Goal: Book appointment/travel/reservation

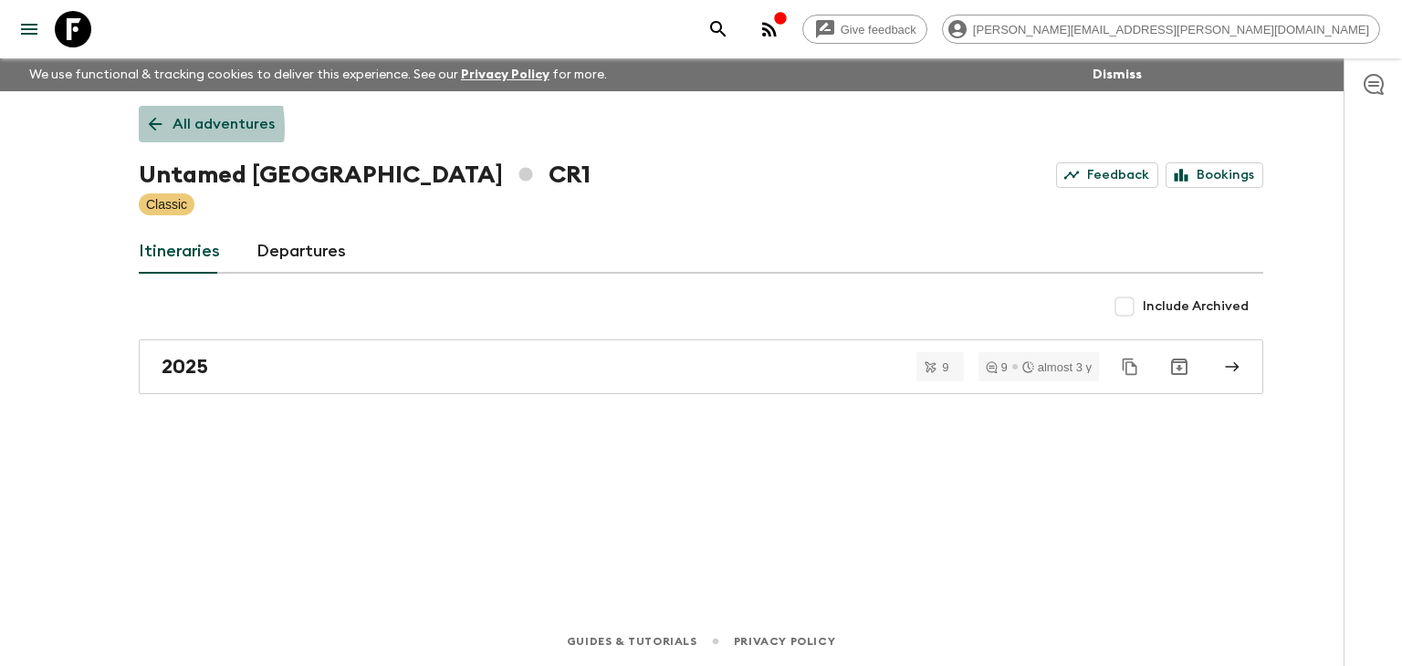
click at [150, 128] on icon at bounding box center [155, 124] width 20 height 20
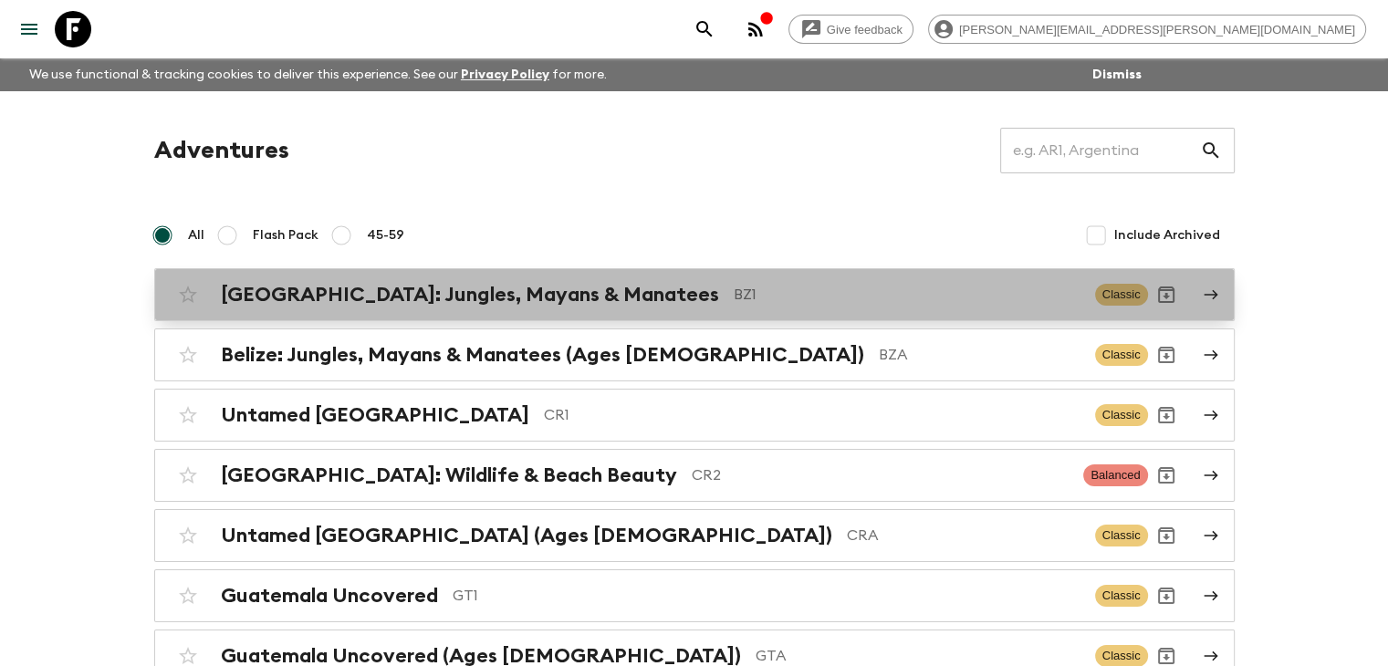
click at [381, 278] on div "[GEOGRAPHIC_DATA]: Jungles, Mayans & Manatees BZ1 Classic" at bounding box center [659, 295] width 978 height 37
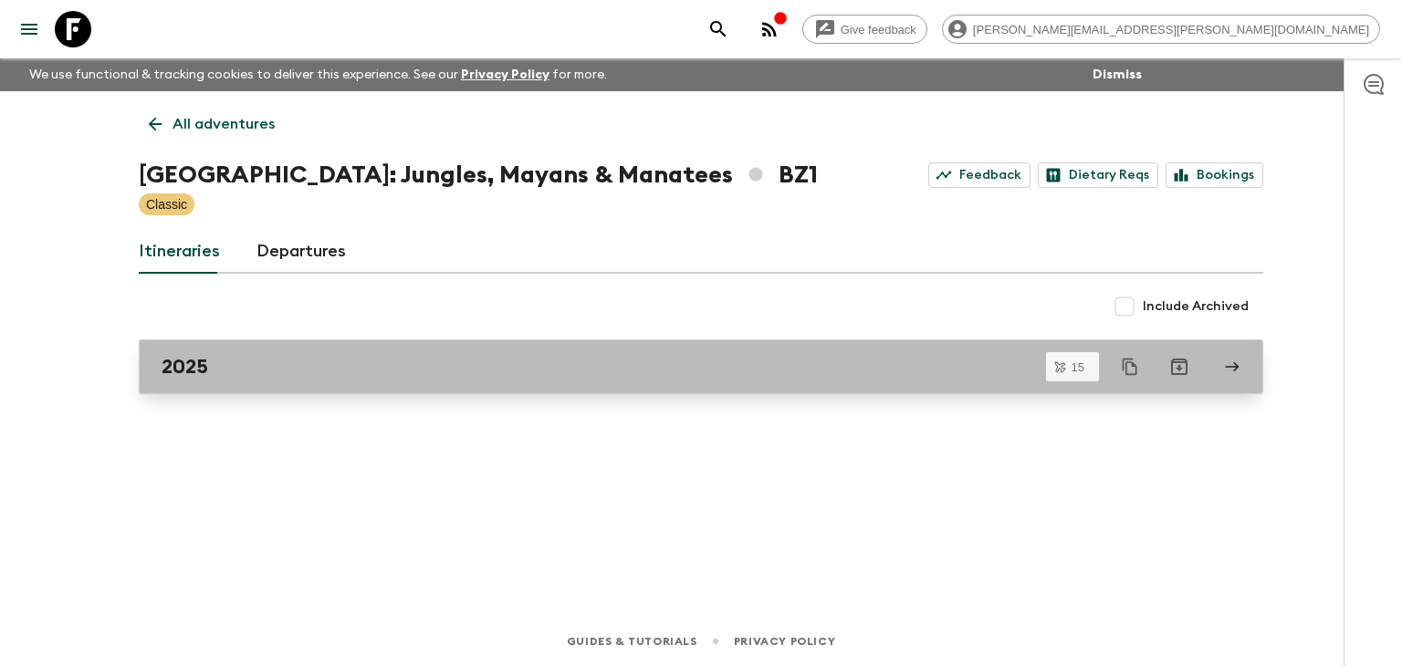
click at [365, 377] on div "2025" at bounding box center [684, 367] width 1044 height 24
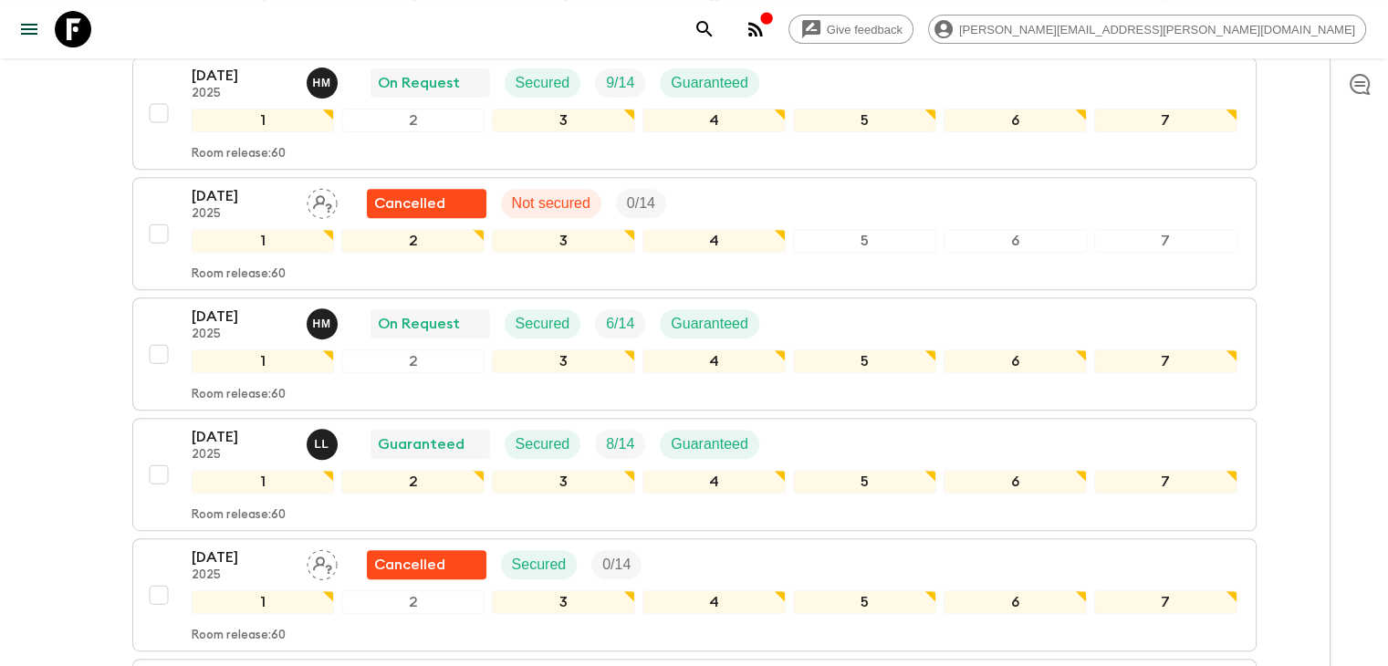
scroll to position [730, 0]
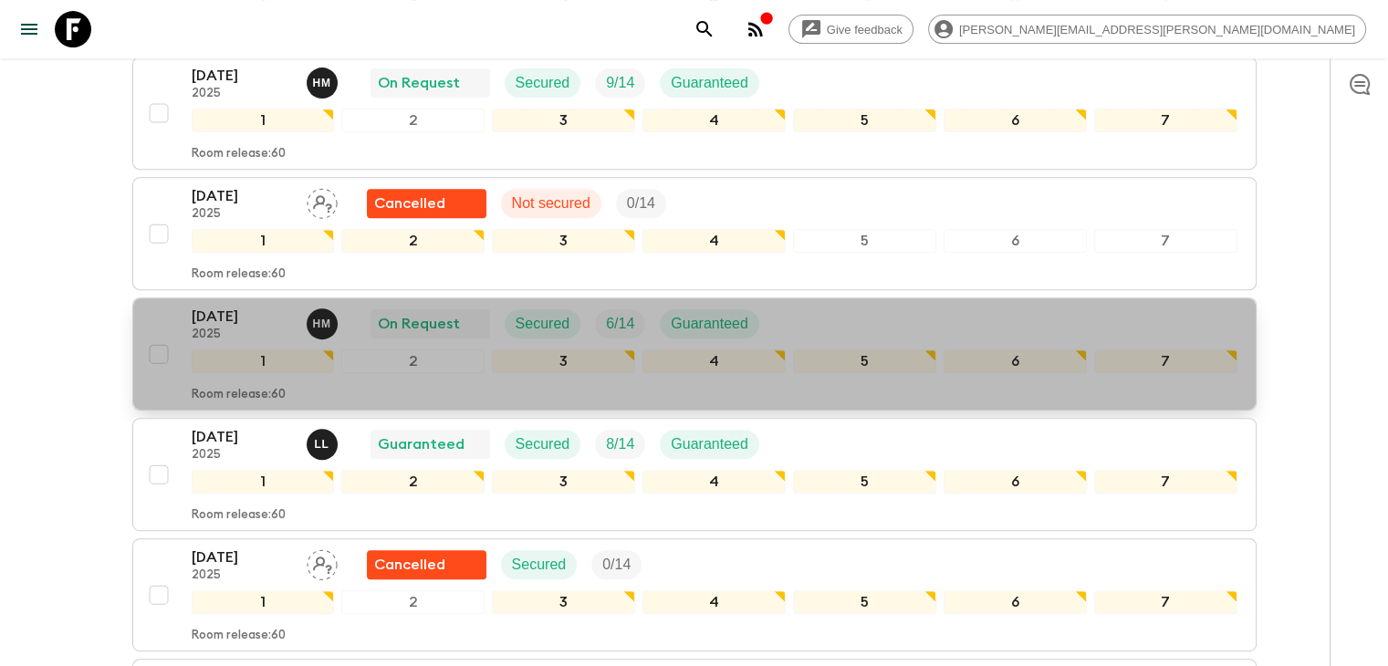
click at [281, 306] on p "[DATE]" at bounding box center [242, 317] width 100 height 22
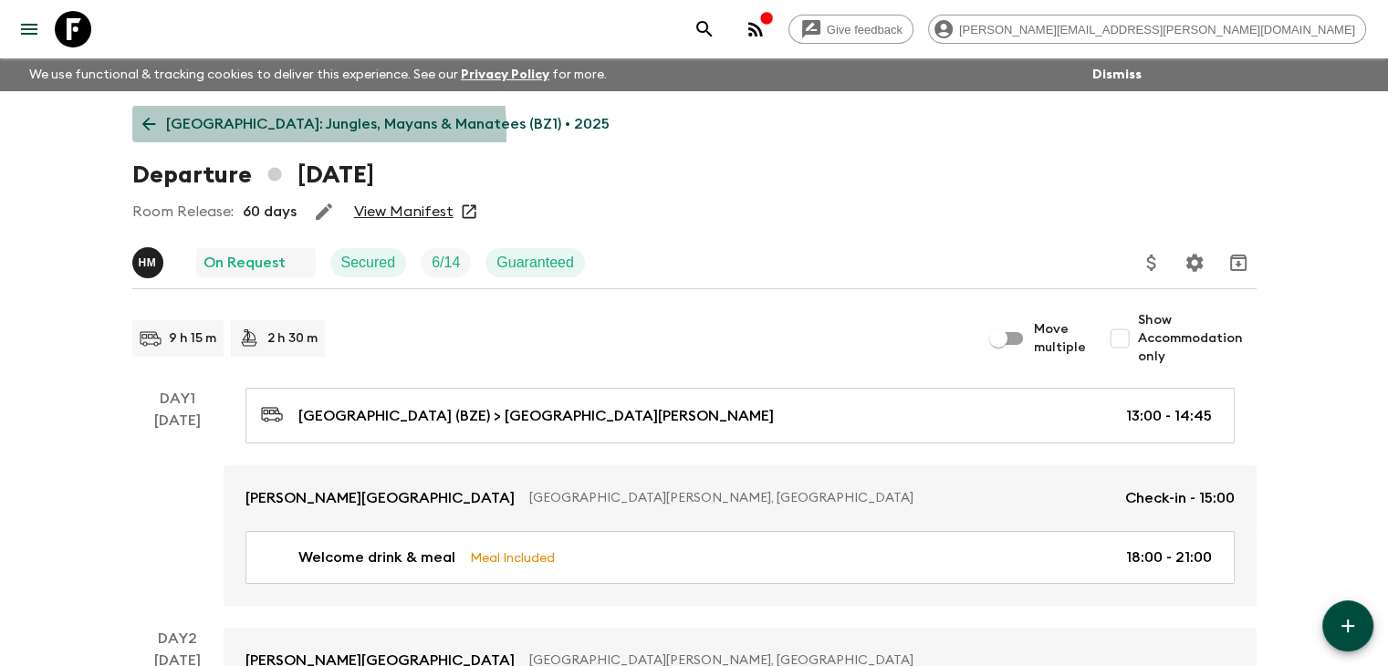
click at [166, 136] on link "[GEOGRAPHIC_DATA]: Jungles, Mayans & Manatees (BZ1) • 2025" at bounding box center [375, 124] width 487 height 37
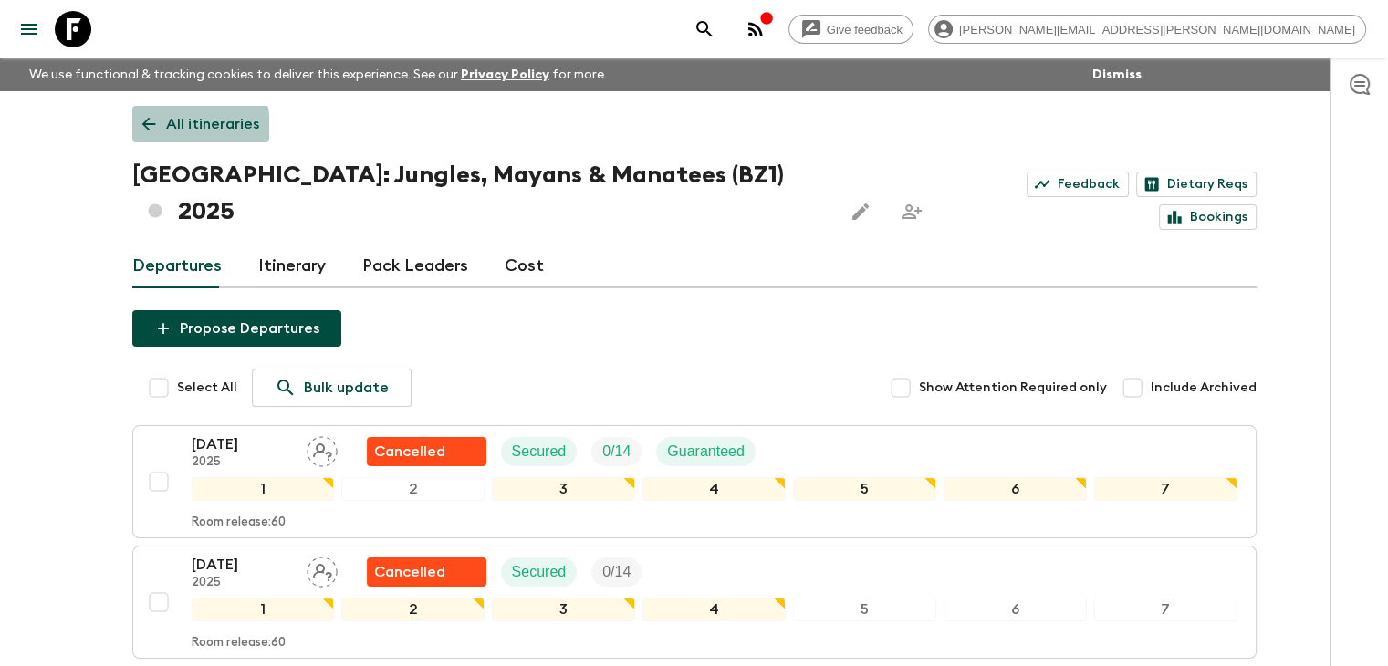
click at [151, 129] on icon at bounding box center [149, 124] width 20 height 20
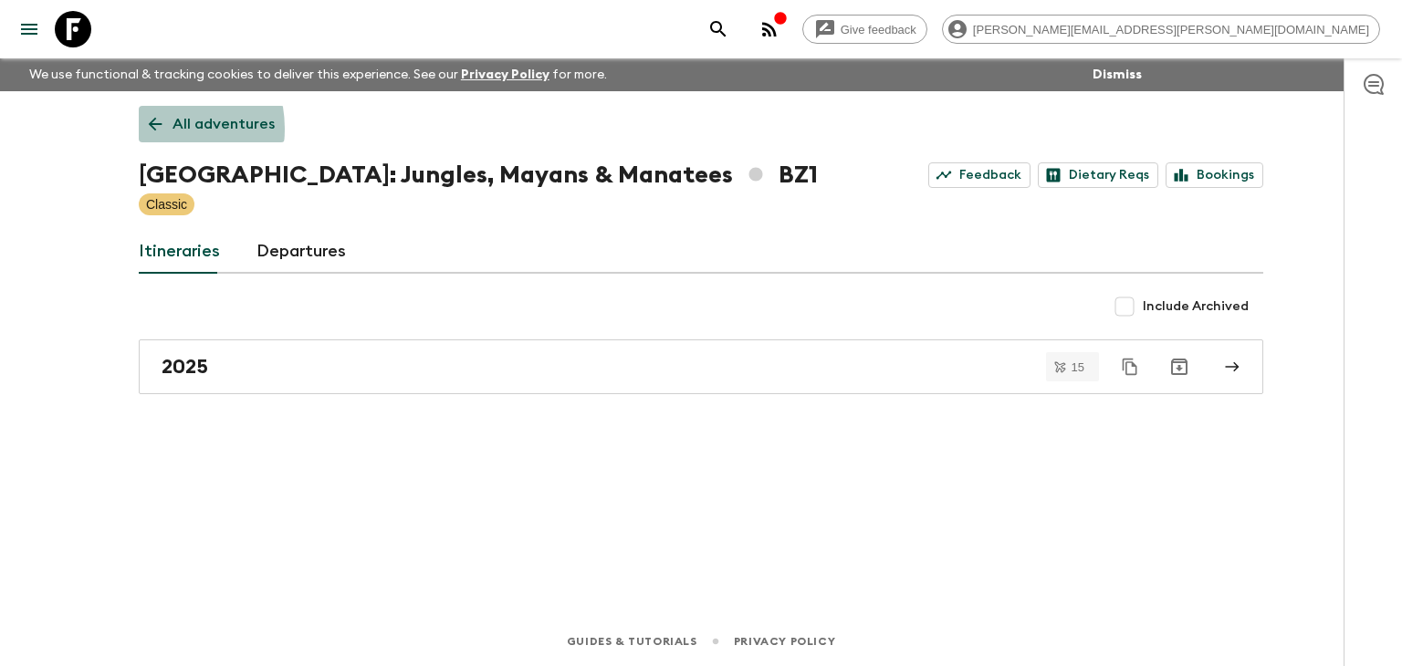
click at [151, 129] on icon at bounding box center [155, 124] width 20 height 20
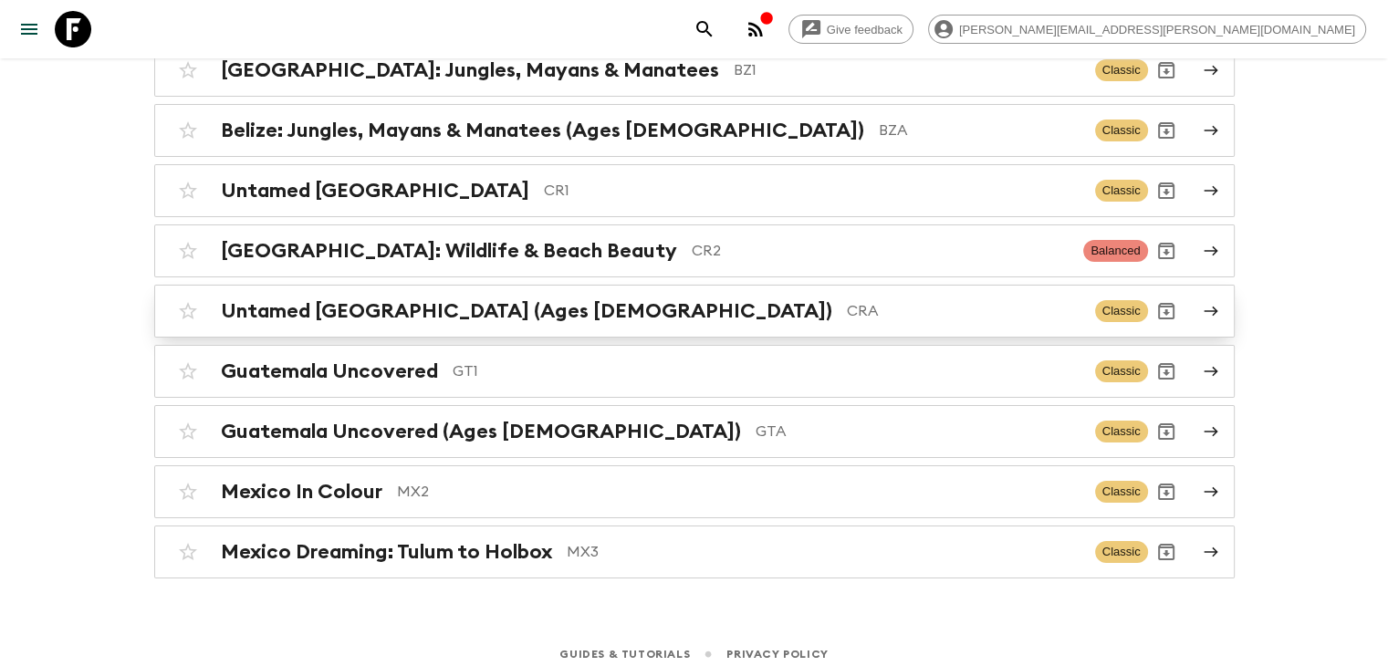
scroll to position [234, 0]
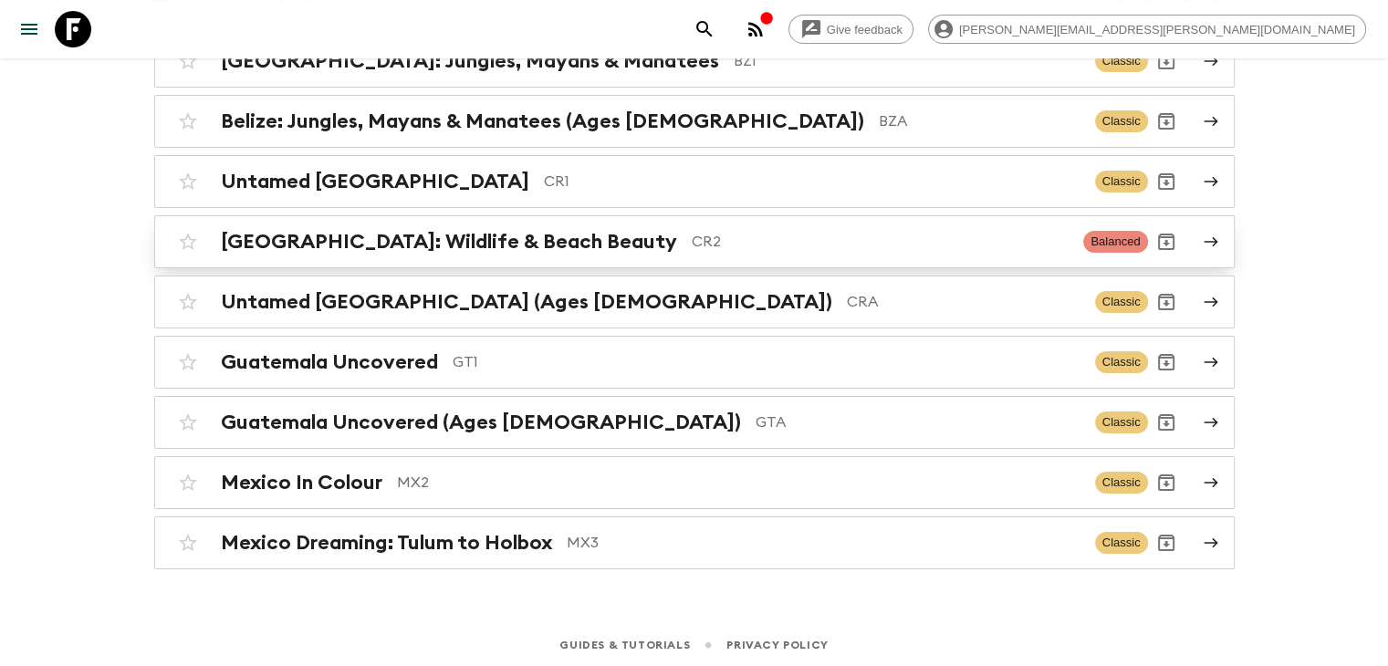
click at [511, 236] on h2 "[GEOGRAPHIC_DATA]: Wildlife & Beach Beauty" at bounding box center [449, 242] width 456 height 24
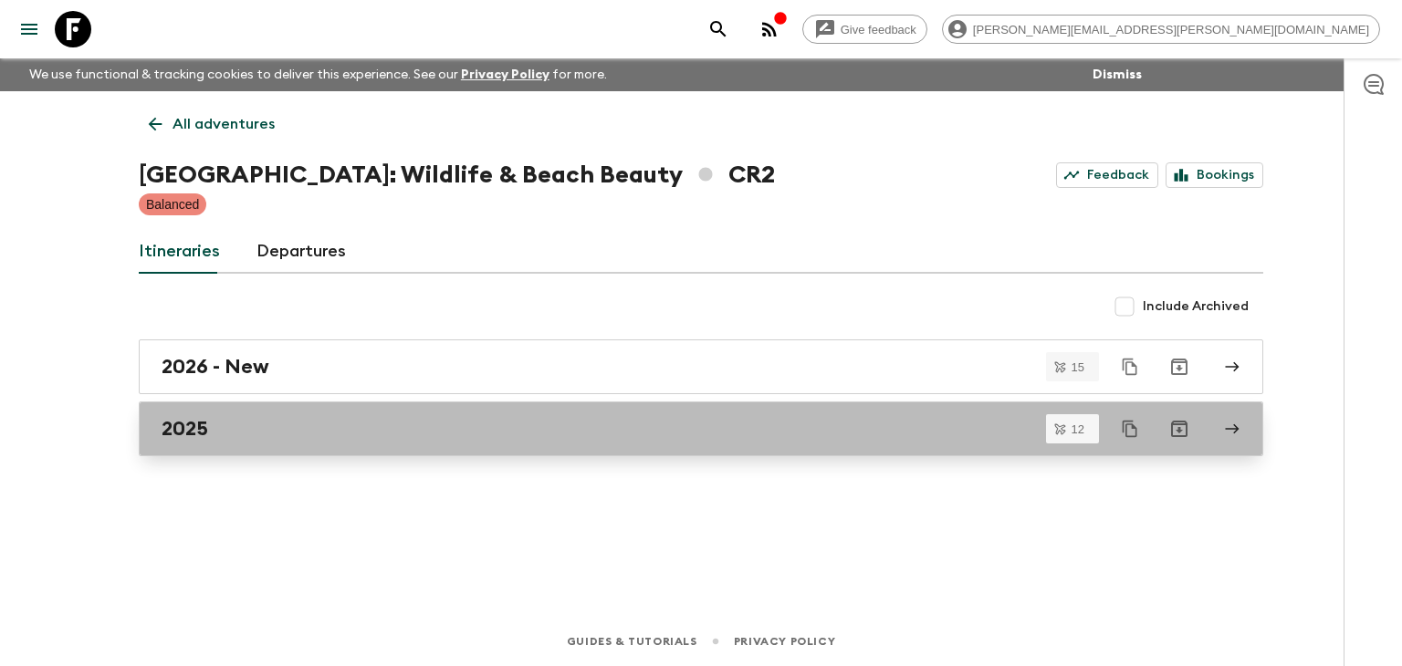
click at [301, 428] on div "2025" at bounding box center [684, 429] width 1044 height 24
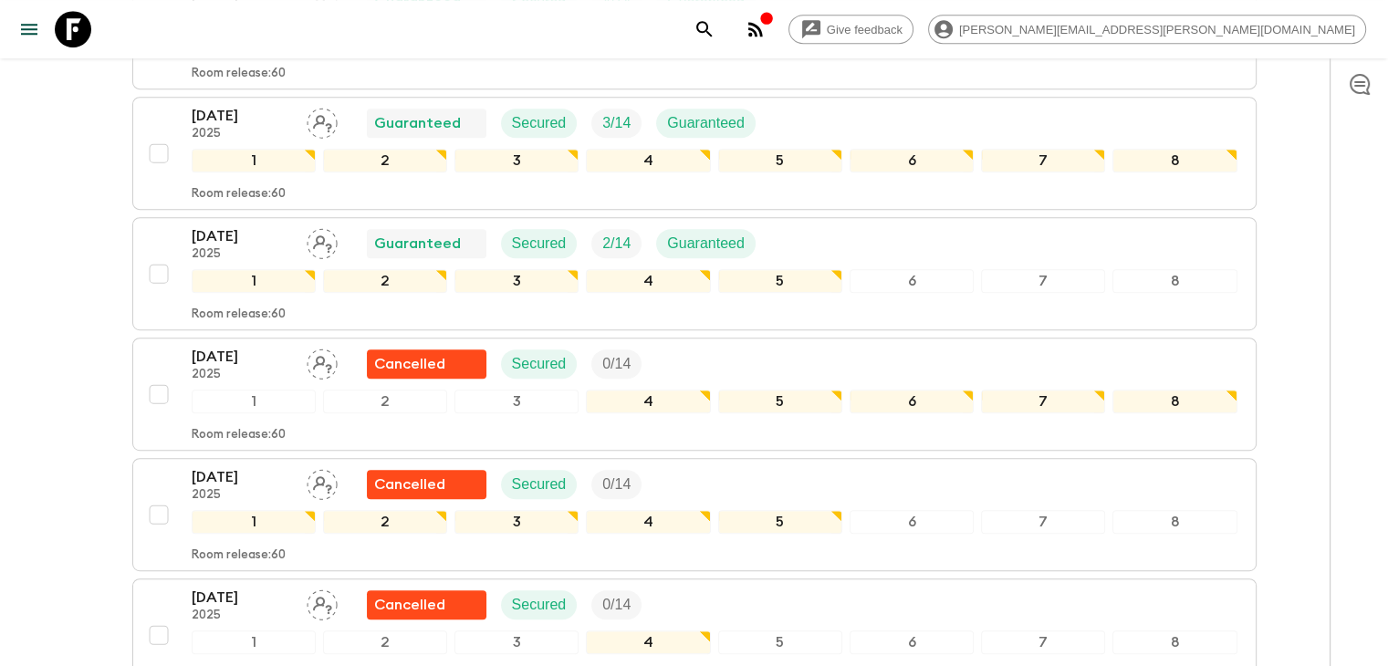
scroll to position [639, 0]
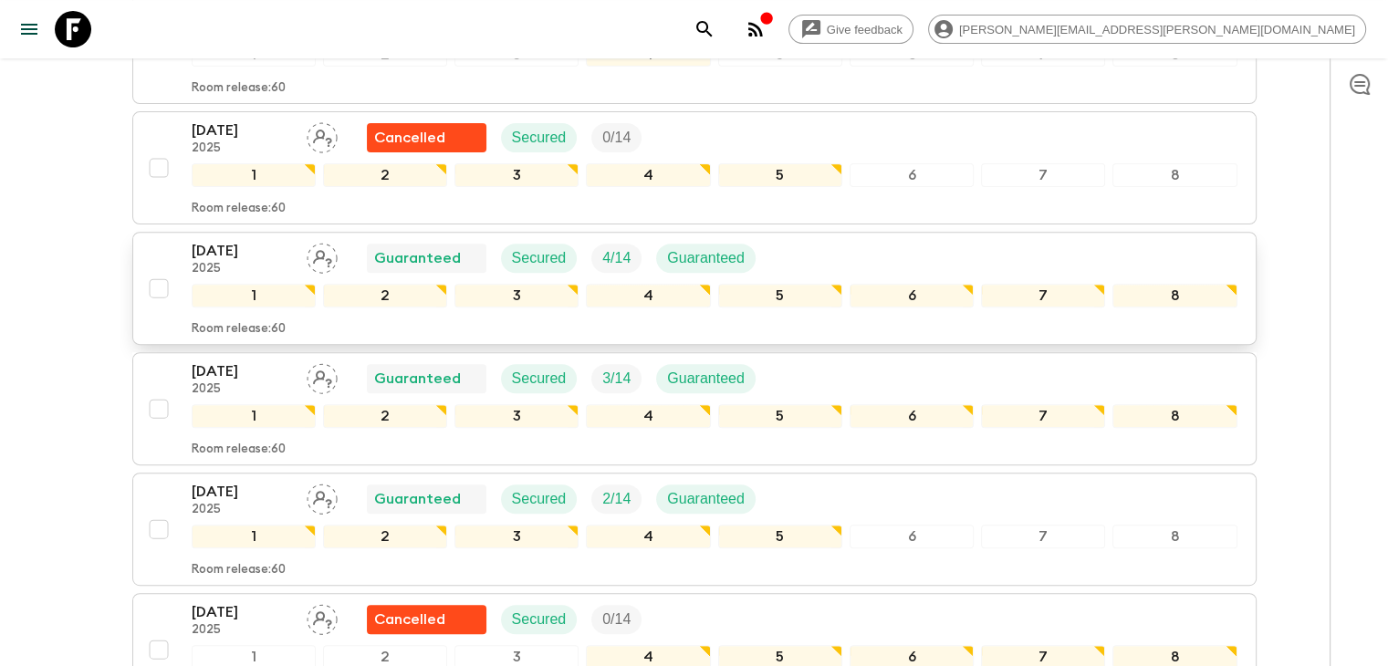
click at [228, 257] on p "[DATE]" at bounding box center [242, 251] width 100 height 22
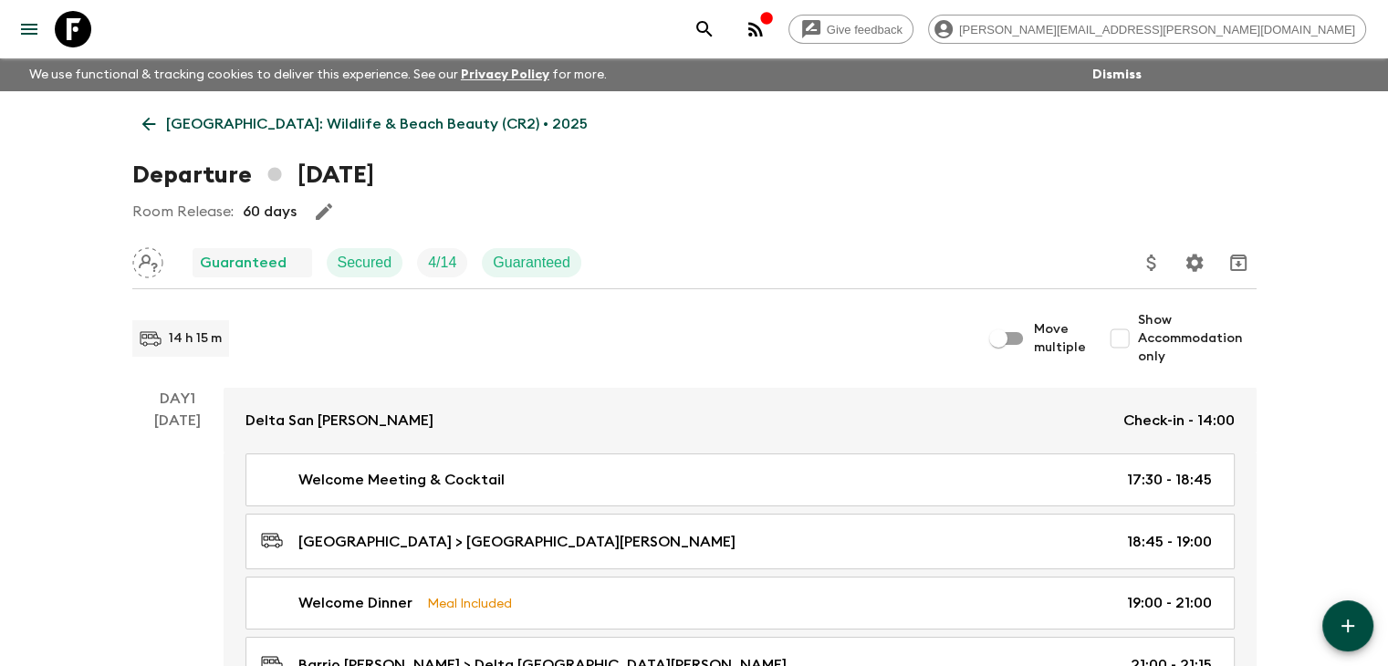
click at [150, 122] on icon at bounding box center [149, 124] width 20 height 20
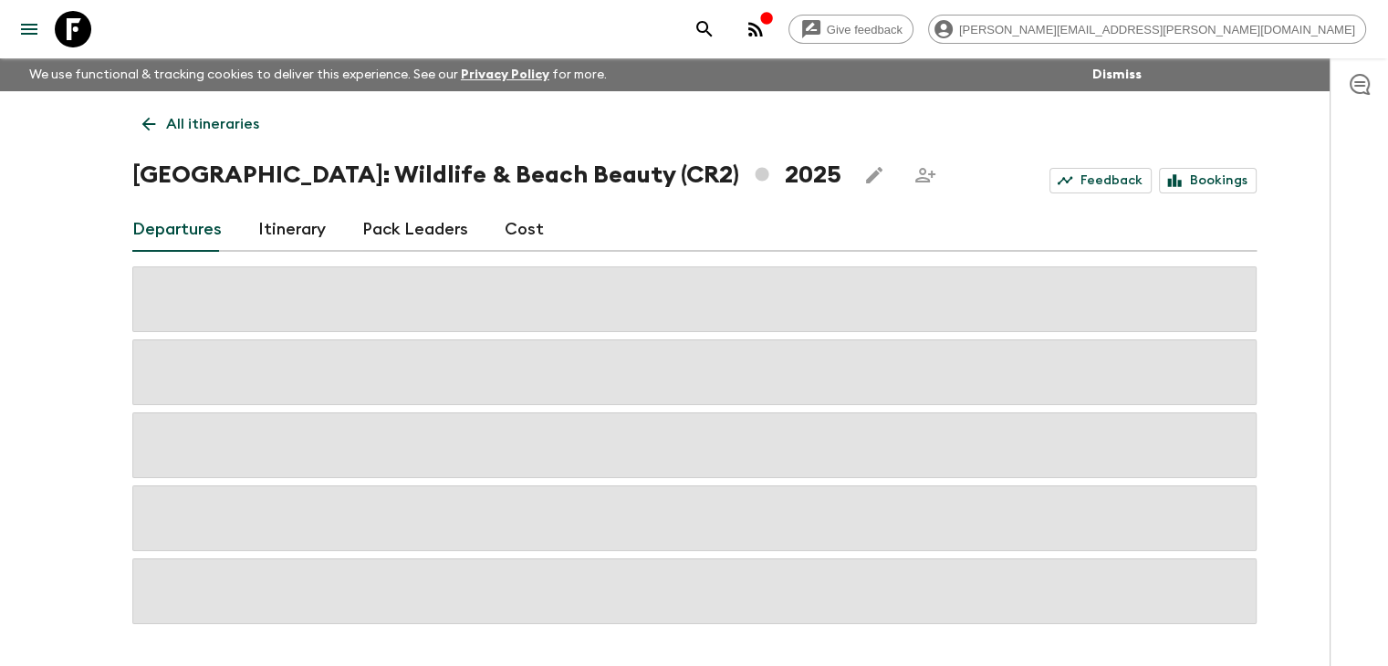
scroll to position [58, 0]
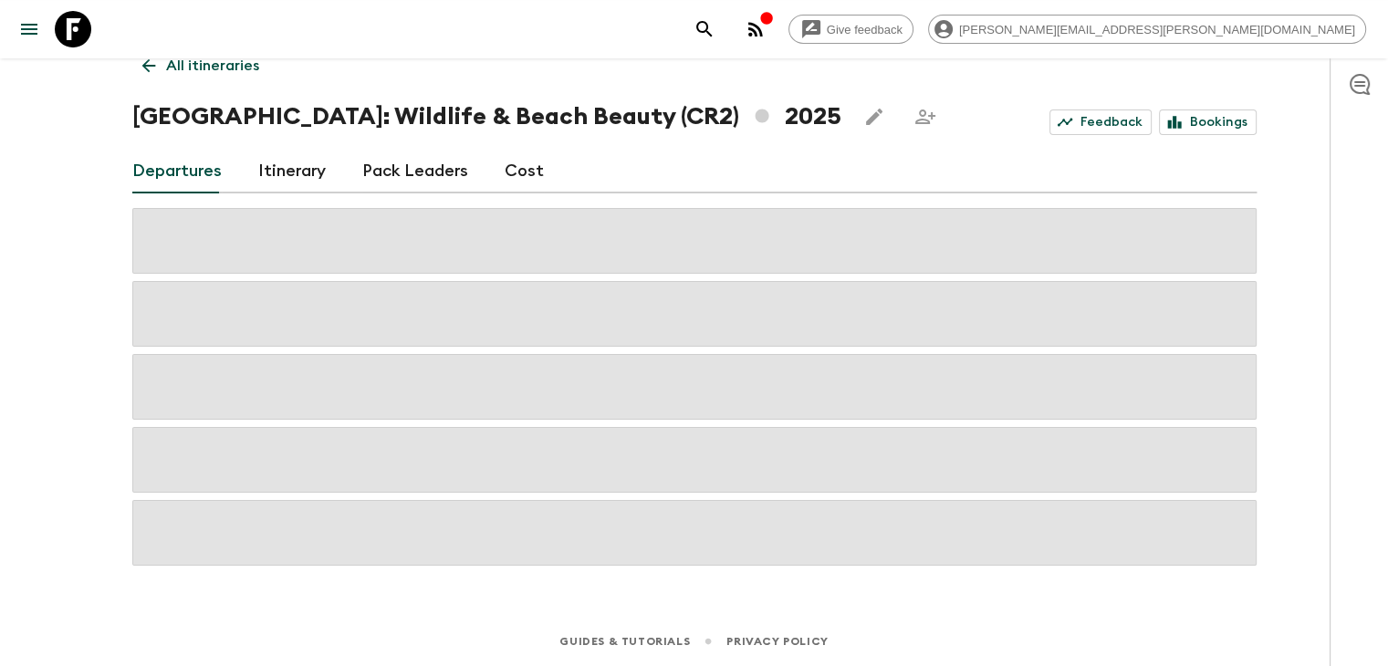
click at [146, 67] on icon at bounding box center [149, 66] width 20 height 20
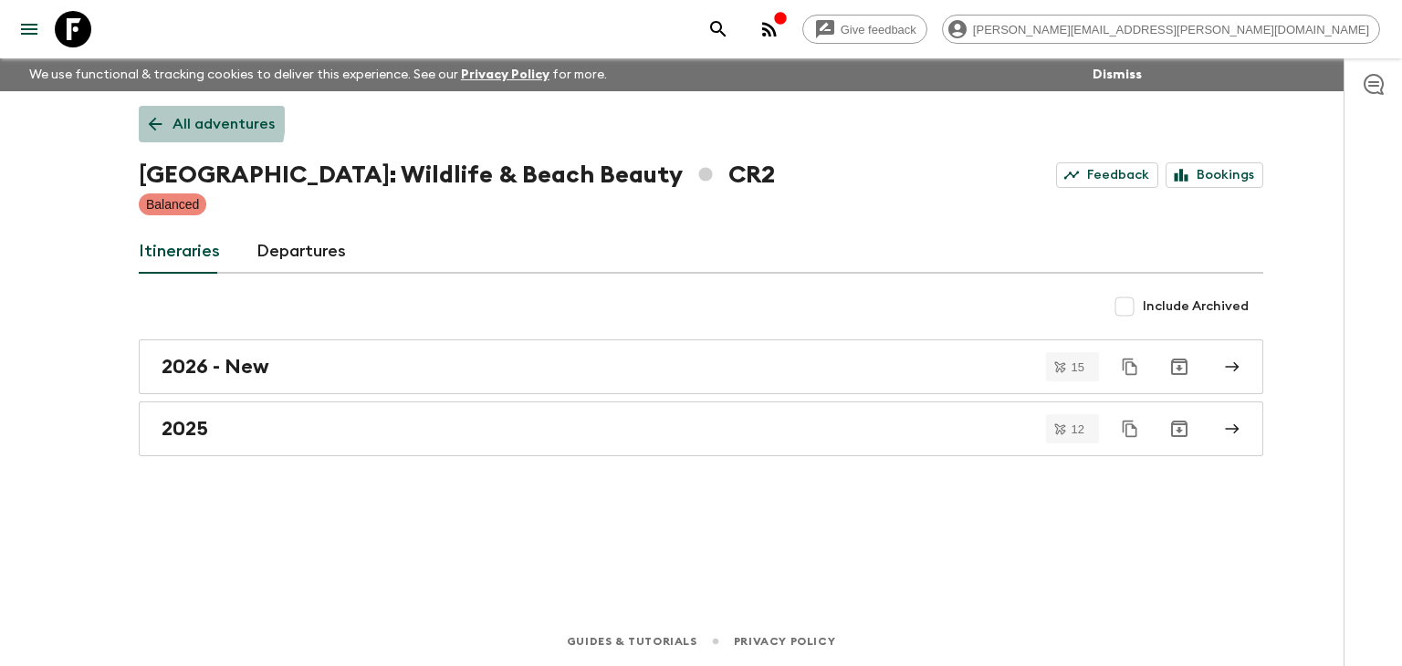
click at [161, 117] on icon at bounding box center [155, 124] width 20 height 20
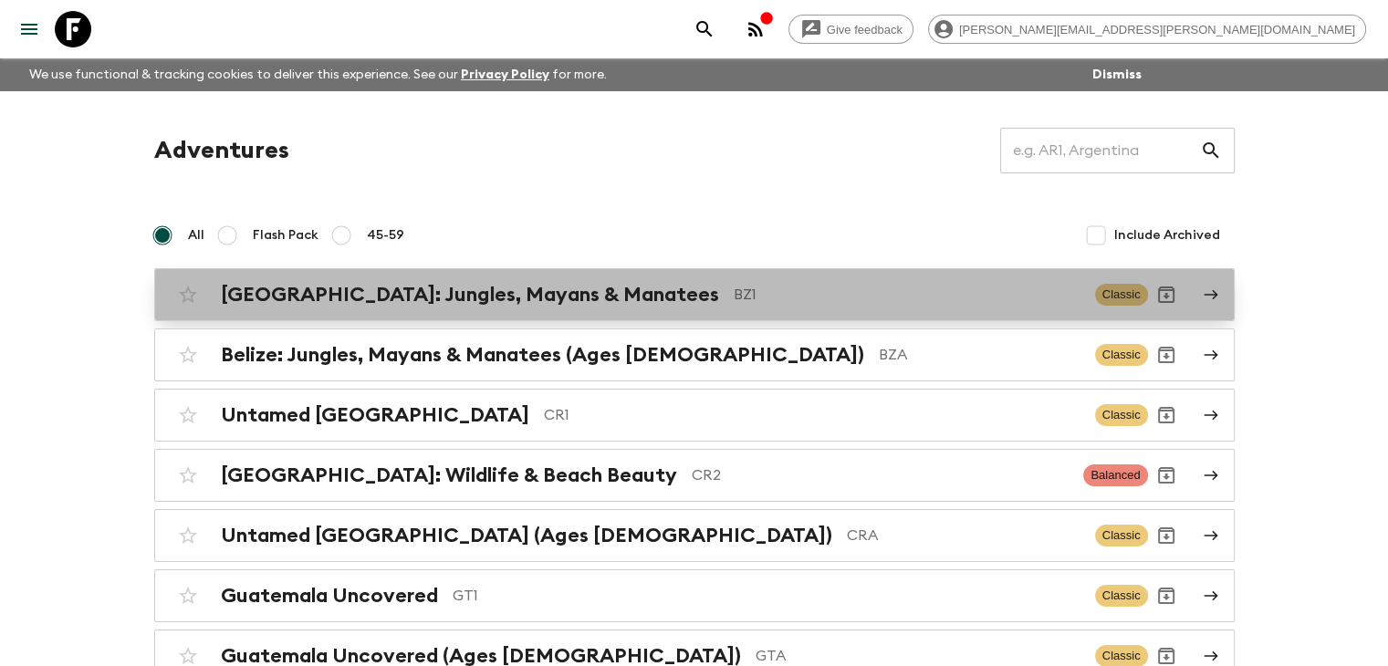
click at [371, 304] on h2 "[GEOGRAPHIC_DATA]: Jungles, Mayans & Manatees" at bounding box center [470, 295] width 498 height 24
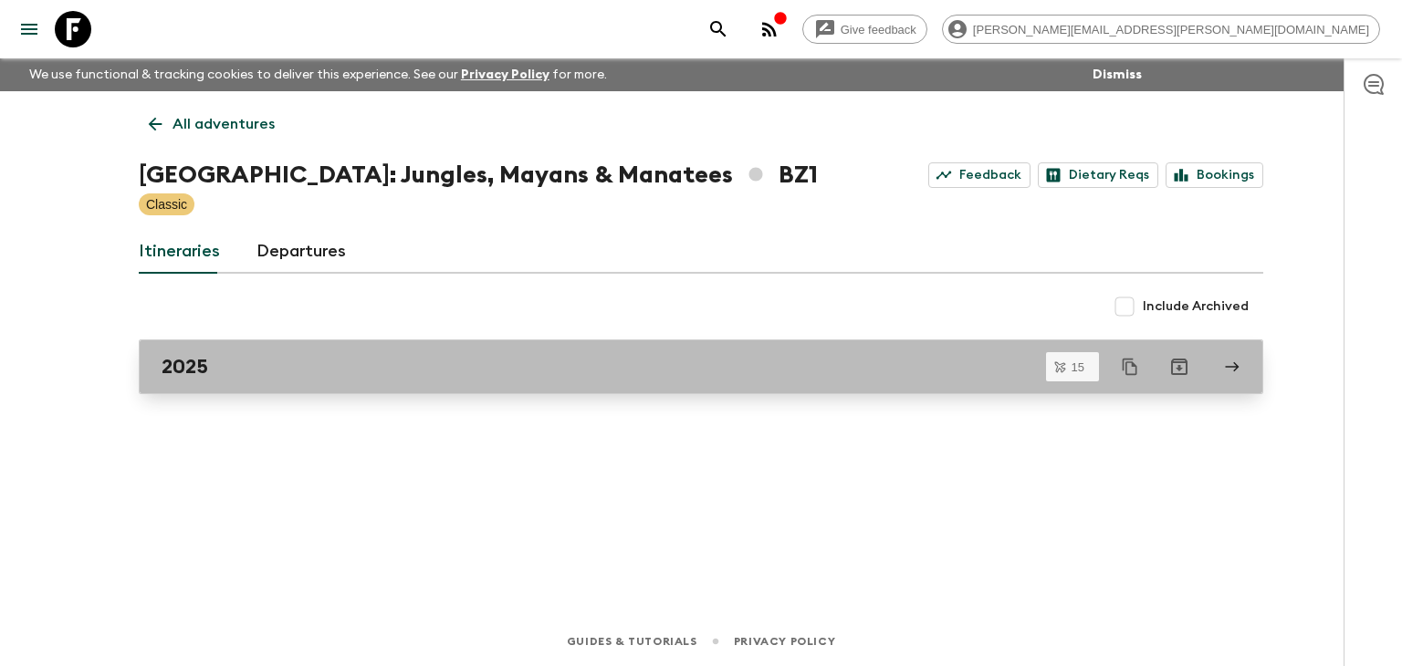
click at [217, 359] on div "2025" at bounding box center [684, 367] width 1044 height 24
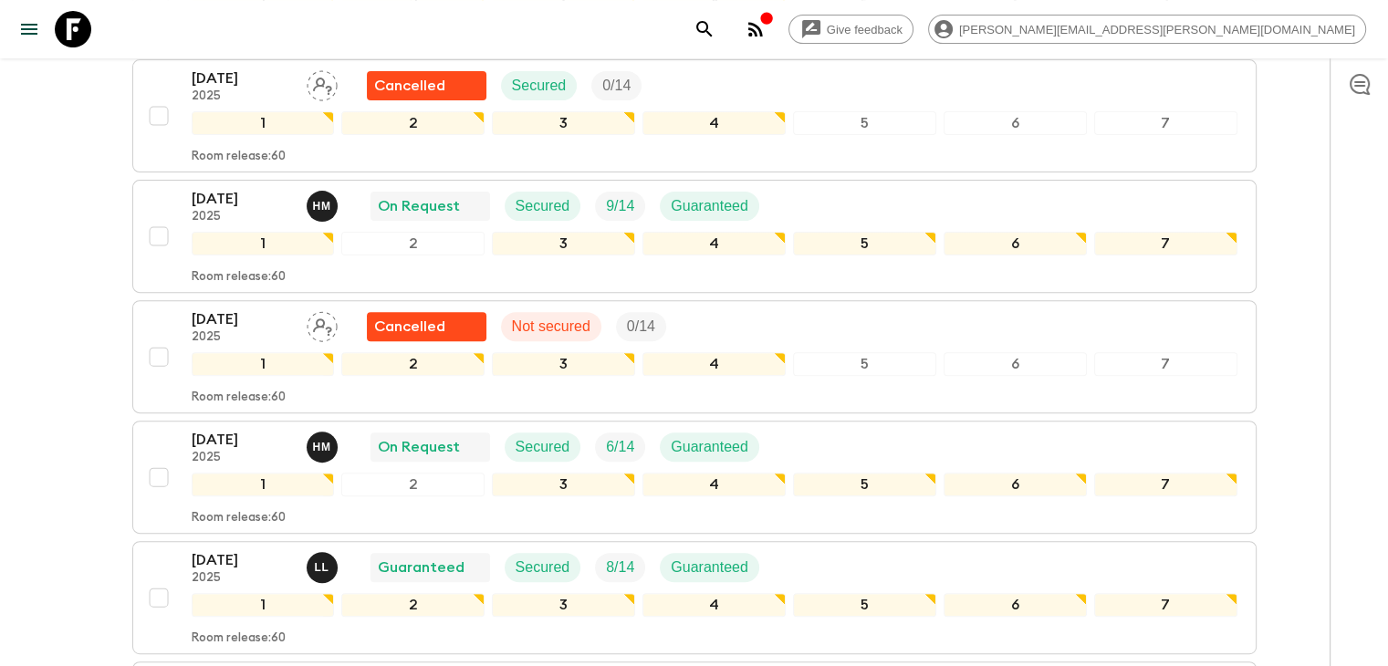
scroll to position [639, 0]
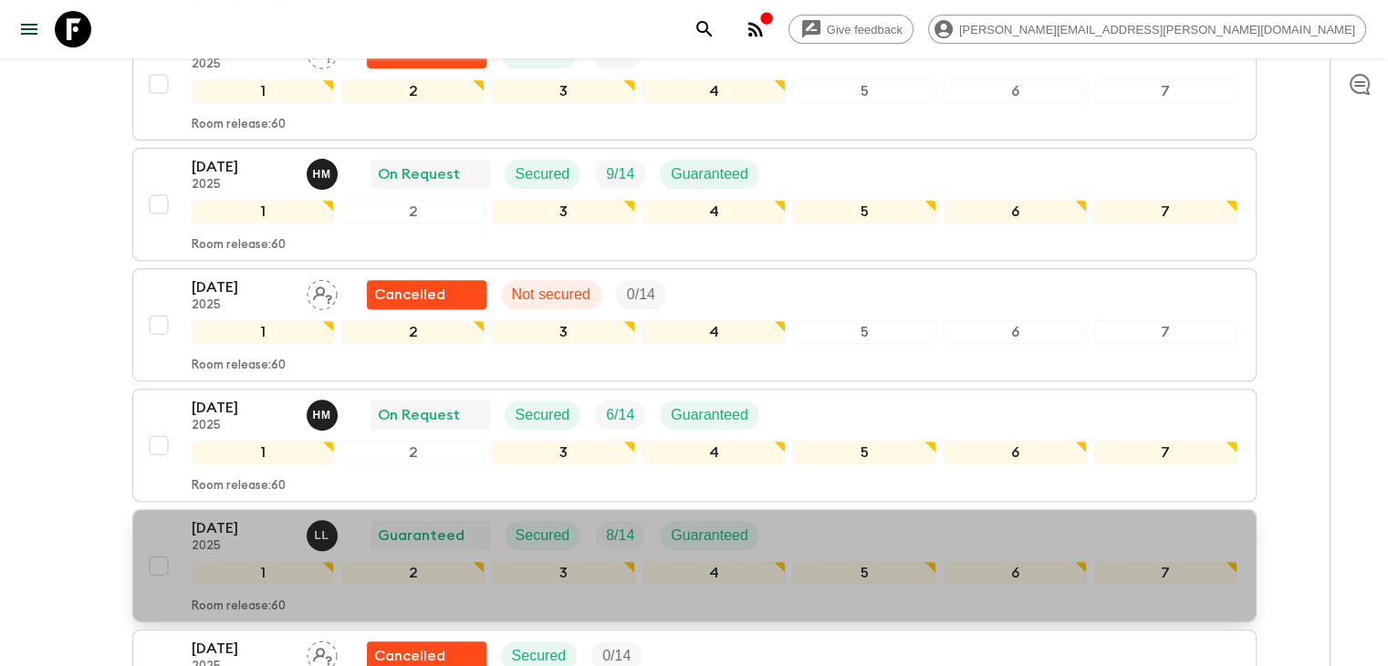
click at [263, 539] on p "2025" at bounding box center [242, 546] width 100 height 15
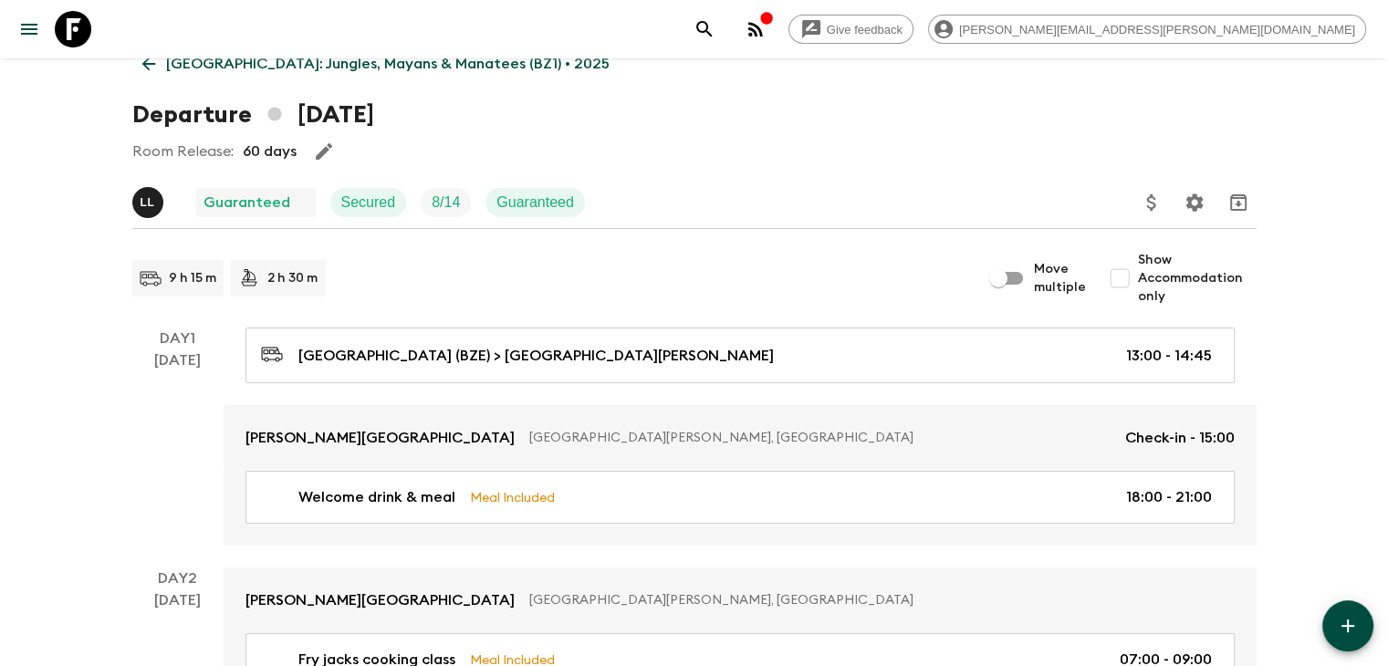
scroll to position [91, 0]
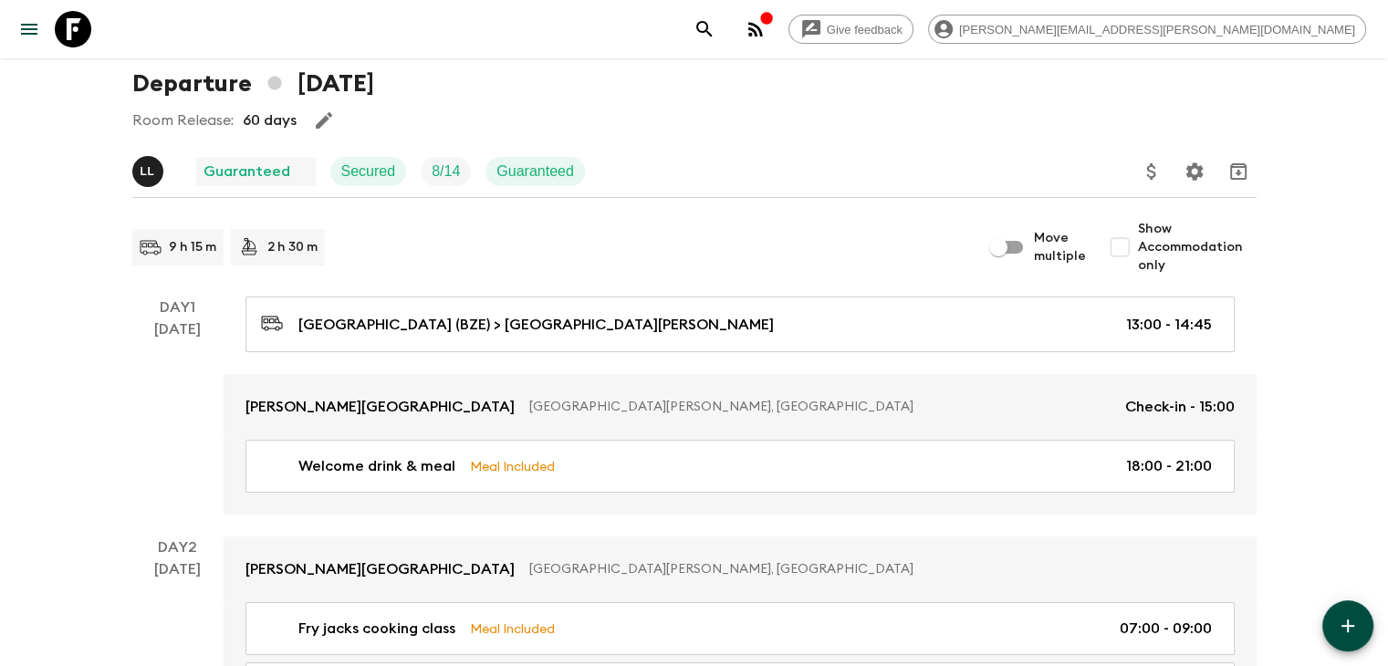
click at [439, 114] on div "Room Release: 60 days" at bounding box center [694, 120] width 1124 height 37
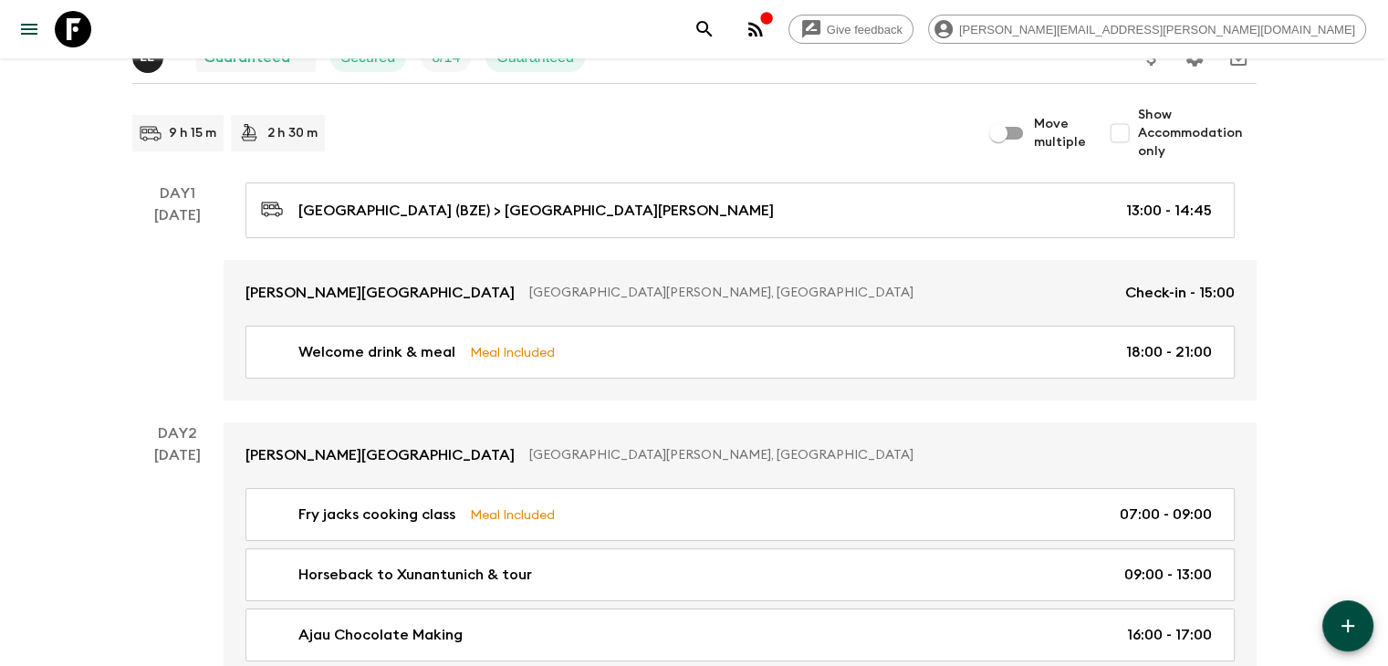
scroll to position [0, 0]
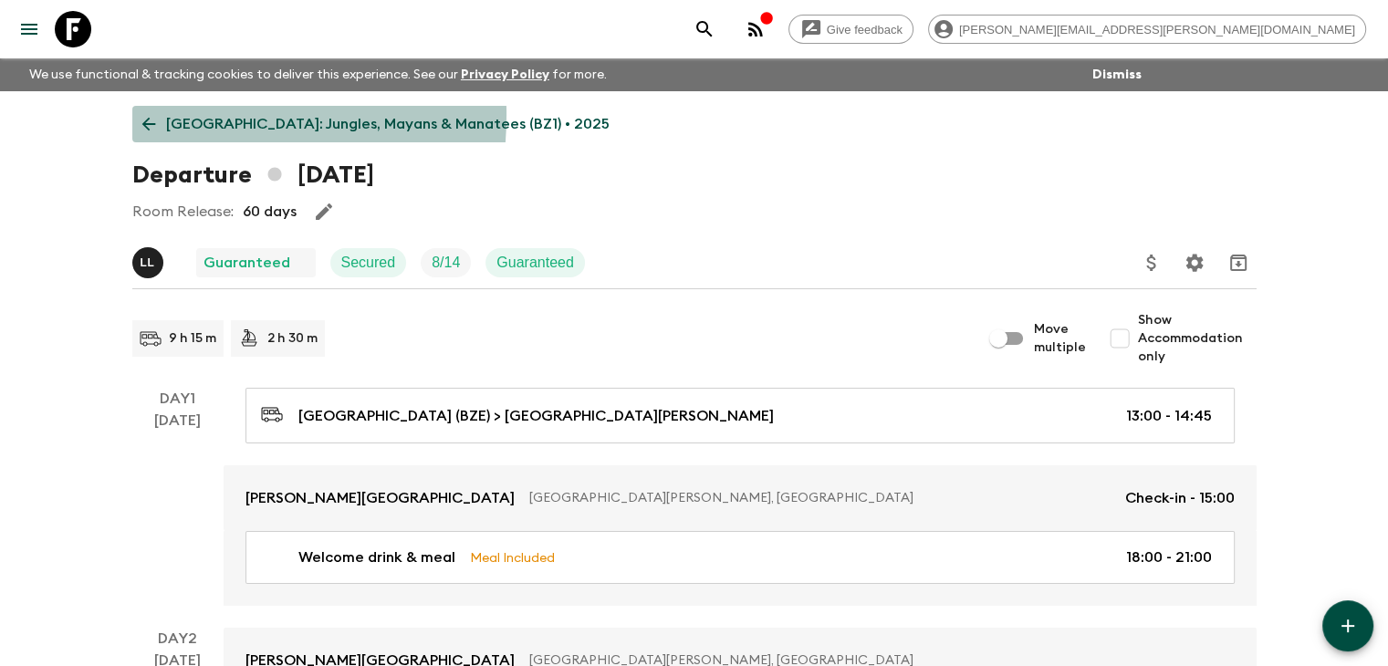
click at [144, 115] on icon at bounding box center [149, 124] width 20 height 20
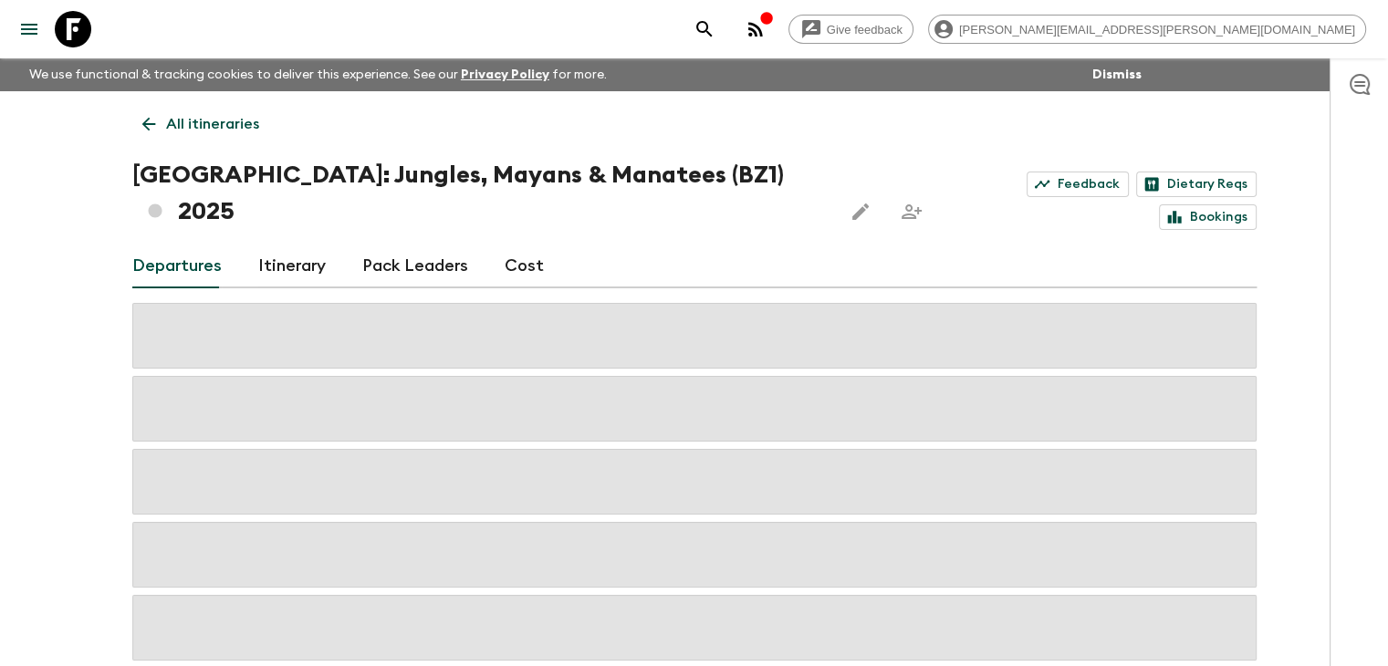
click at [154, 126] on icon at bounding box center [149, 124] width 20 height 20
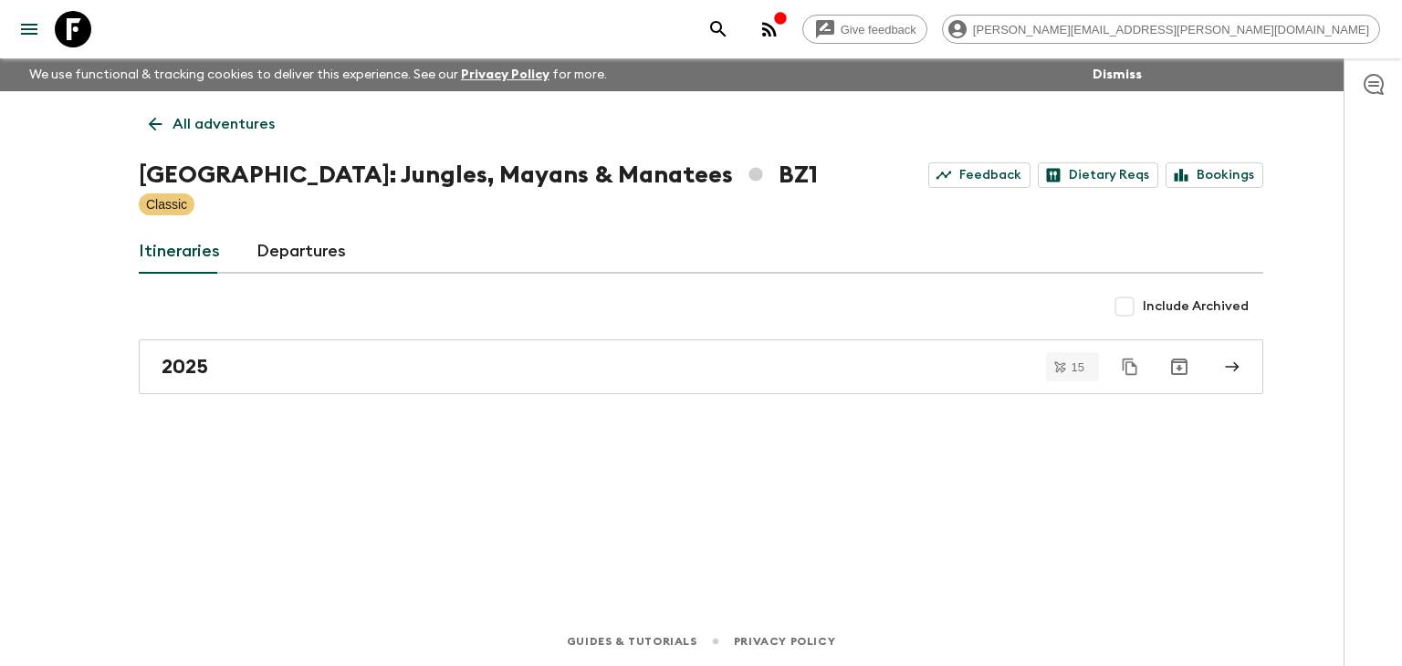
click at [172, 122] on link "All adventures" at bounding box center [212, 124] width 146 height 37
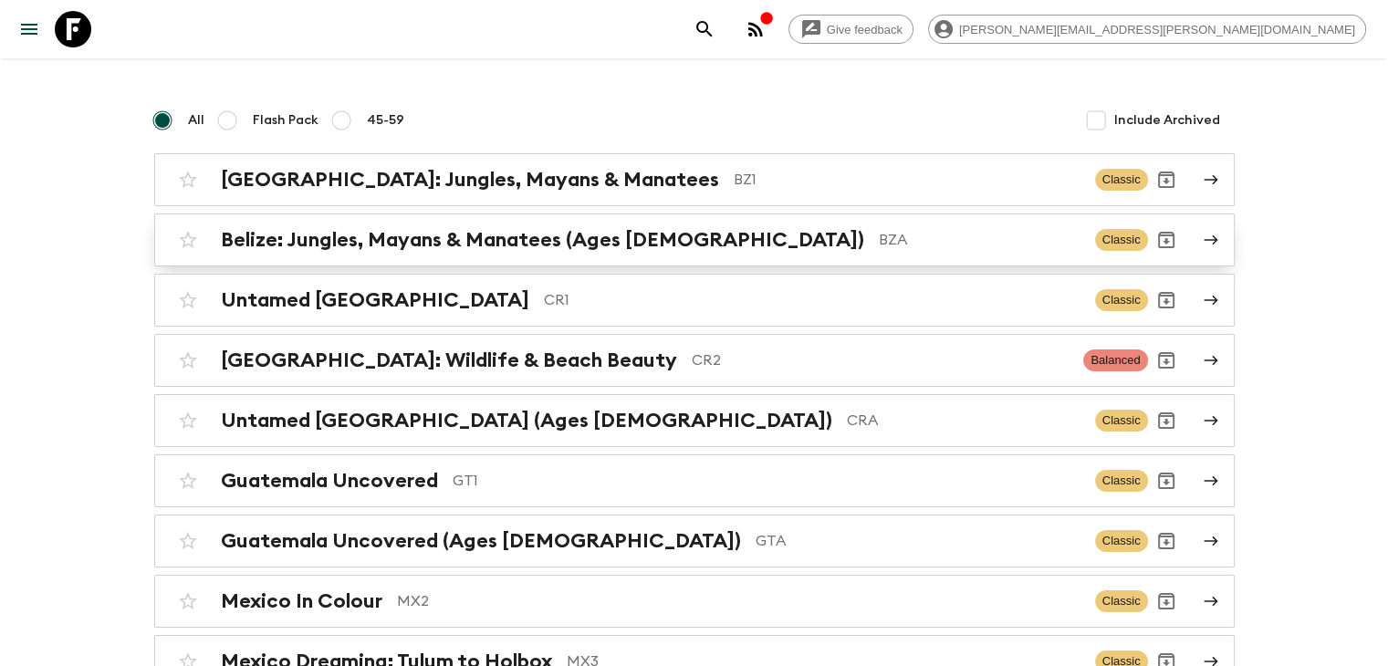
scroll to position [183, 0]
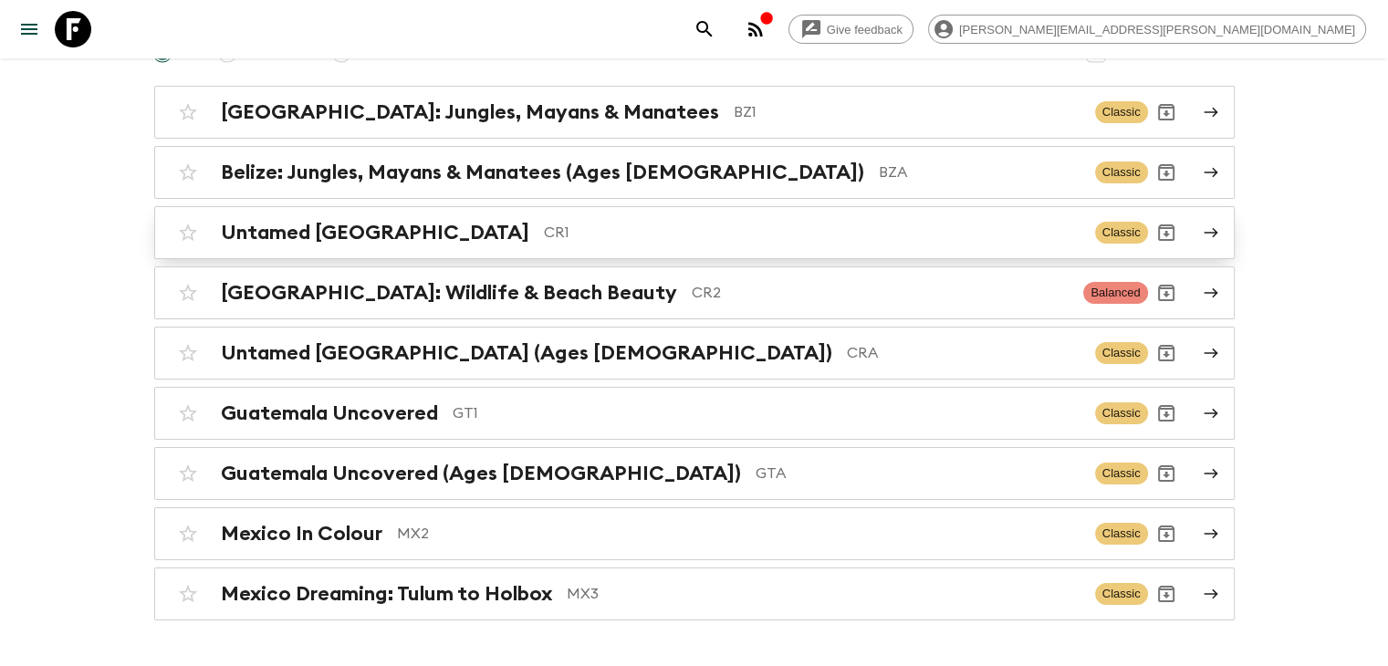
click at [544, 235] on p "CR1" at bounding box center [812, 233] width 537 height 22
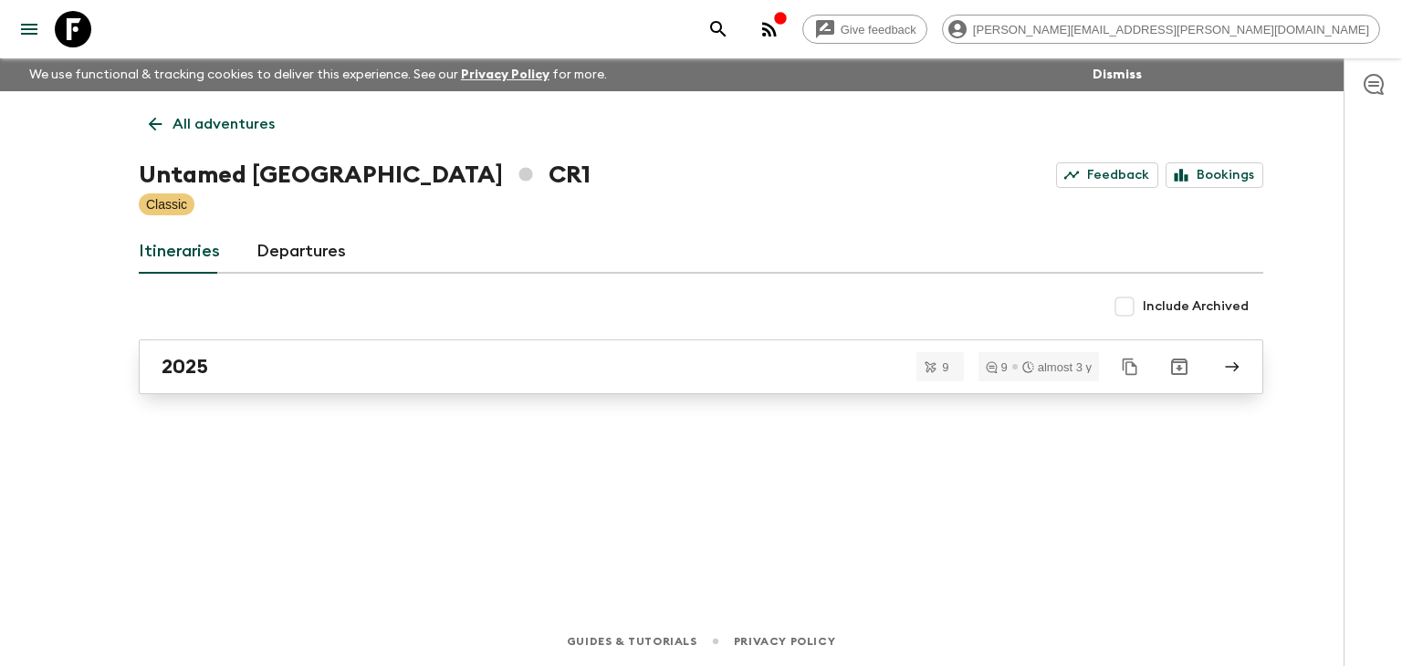
click at [224, 373] on div "2025" at bounding box center [684, 367] width 1044 height 24
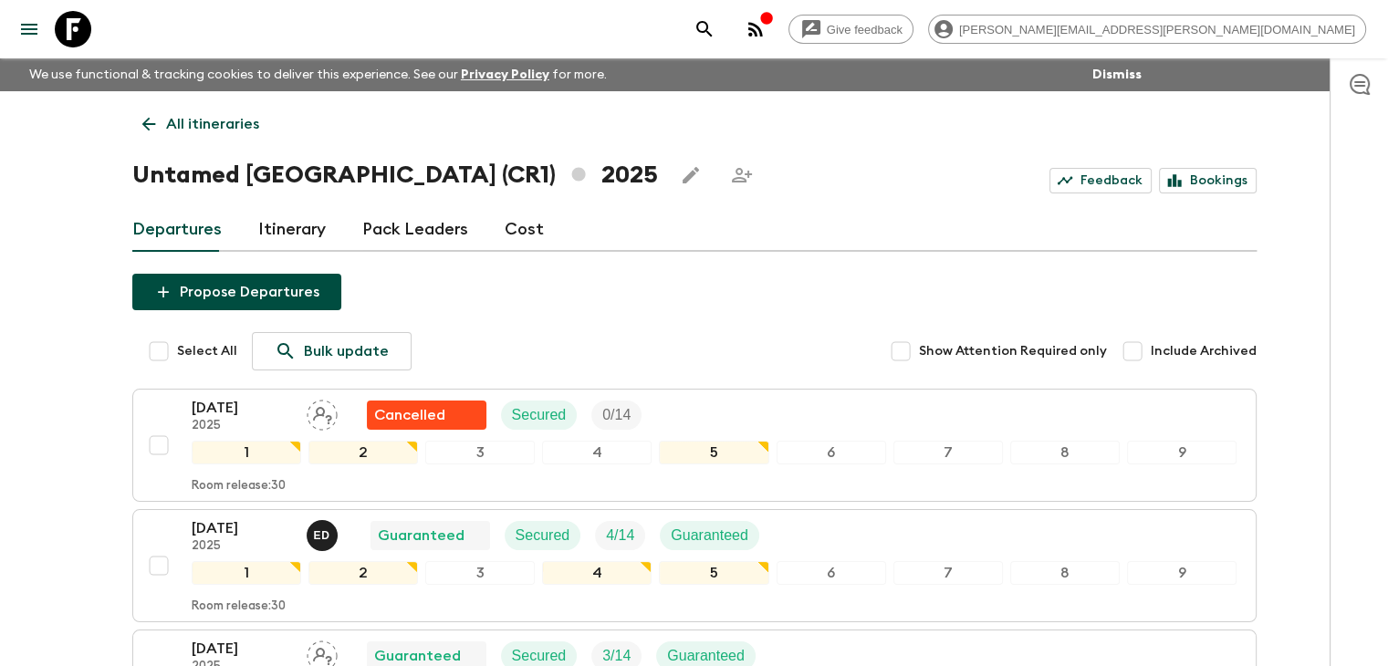
click at [151, 125] on icon at bounding box center [149, 124] width 20 height 20
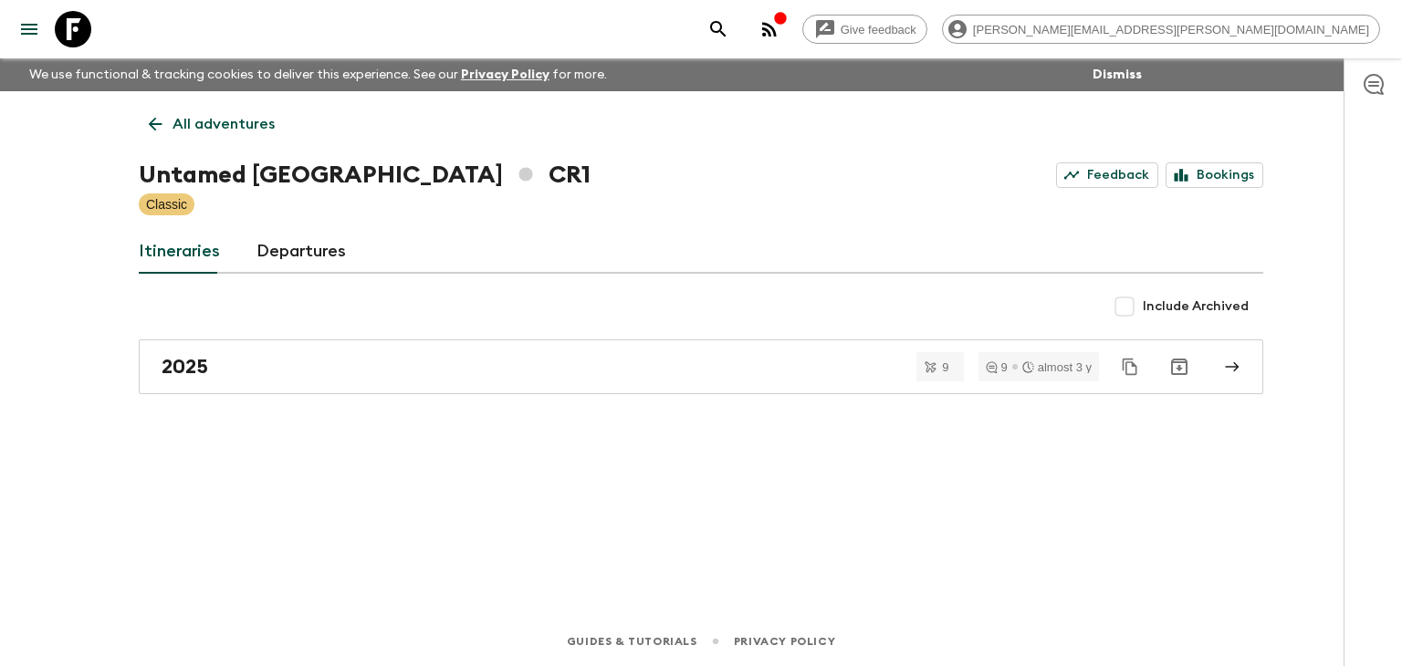
click at [153, 116] on icon at bounding box center [155, 124] width 20 height 20
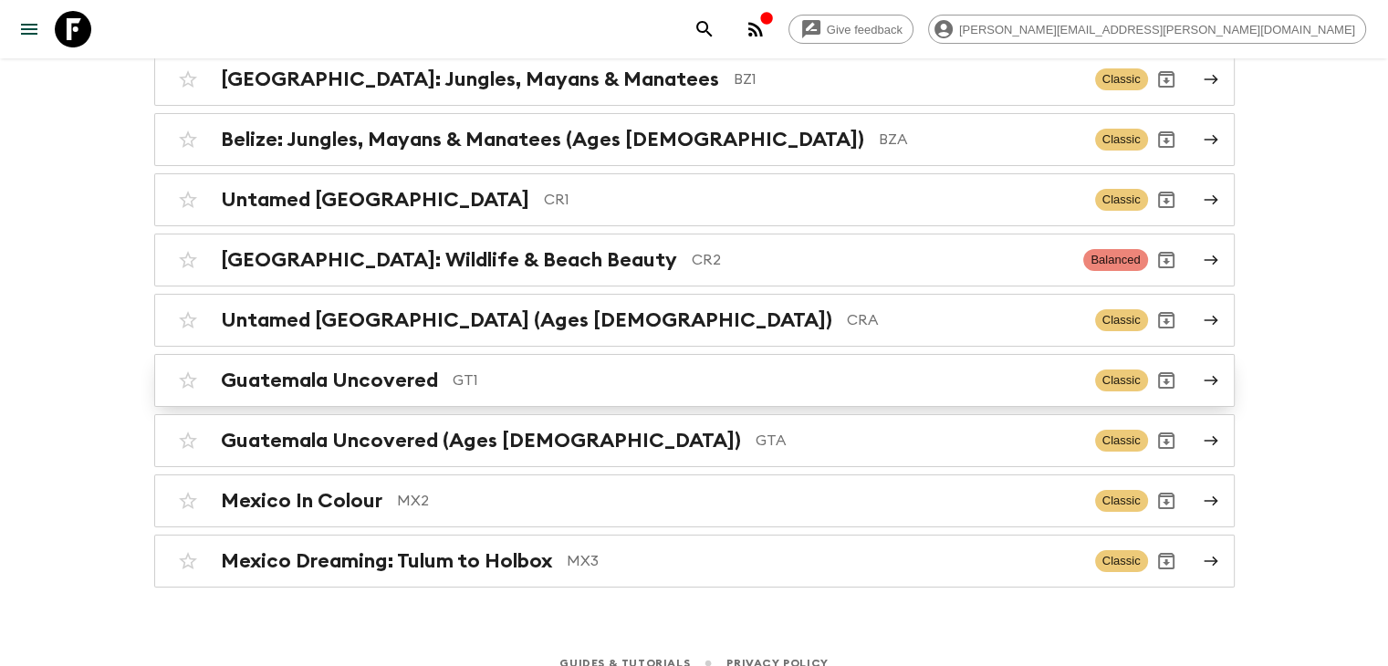
scroll to position [234, 0]
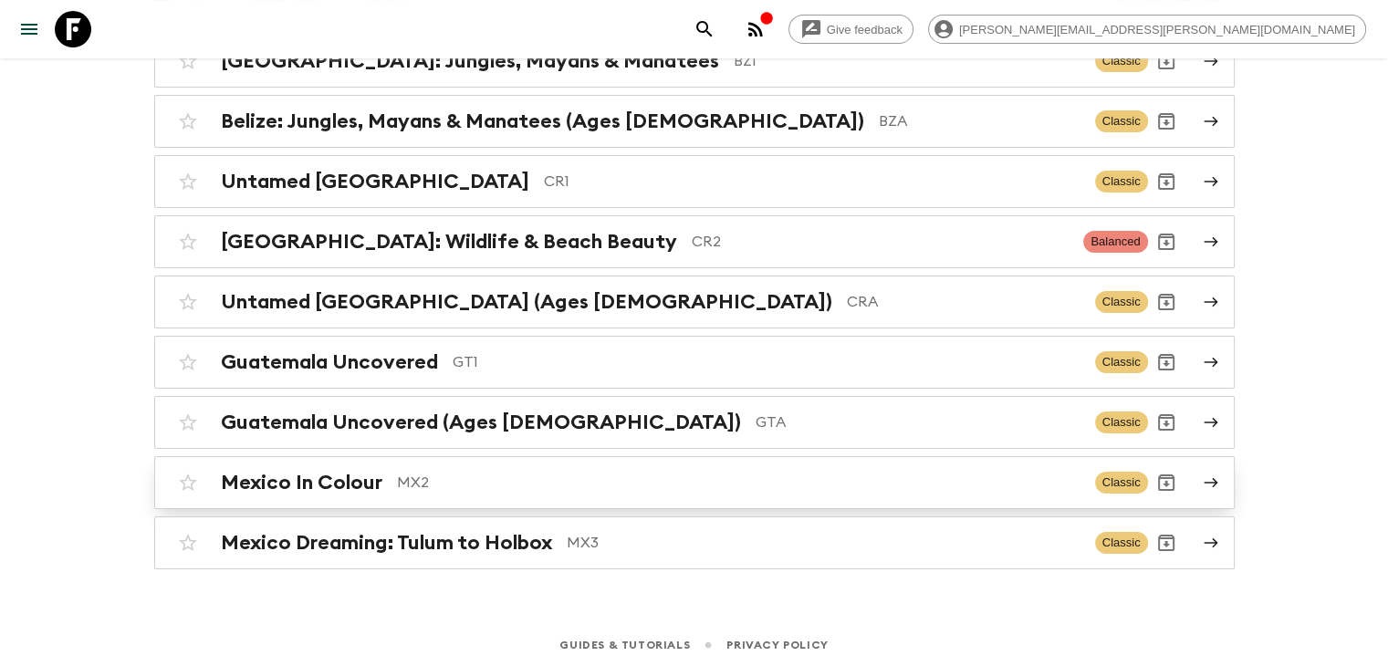
click at [378, 476] on h2 "Mexico In Colour" at bounding box center [302, 483] width 162 height 24
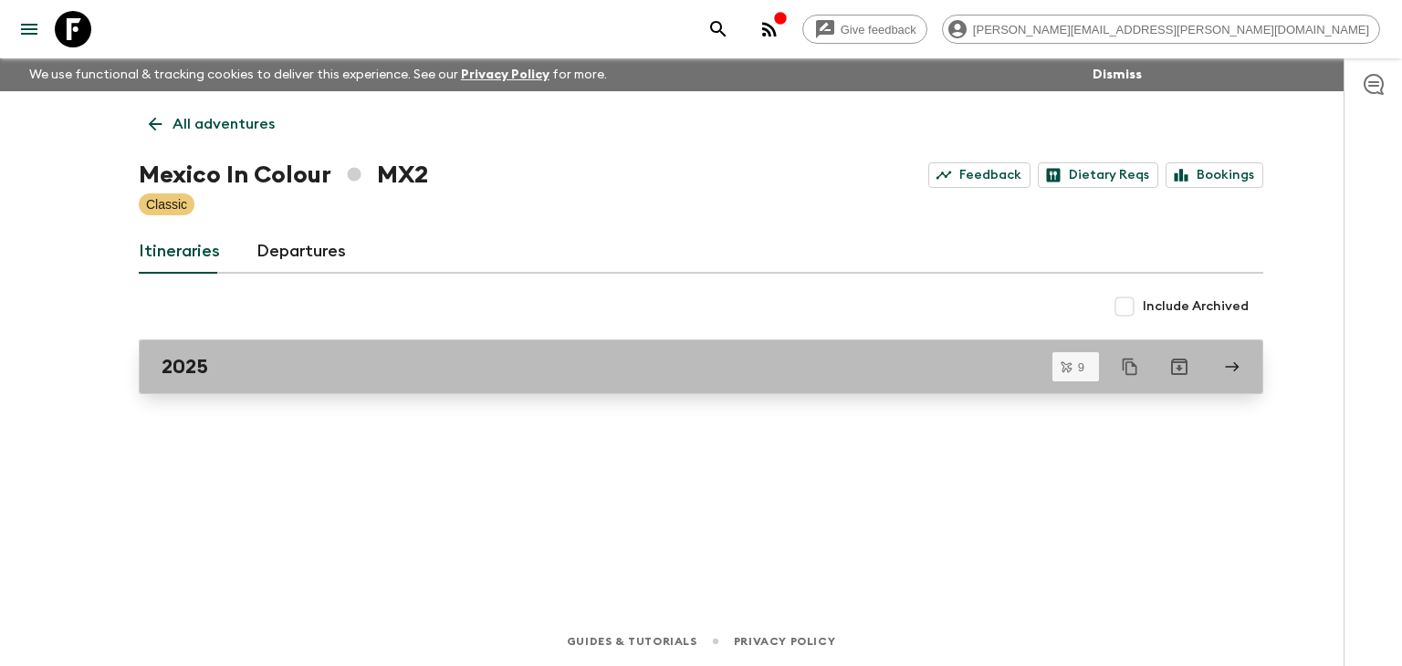
click at [329, 377] on div "2025" at bounding box center [684, 367] width 1044 height 24
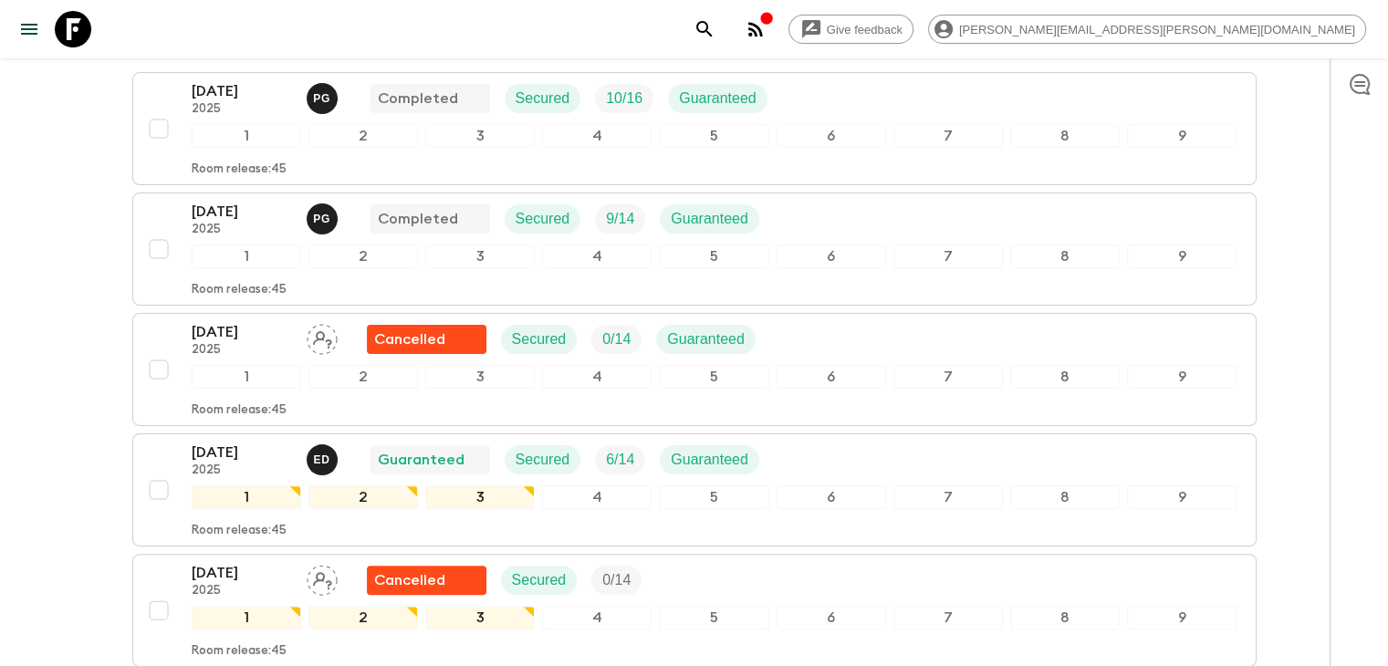
scroll to position [515, 0]
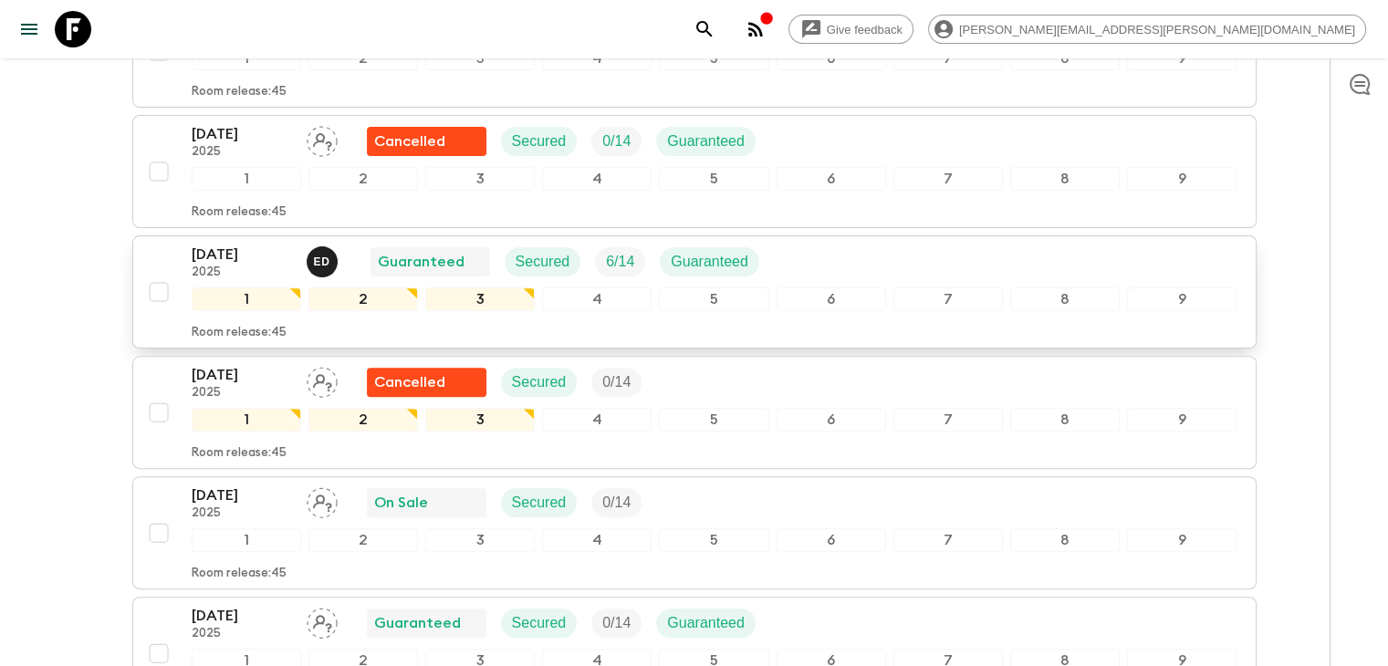
click at [259, 256] on p "[DATE]" at bounding box center [242, 255] width 100 height 22
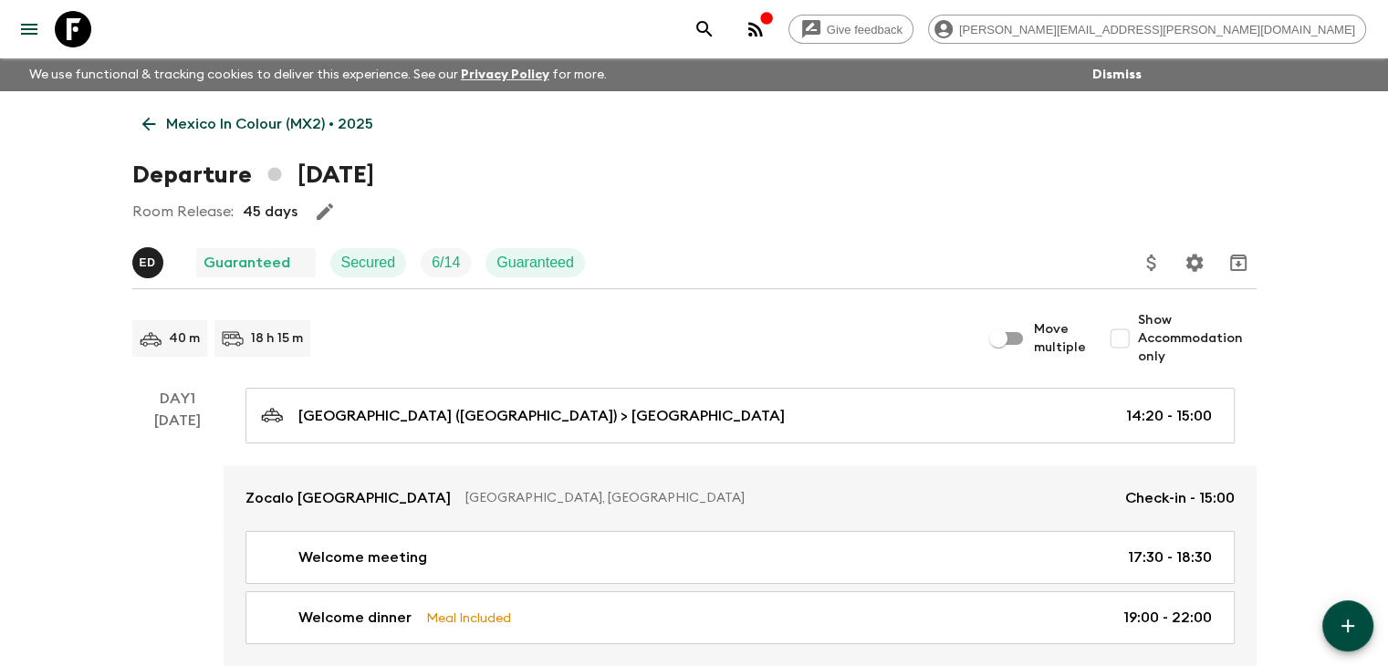
click at [392, 215] on div "Room Release: 45 days" at bounding box center [694, 211] width 1124 height 37
click at [149, 120] on icon at bounding box center [149, 124] width 20 height 20
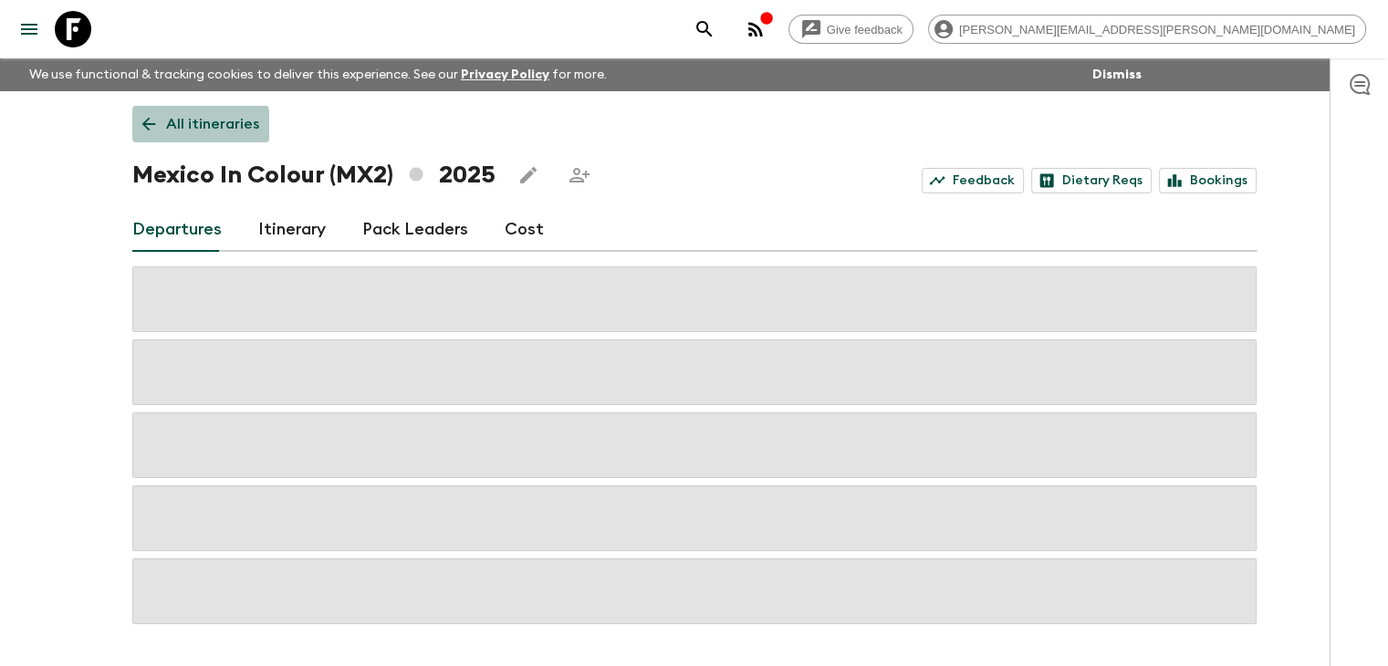
click at [153, 126] on icon at bounding box center [149, 124] width 20 height 20
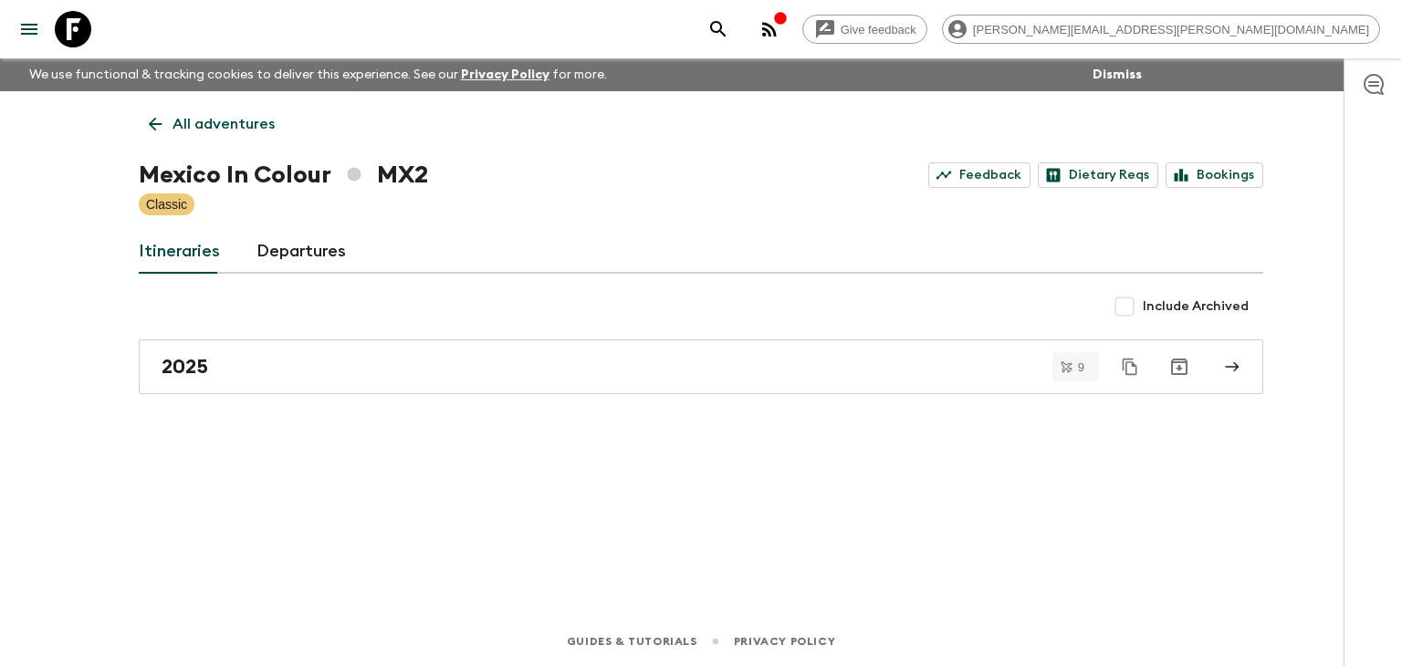
click at [154, 125] on icon at bounding box center [155, 124] width 20 height 20
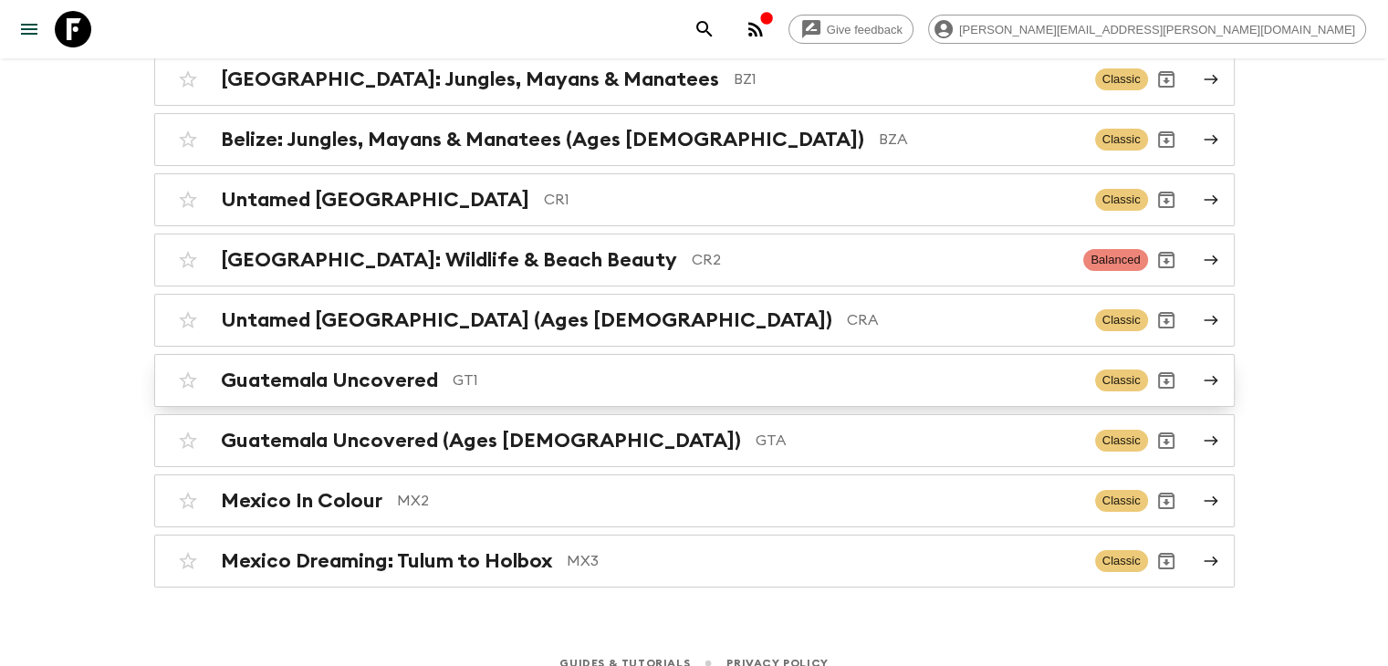
scroll to position [234, 0]
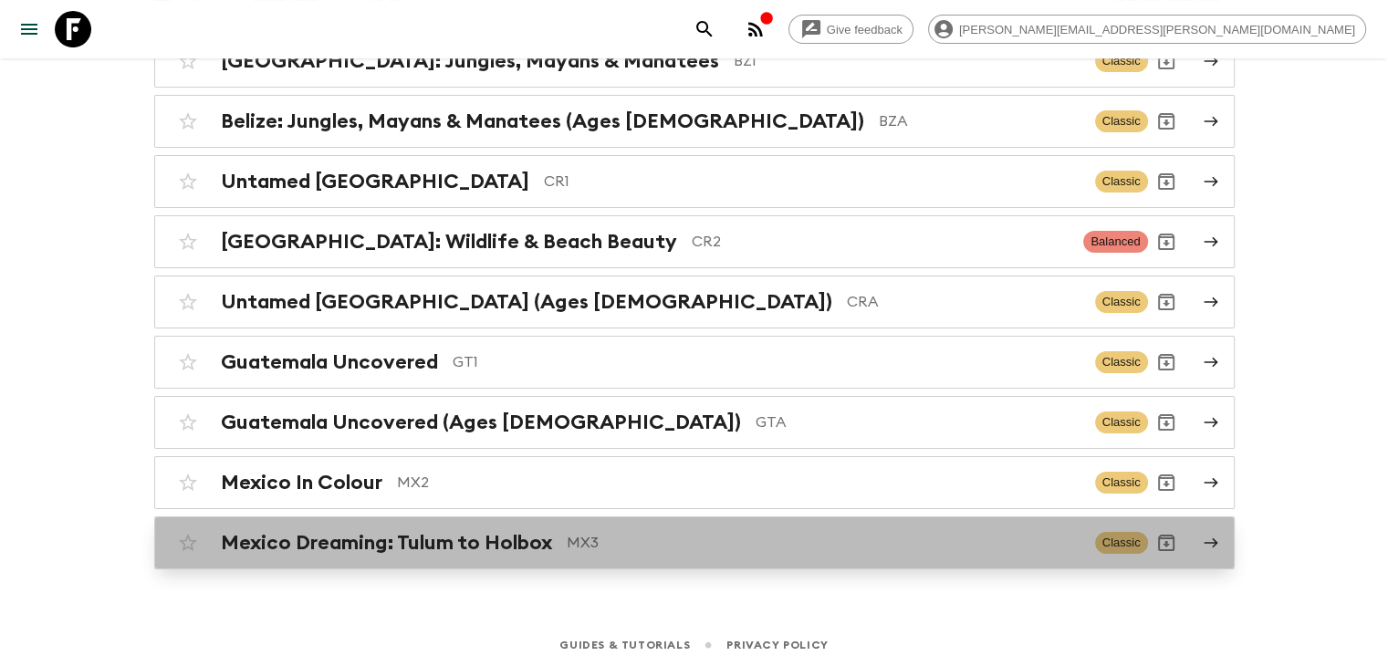
click at [409, 535] on h2 "Mexico Dreaming: Tulum to Holbox" at bounding box center [386, 543] width 331 height 24
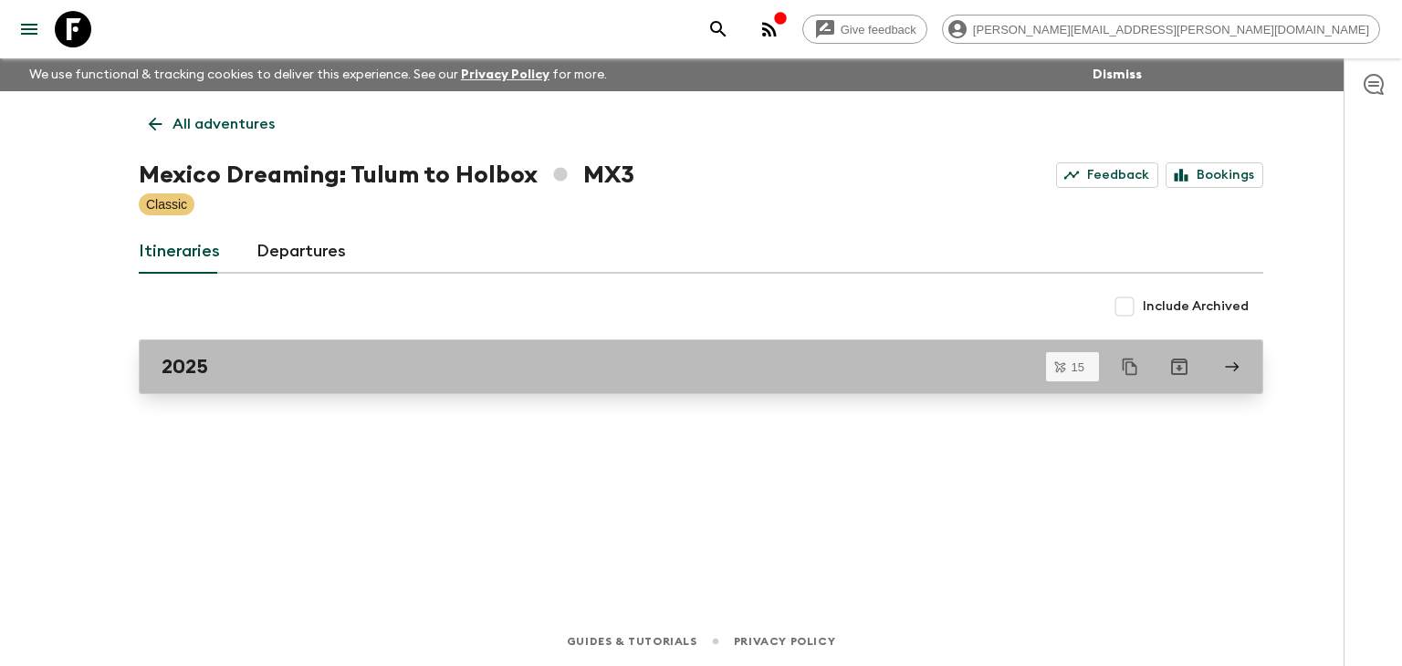
click at [289, 355] on div "2025" at bounding box center [684, 367] width 1044 height 24
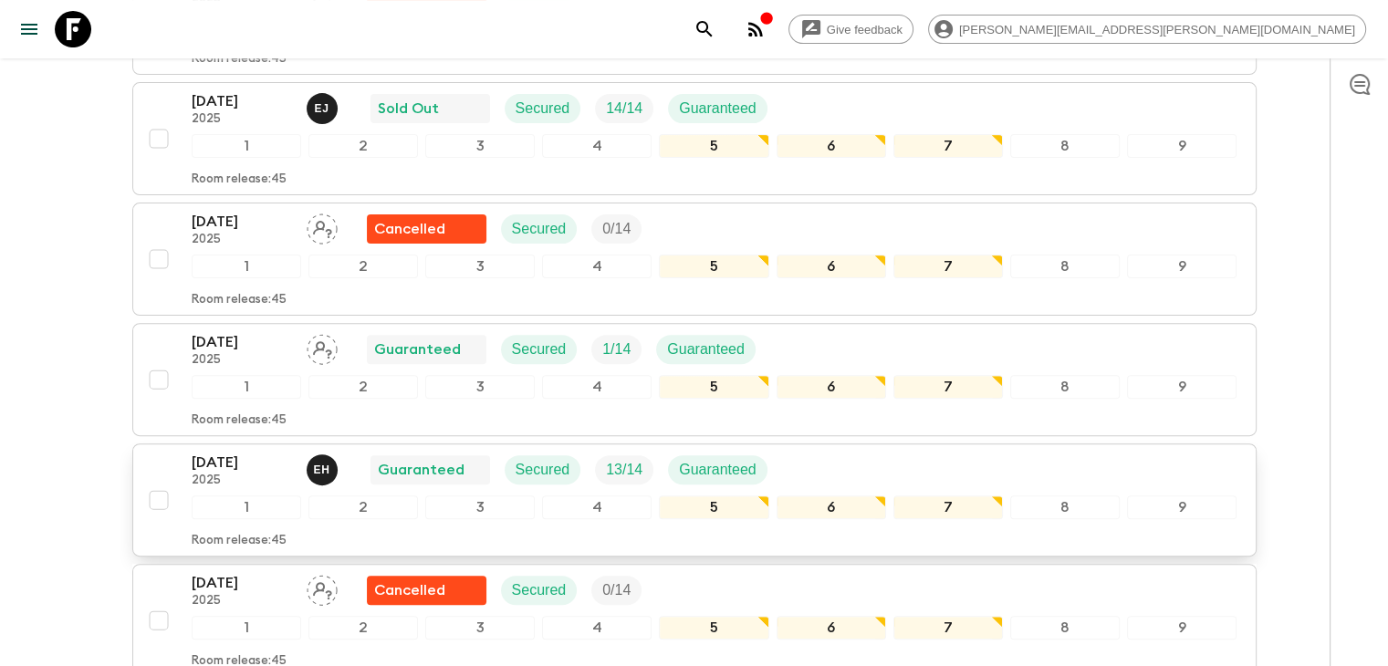
scroll to position [456, 0]
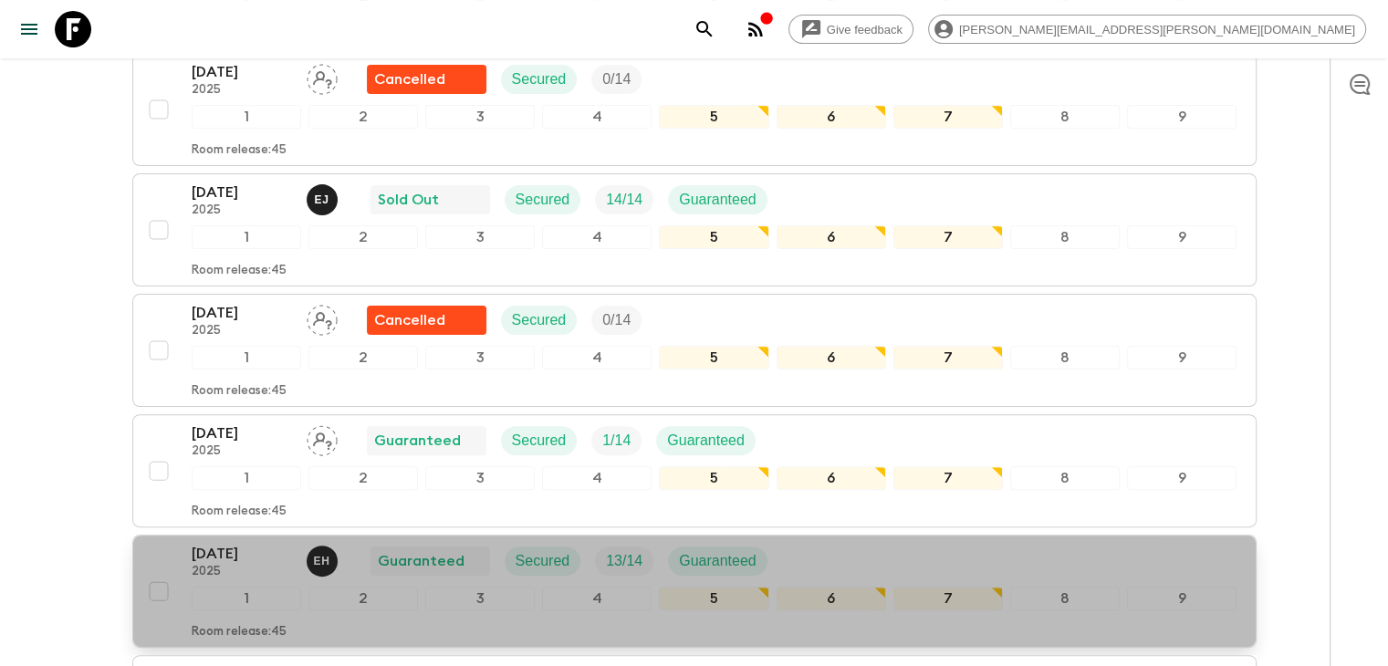
click at [263, 548] on p "[DATE]" at bounding box center [242, 554] width 100 height 22
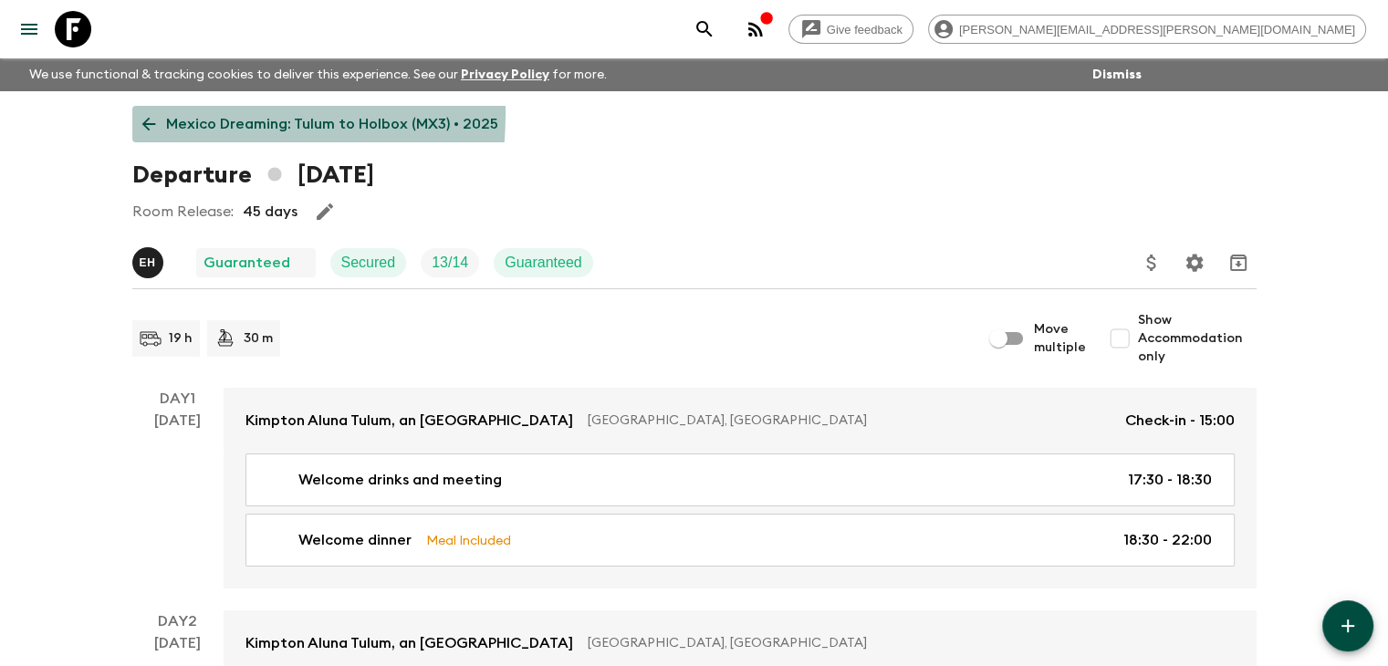
click at [150, 113] on link "Mexico Dreaming: Tulum to Holbox (MX3) • 2025" at bounding box center [320, 124] width 376 height 37
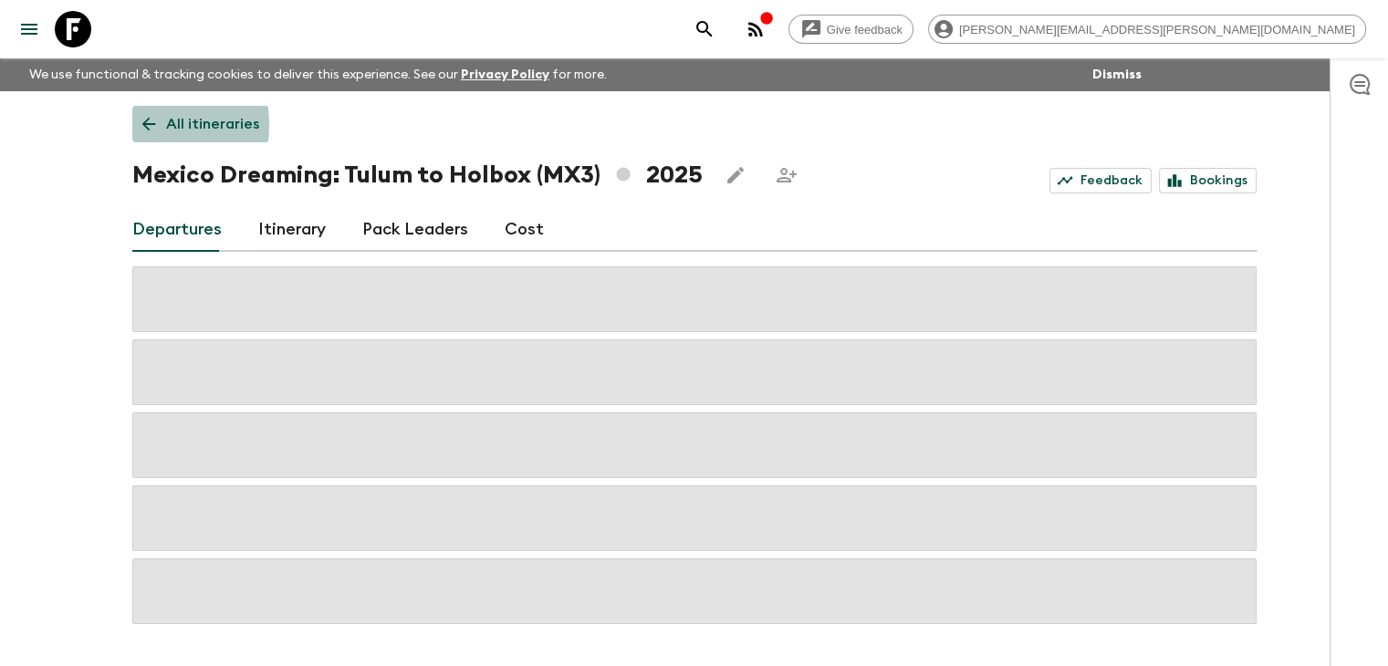
click at [137, 125] on link "All itineraries" at bounding box center [200, 124] width 137 height 37
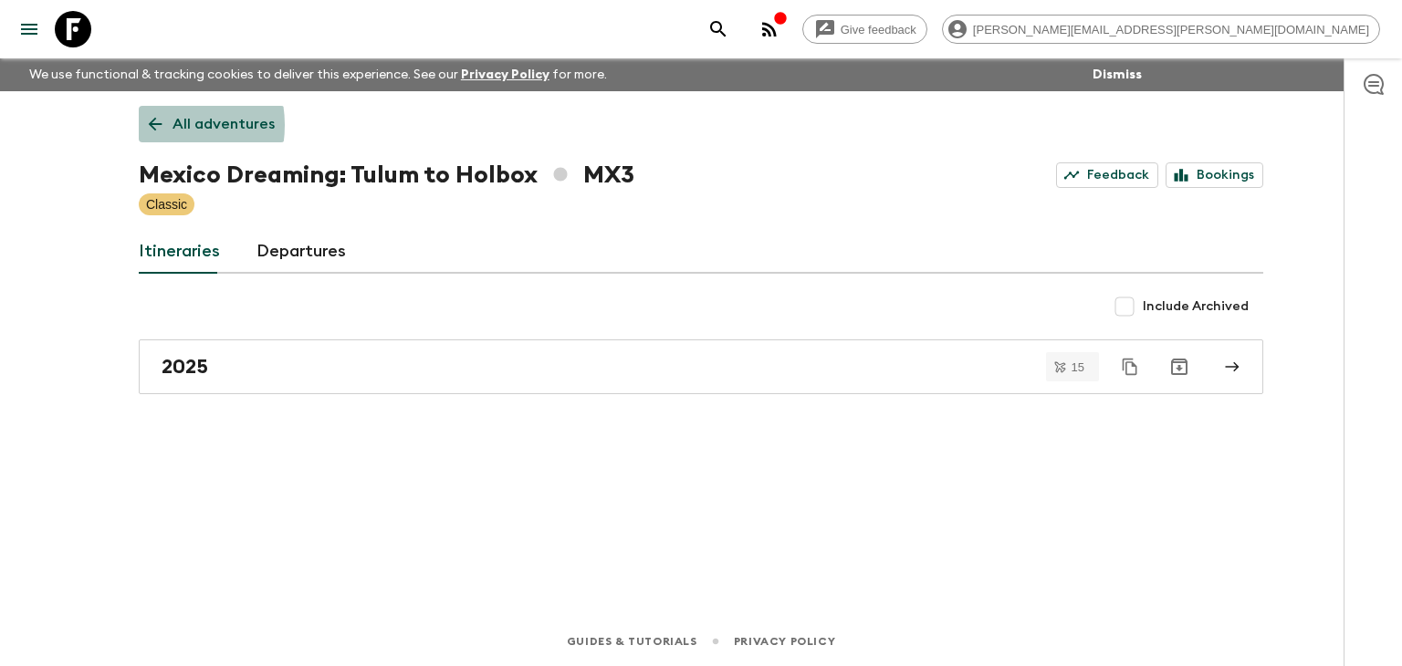
click at [158, 125] on icon at bounding box center [155, 124] width 20 height 20
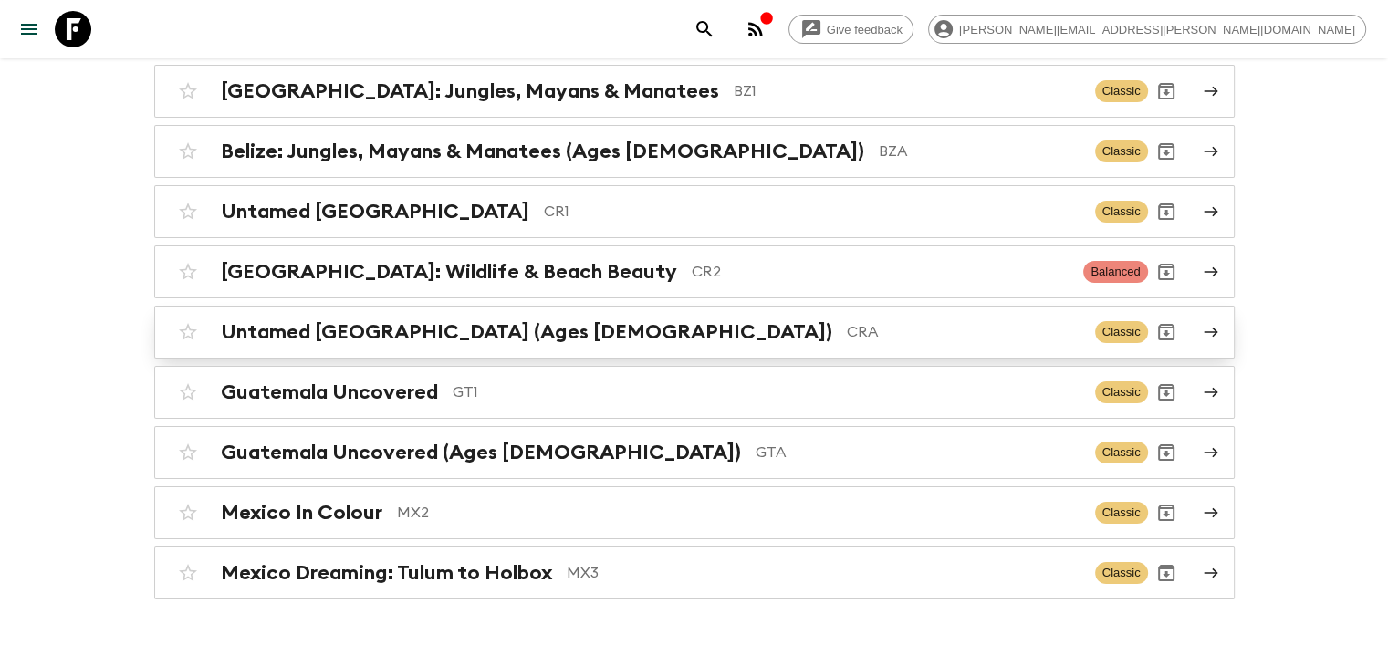
scroll to position [234, 0]
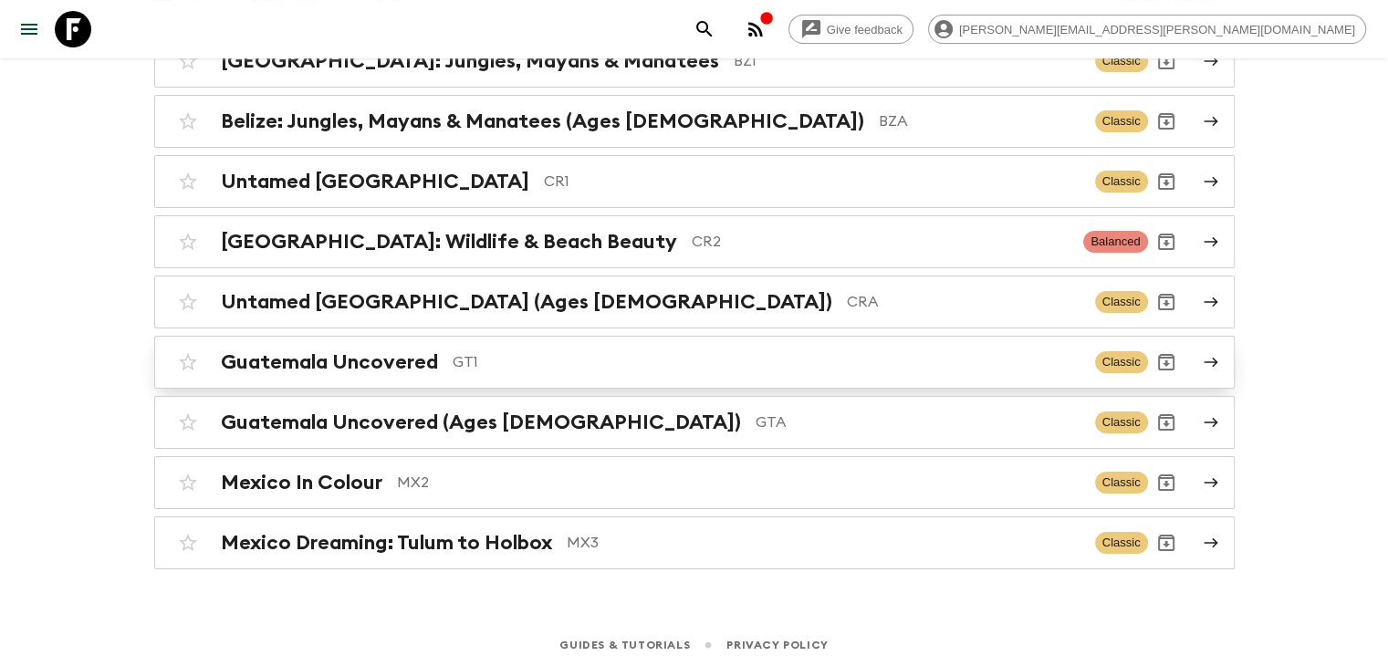
click at [511, 363] on p "GT1" at bounding box center [767, 362] width 628 height 22
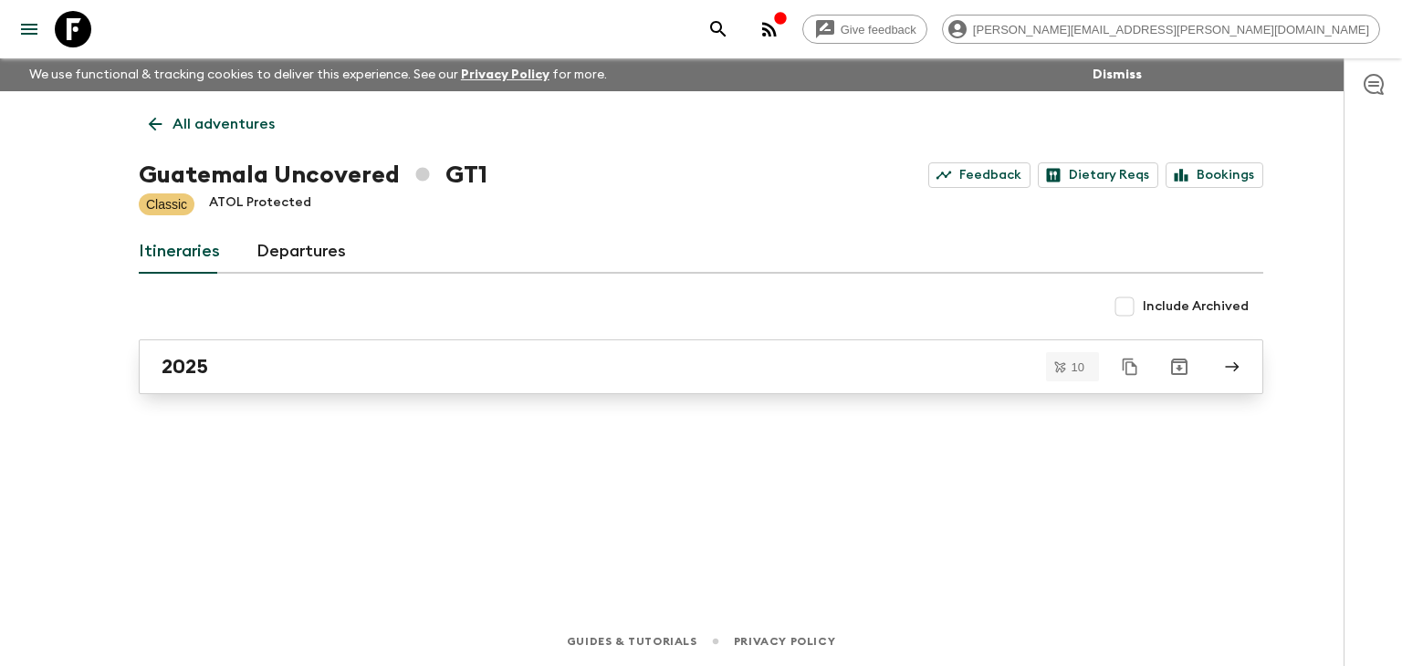
click at [448, 380] on link "2025" at bounding box center [701, 367] width 1124 height 55
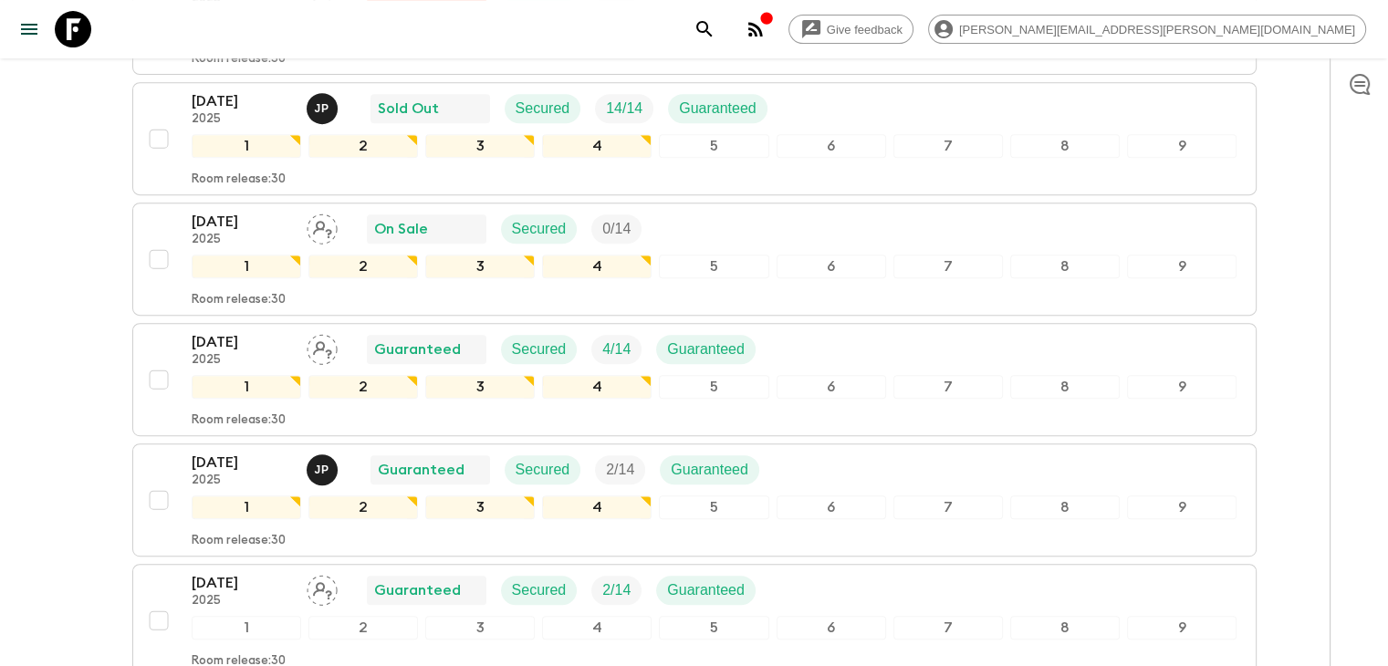
scroll to position [880, 0]
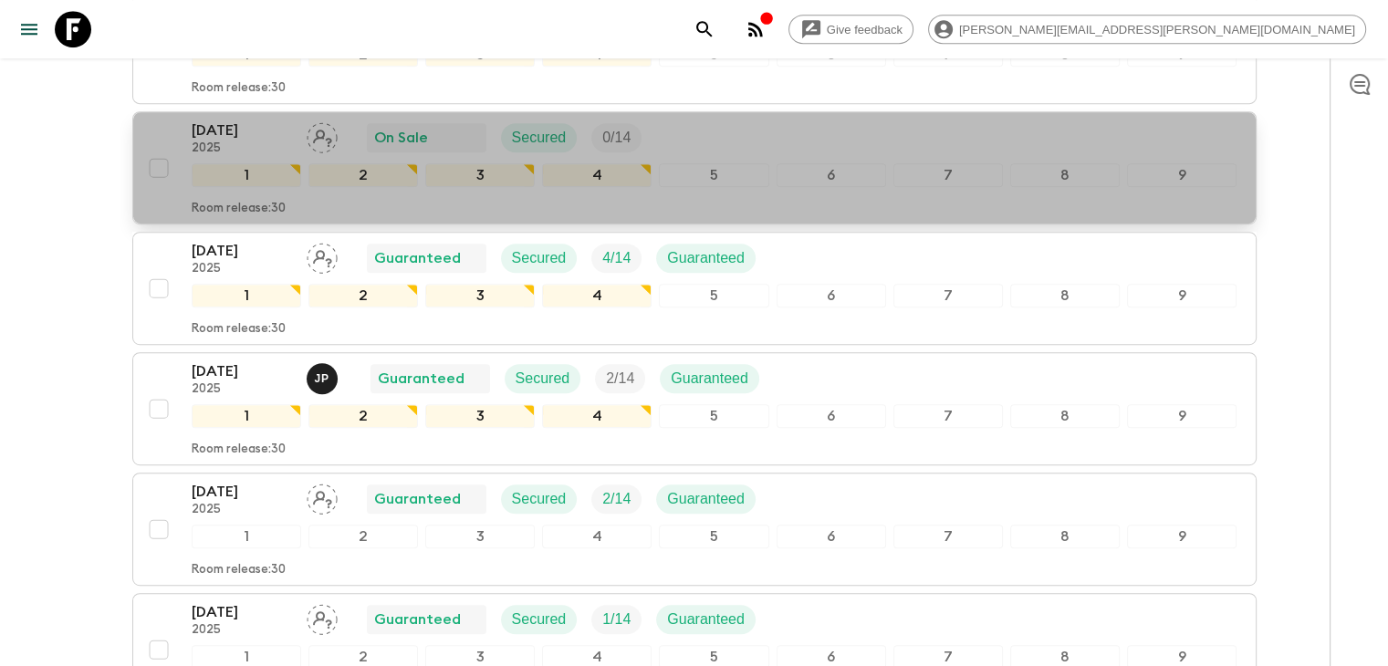
click at [134, 166] on button "[DATE] 2025 On Sale Secured 0 / 14 1 2 3 4 5 6 7 8 9 Room release: 30" at bounding box center [694, 167] width 1124 height 113
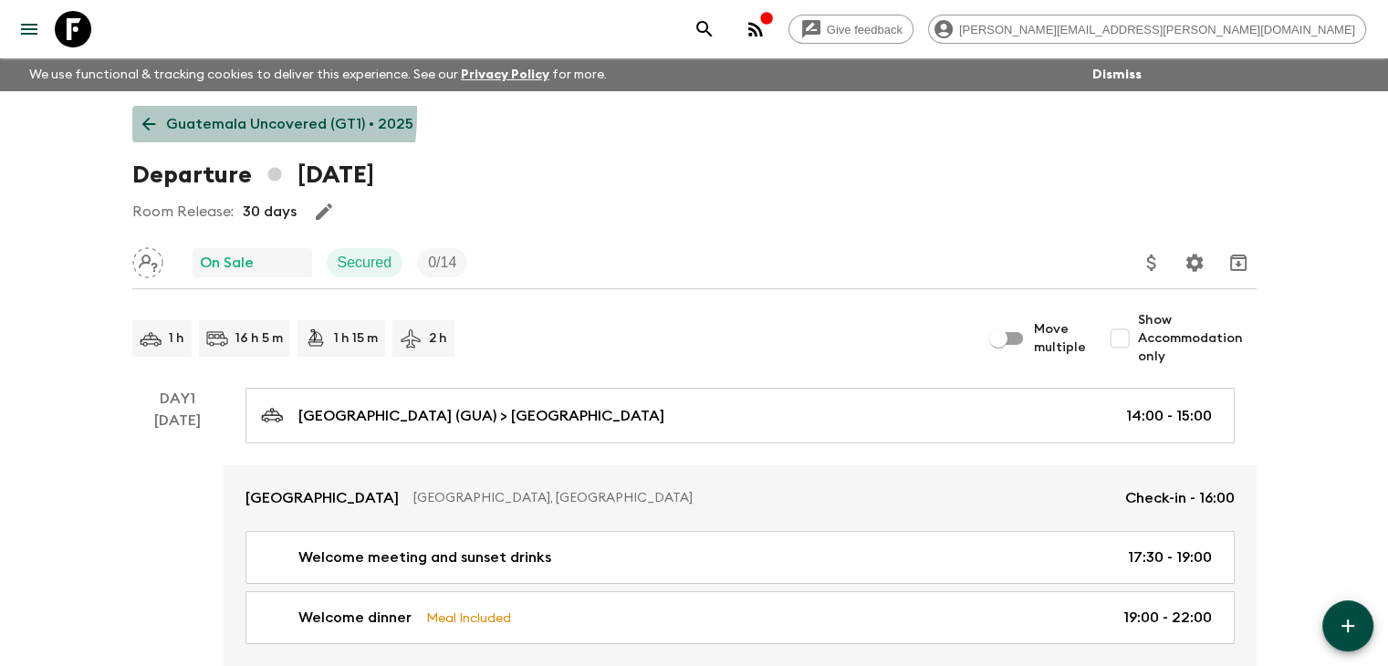
click at [144, 111] on link "Guatemala Uncovered (GT1) • 2025" at bounding box center [277, 124] width 291 height 37
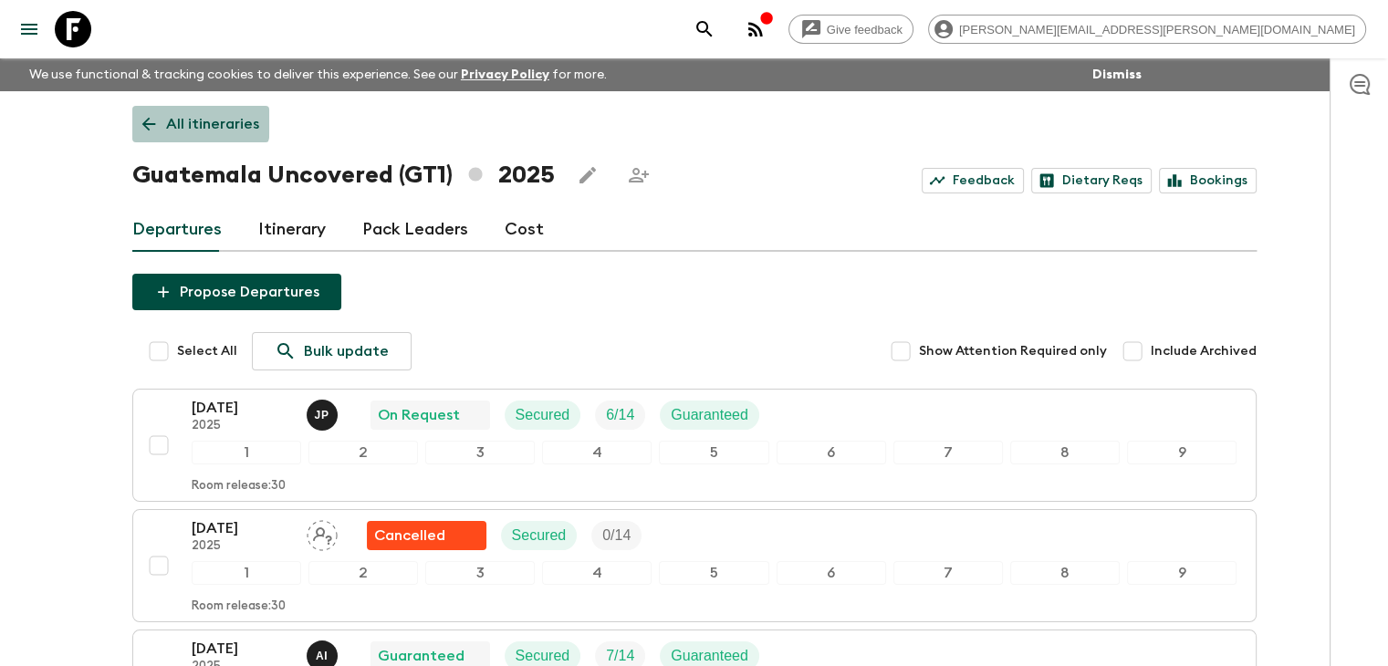
click at [150, 112] on link "All itineraries" at bounding box center [200, 124] width 137 height 37
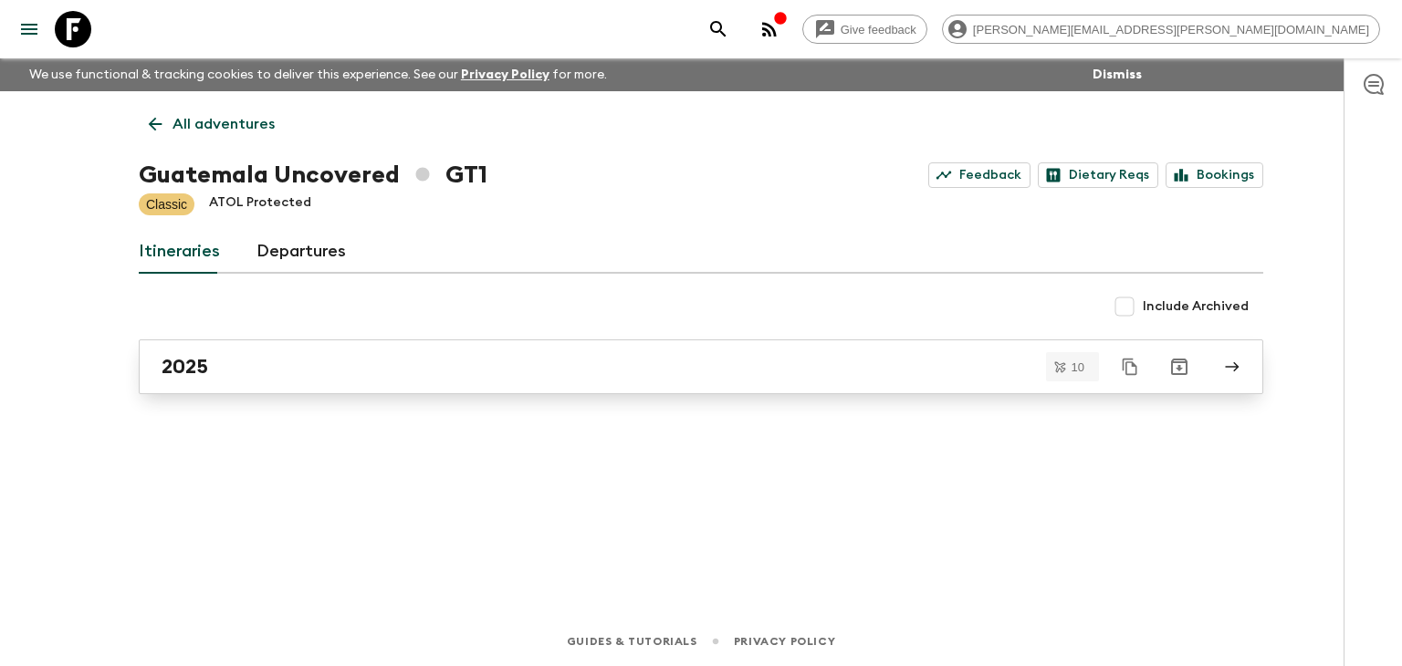
click at [372, 360] on div "2025" at bounding box center [684, 367] width 1044 height 24
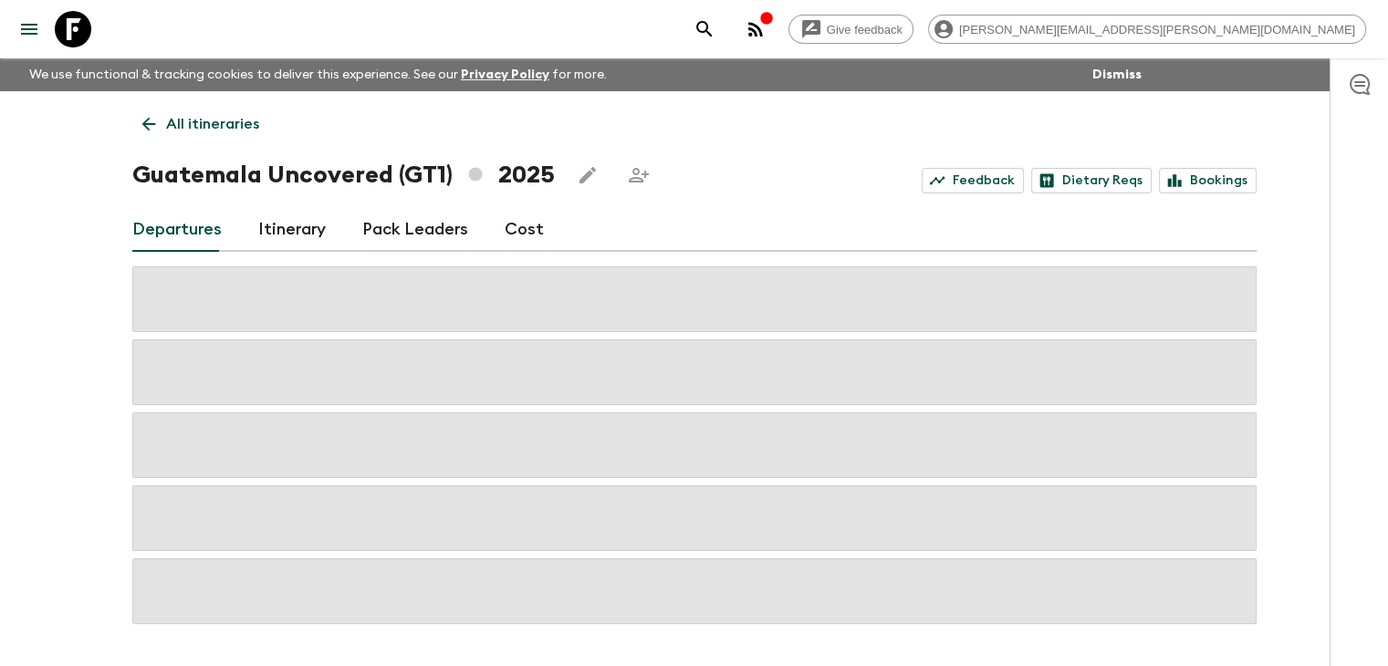
click at [150, 128] on icon at bounding box center [149, 124] width 20 height 20
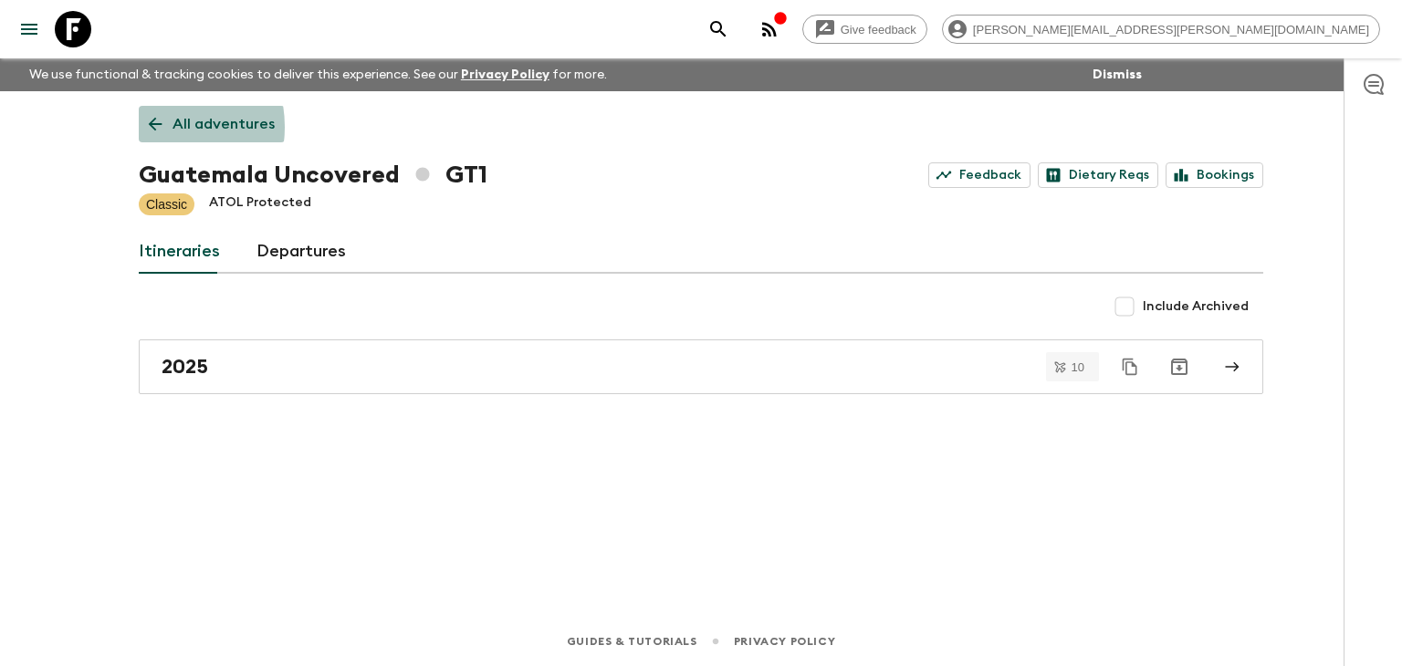
click at [150, 127] on icon at bounding box center [155, 124] width 20 height 20
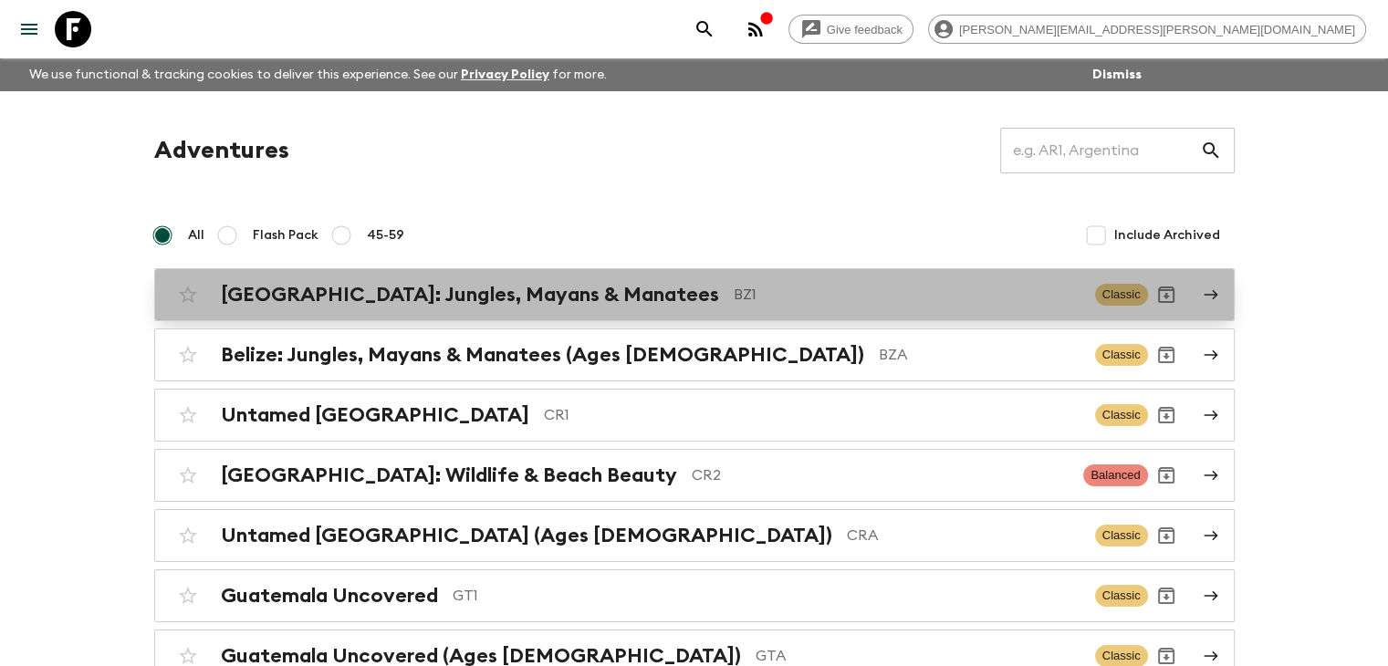
click at [337, 282] on div "[GEOGRAPHIC_DATA]: Jungles, Mayans & Manatees BZ1 Classic" at bounding box center [659, 295] width 978 height 37
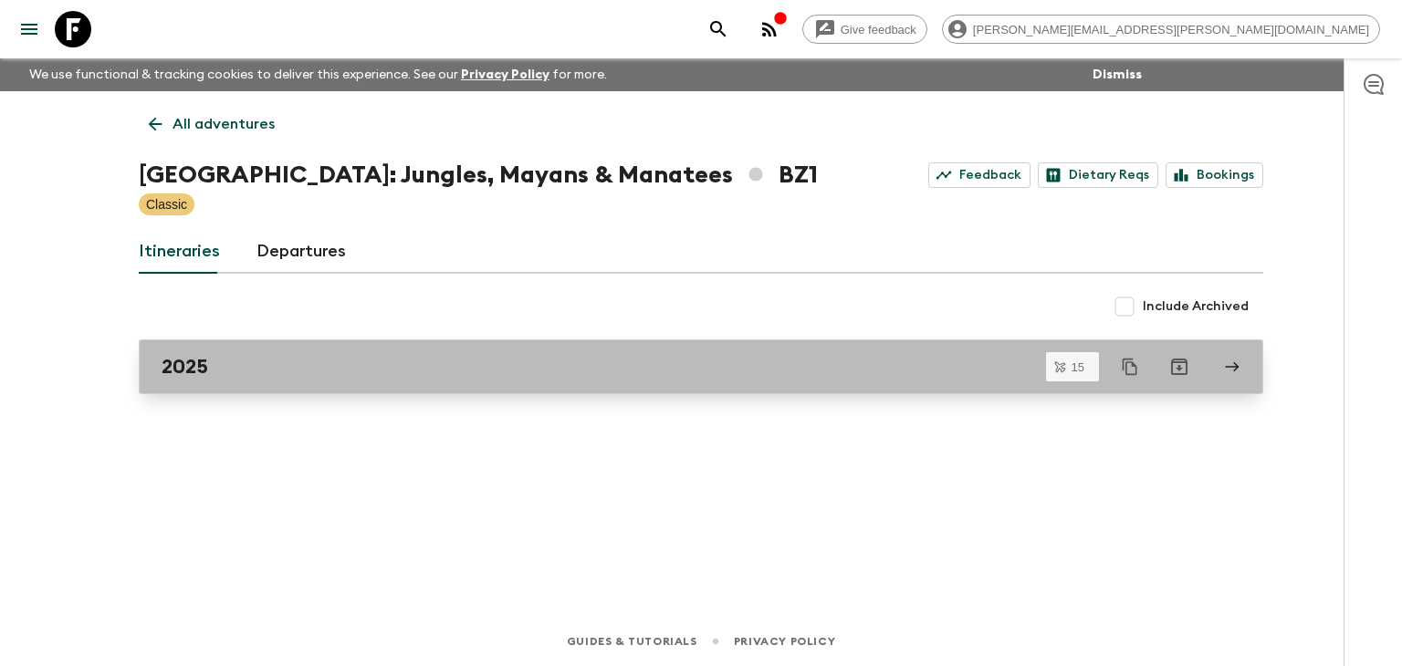
click at [332, 375] on div "2025" at bounding box center [684, 367] width 1044 height 24
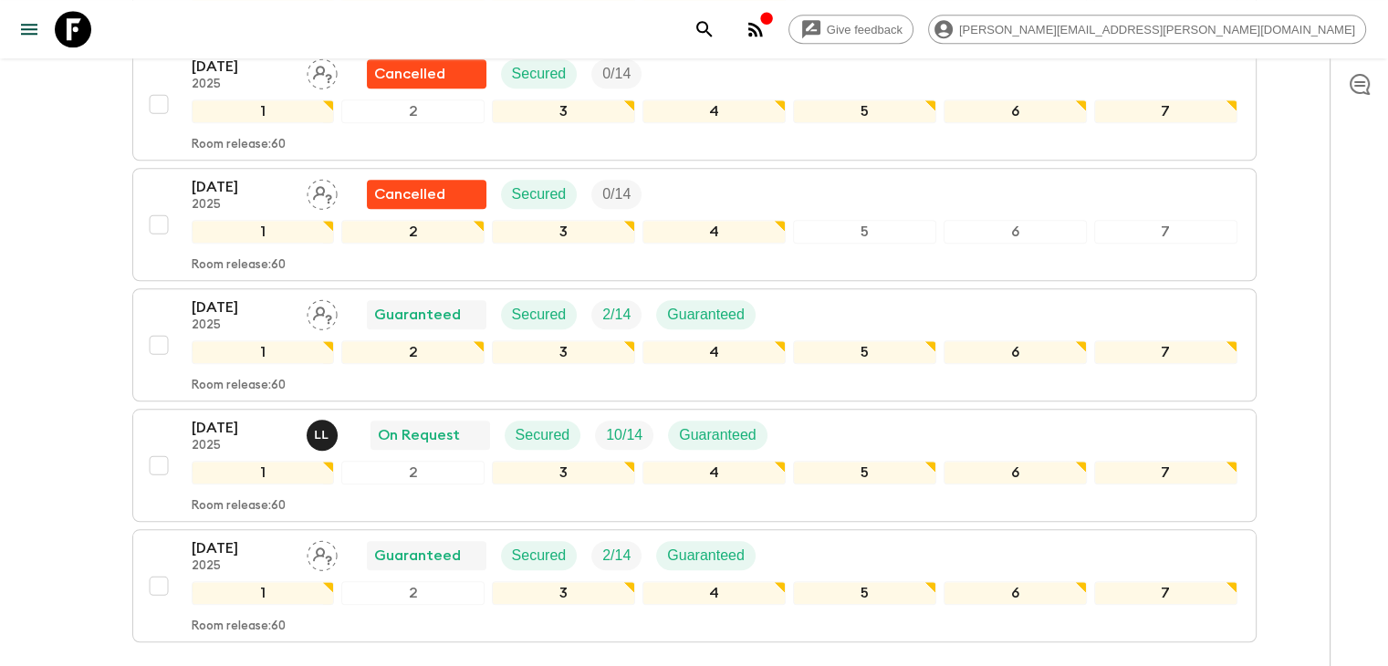
scroll to position [1551, 0]
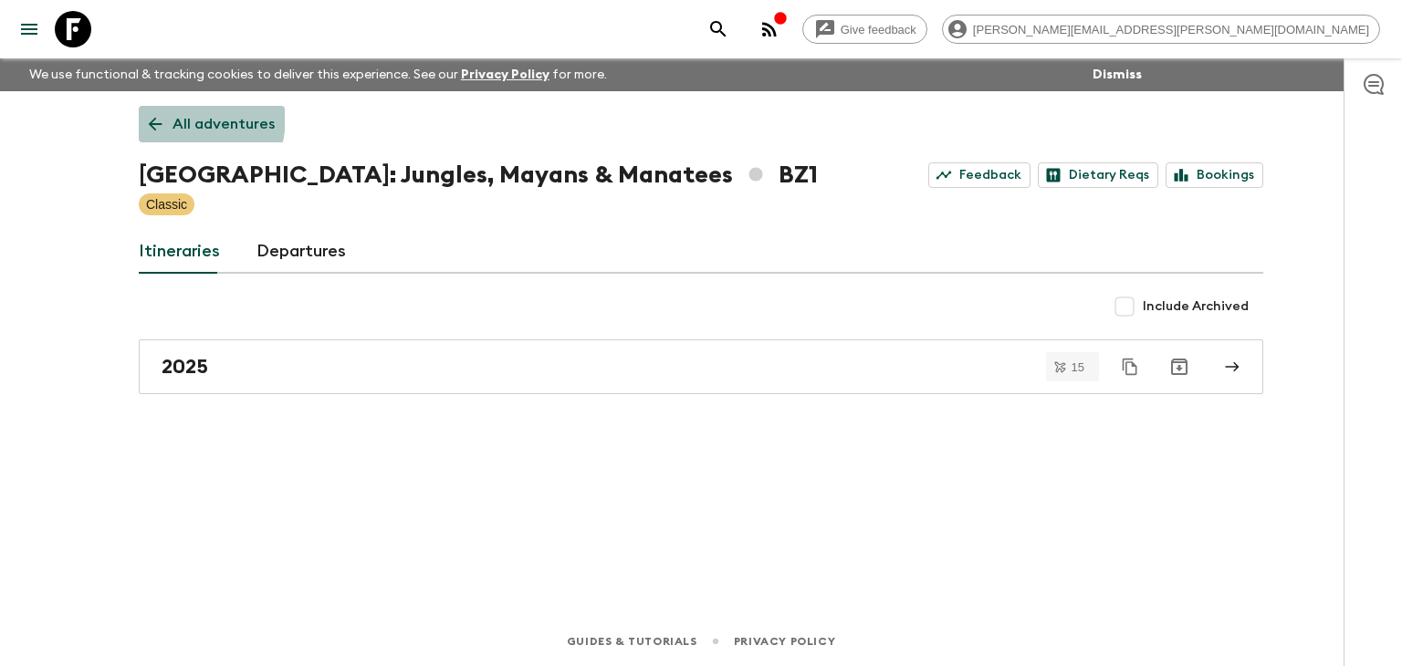
click at [148, 115] on icon at bounding box center [155, 124] width 20 height 20
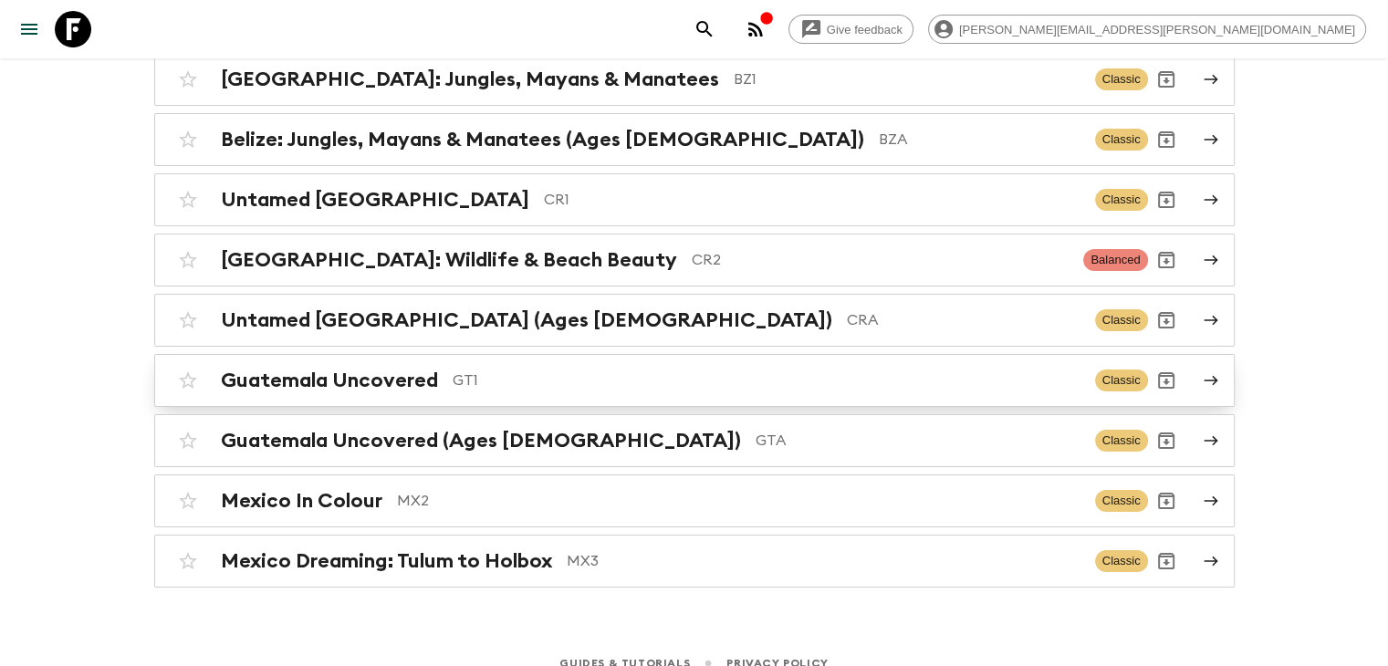
scroll to position [234, 0]
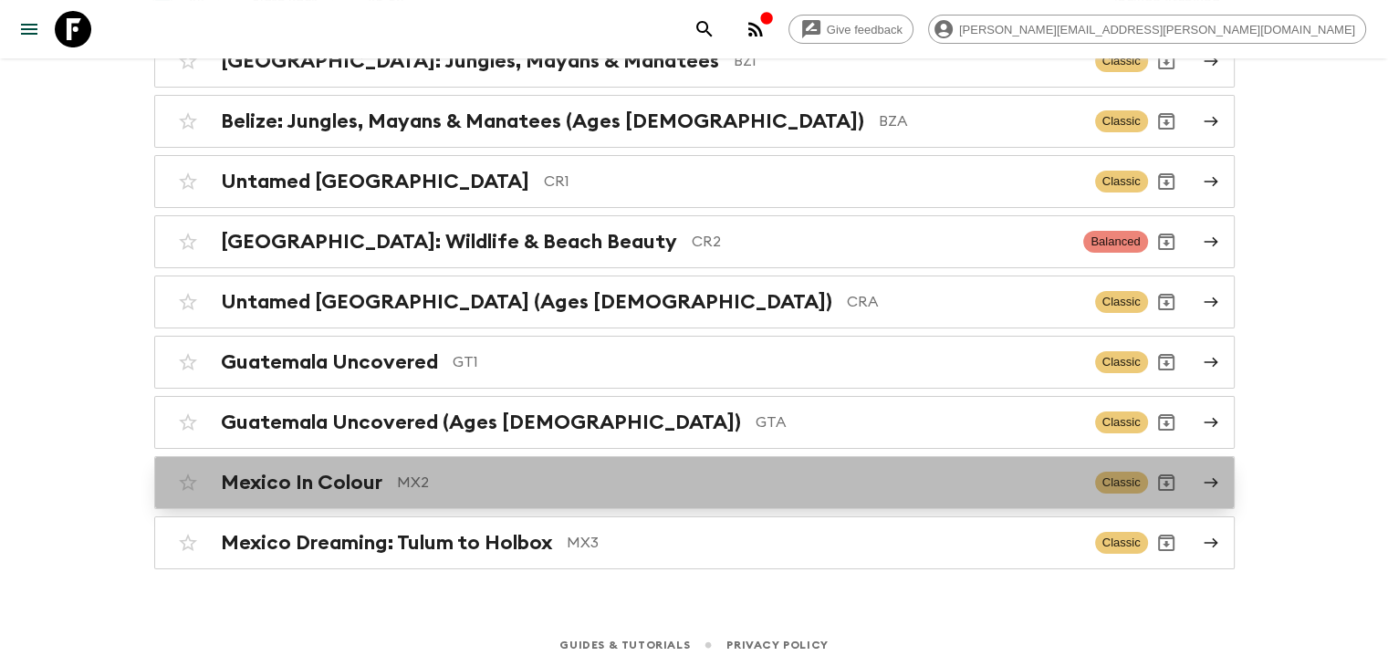
click at [429, 465] on div "Mexico In Colour MX2 Classic" at bounding box center [659, 483] width 978 height 37
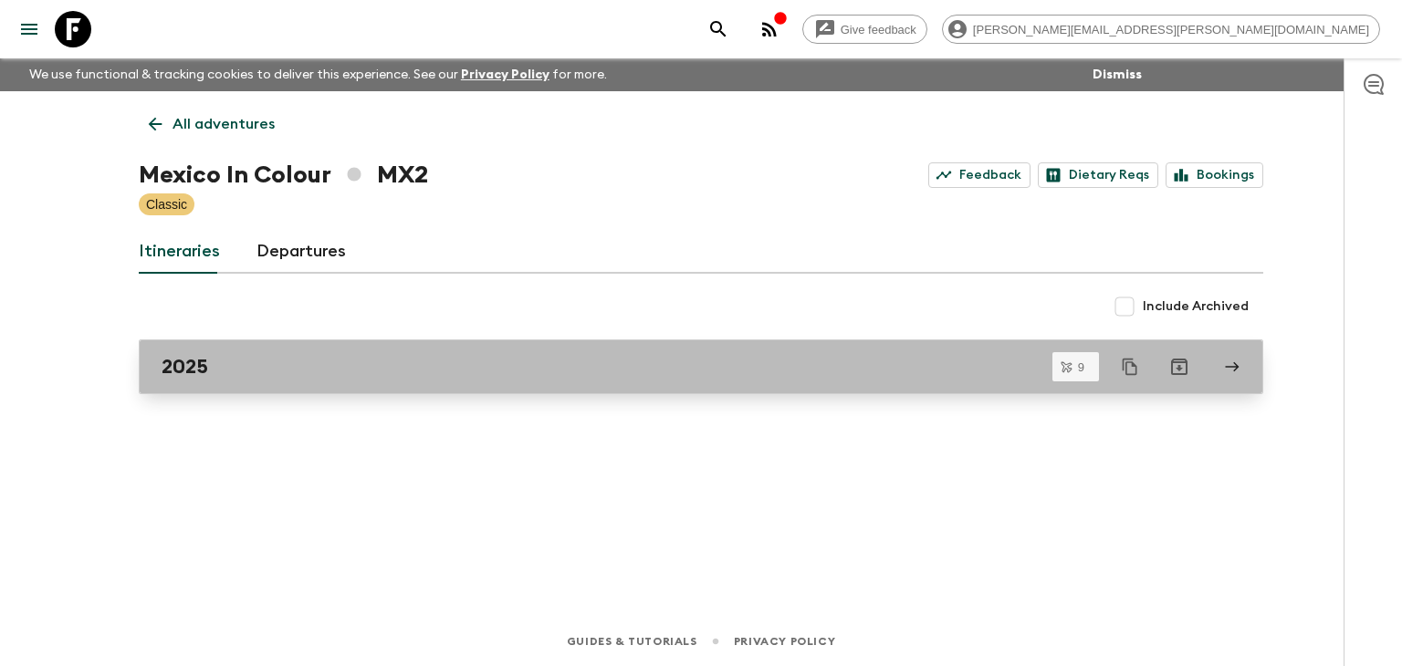
click at [275, 377] on div "2025" at bounding box center [684, 367] width 1044 height 24
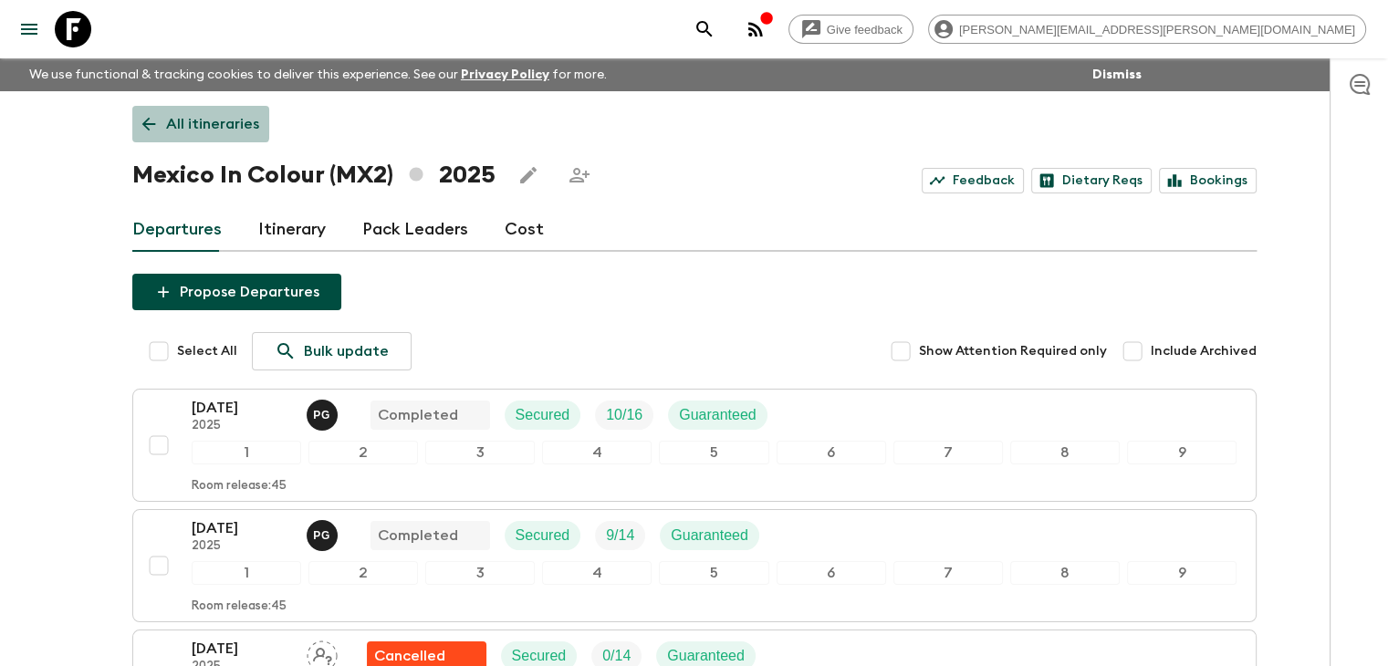
click at [151, 118] on icon at bounding box center [149, 124] width 20 height 20
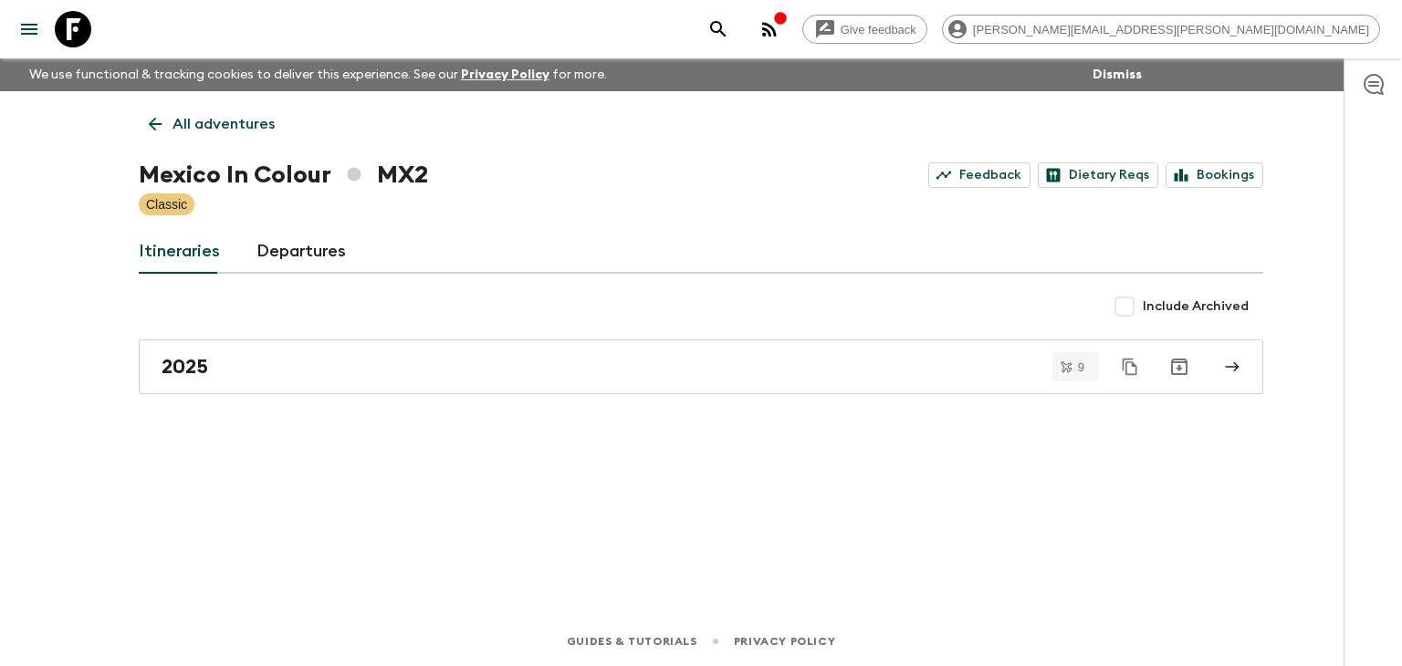
click at [155, 121] on icon at bounding box center [155, 124] width 20 height 20
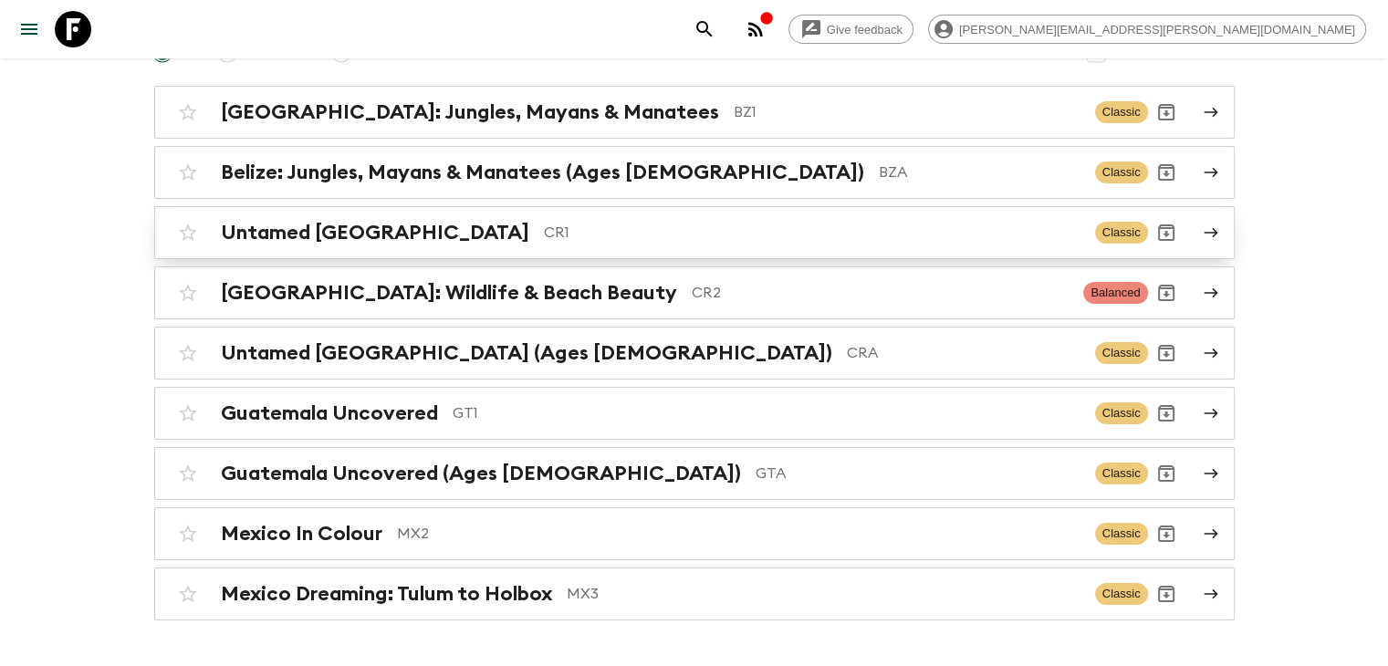
scroll to position [234, 0]
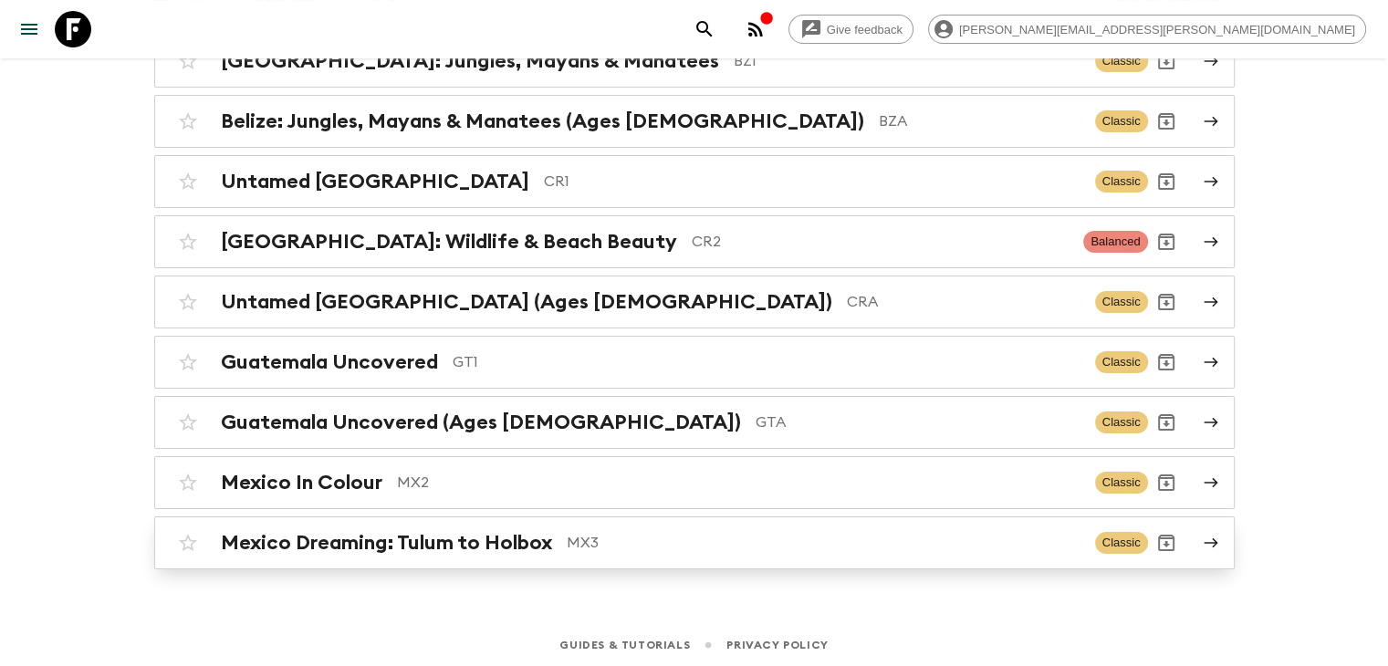
click at [585, 538] on p "MX3" at bounding box center [824, 543] width 514 height 22
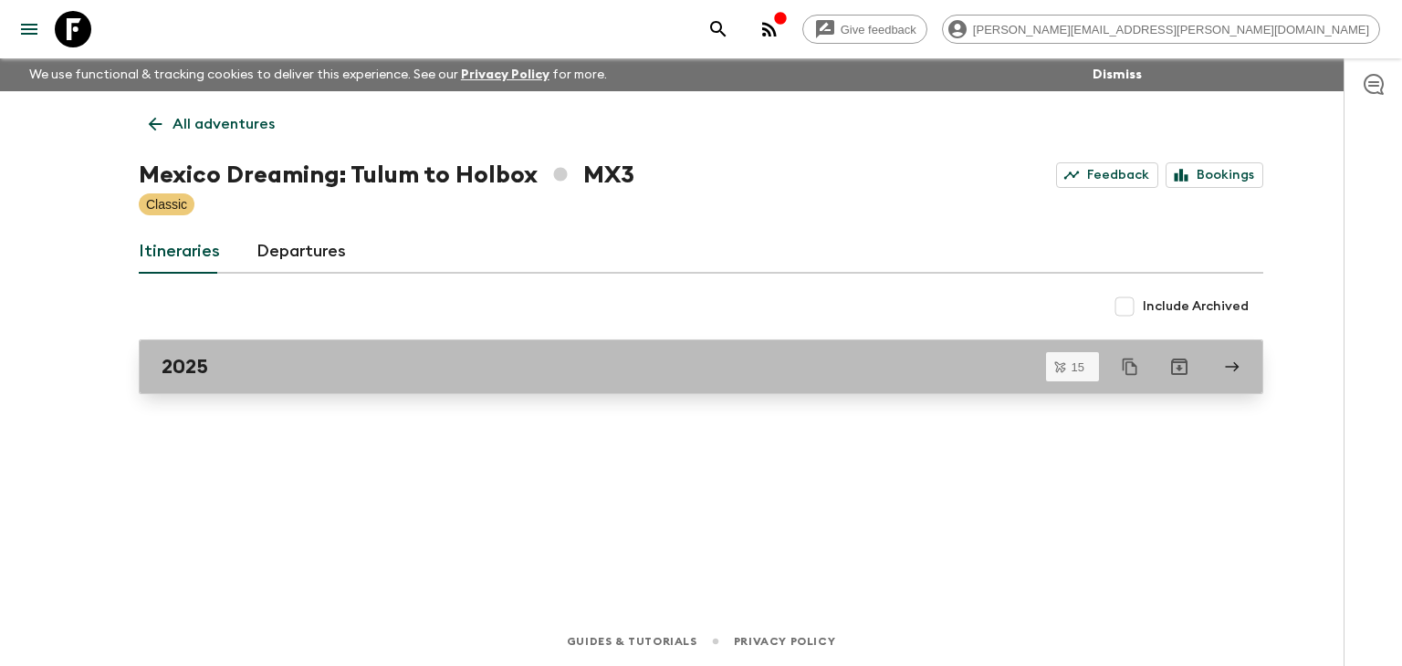
click at [304, 366] on div "2025" at bounding box center [684, 367] width 1044 height 24
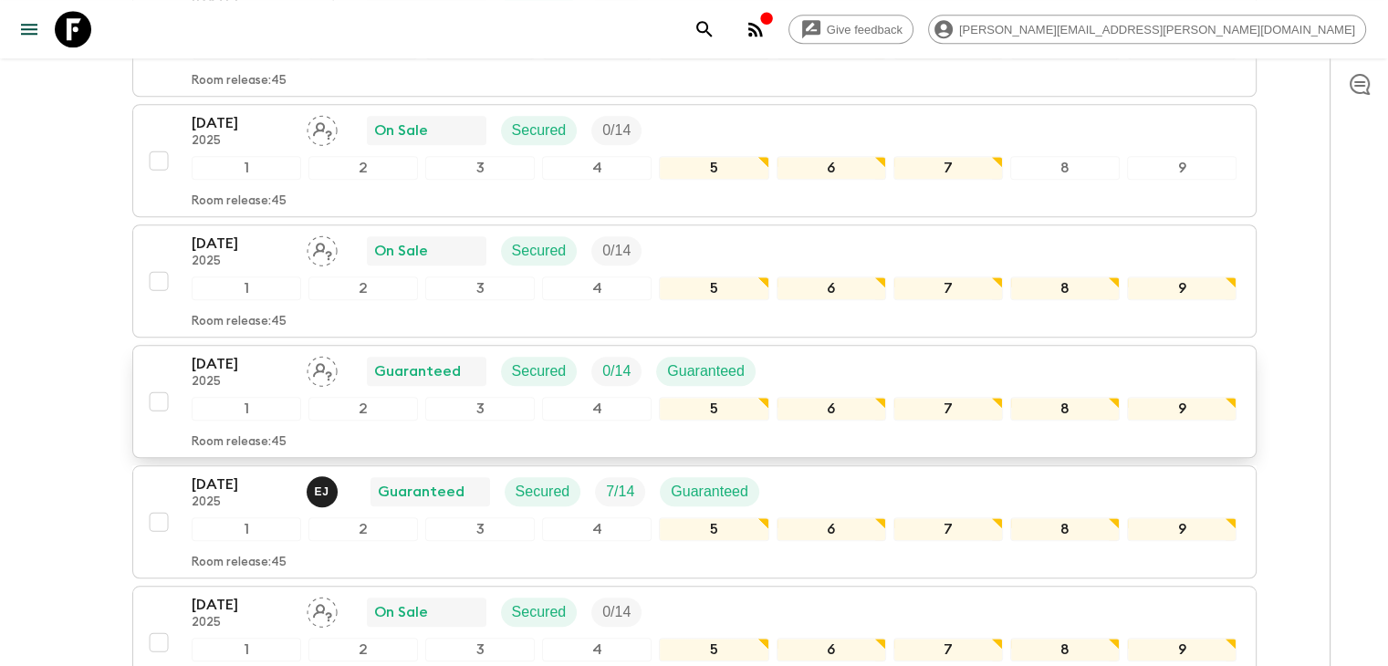
scroll to position [1519, 0]
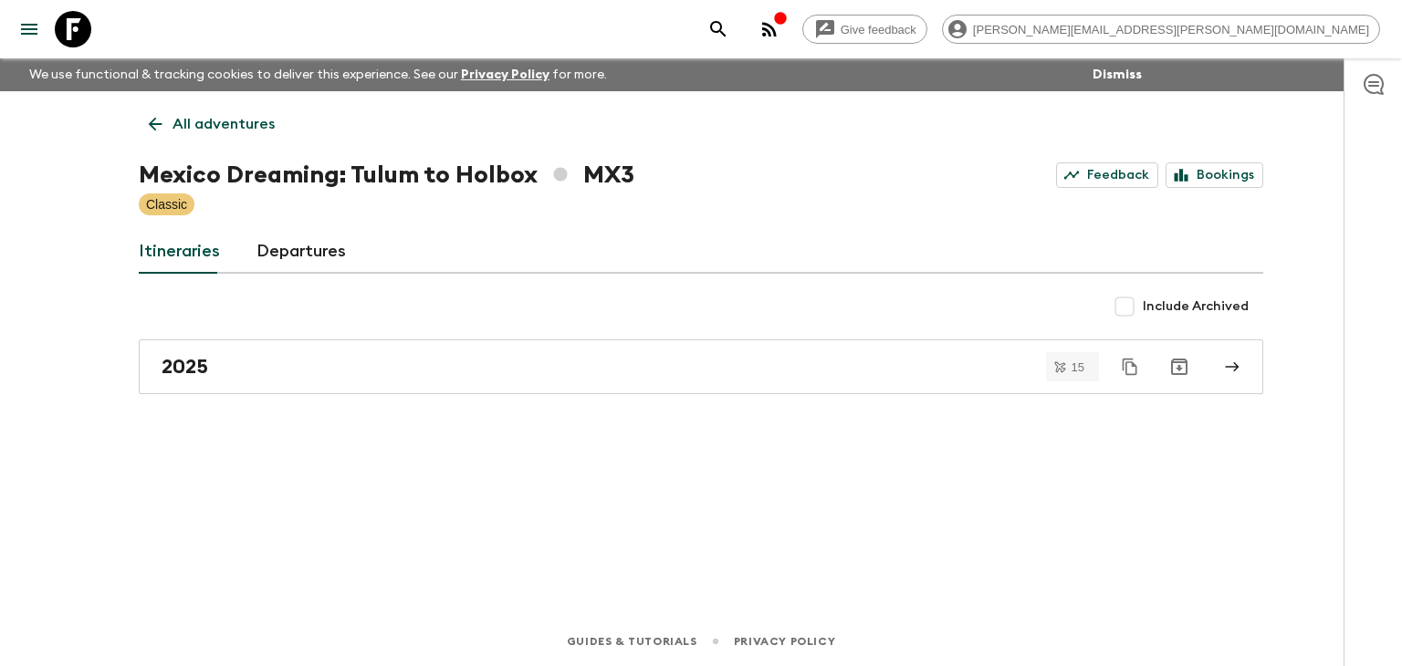
click at [131, 119] on div "All adventures Mexico Dreaming: Tulum to Holbox MX3 Feedback Bookings Classic I…" at bounding box center [701, 328] width 1168 height 475
click at [160, 124] on icon at bounding box center [156, 125] width 14 height 14
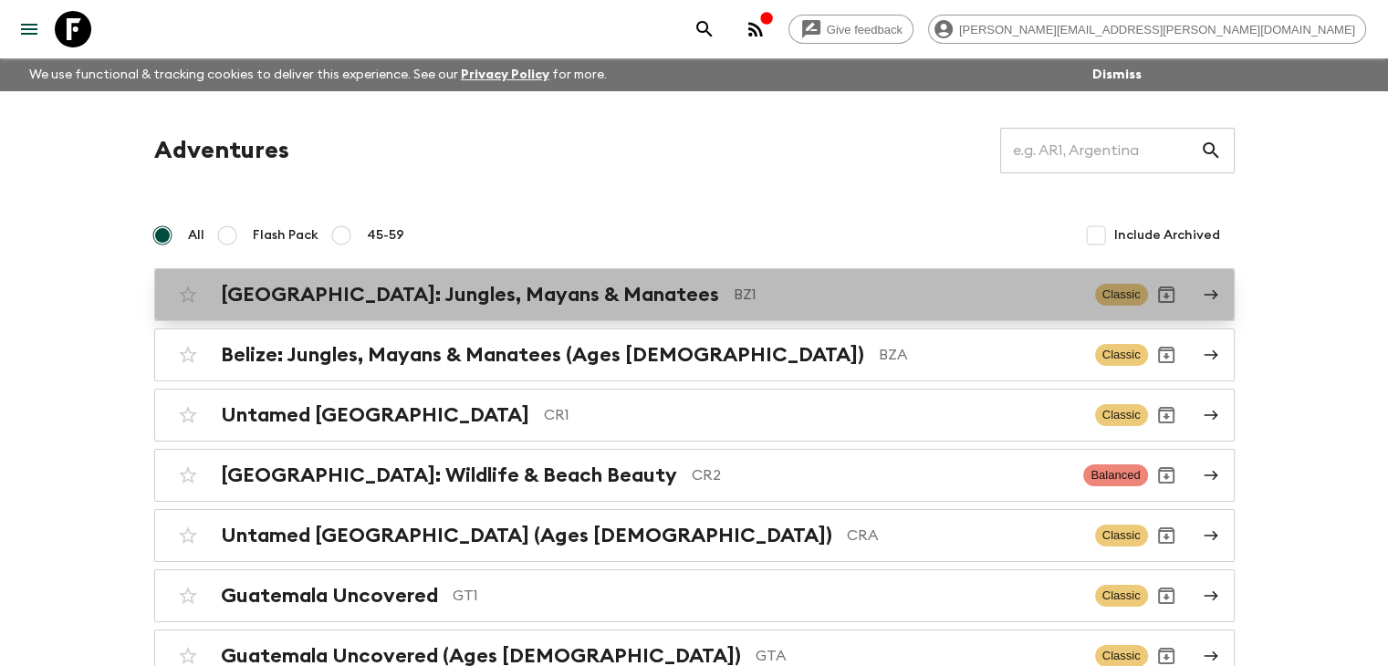
click at [734, 291] on p "BZ1" at bounding box center [907, 295] width 347 height 22
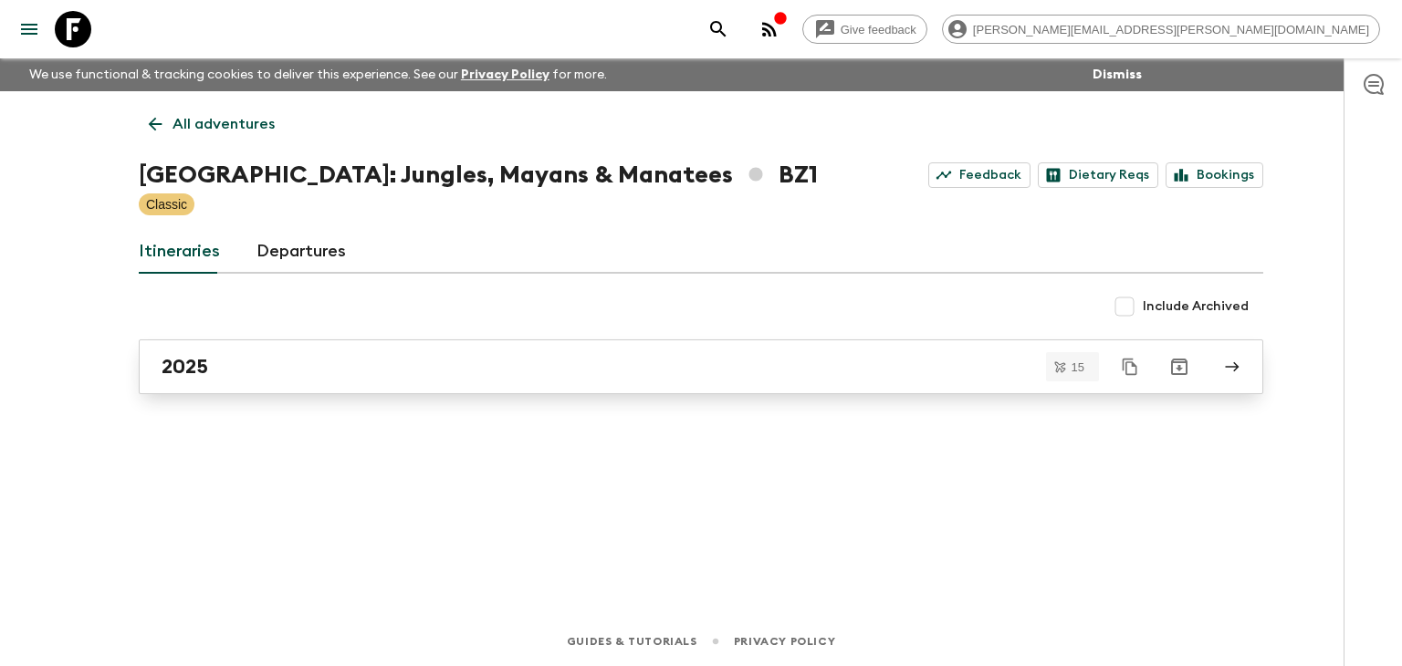
click at [513, 366] on div "2025" at bounding box center [684, 367] width 1044 height 24
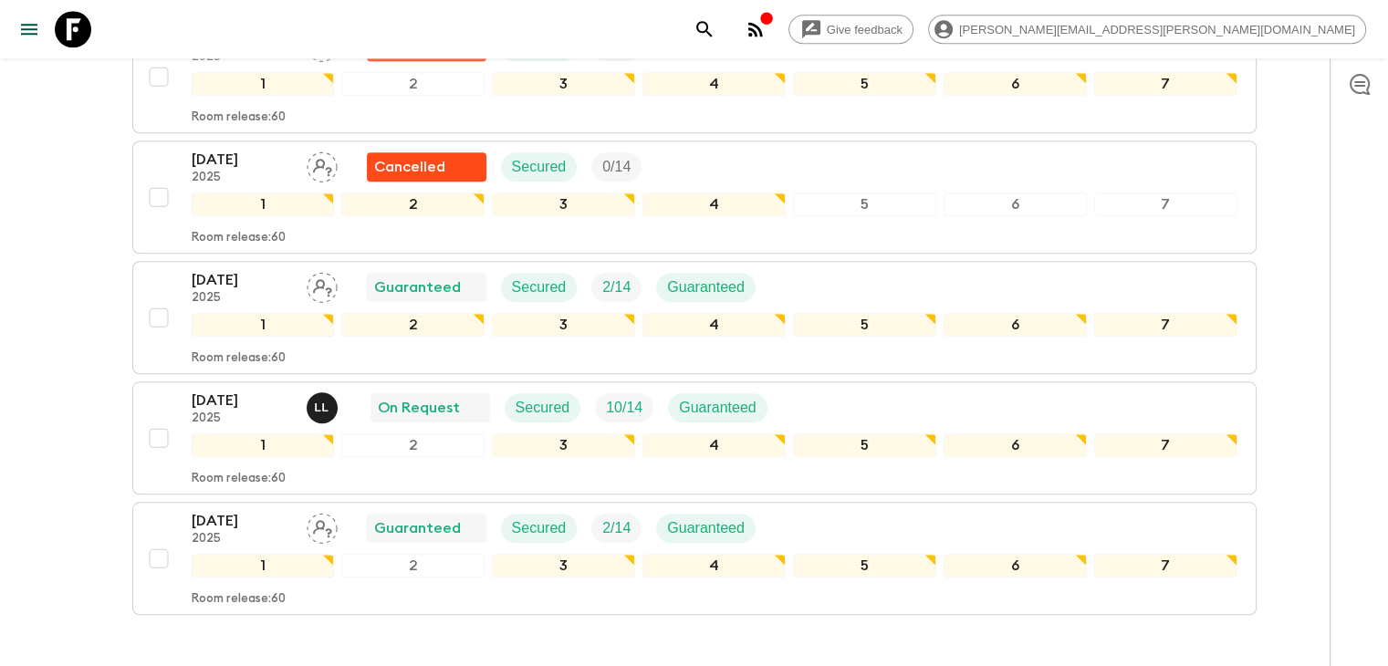
scroll to position [1610, 0]
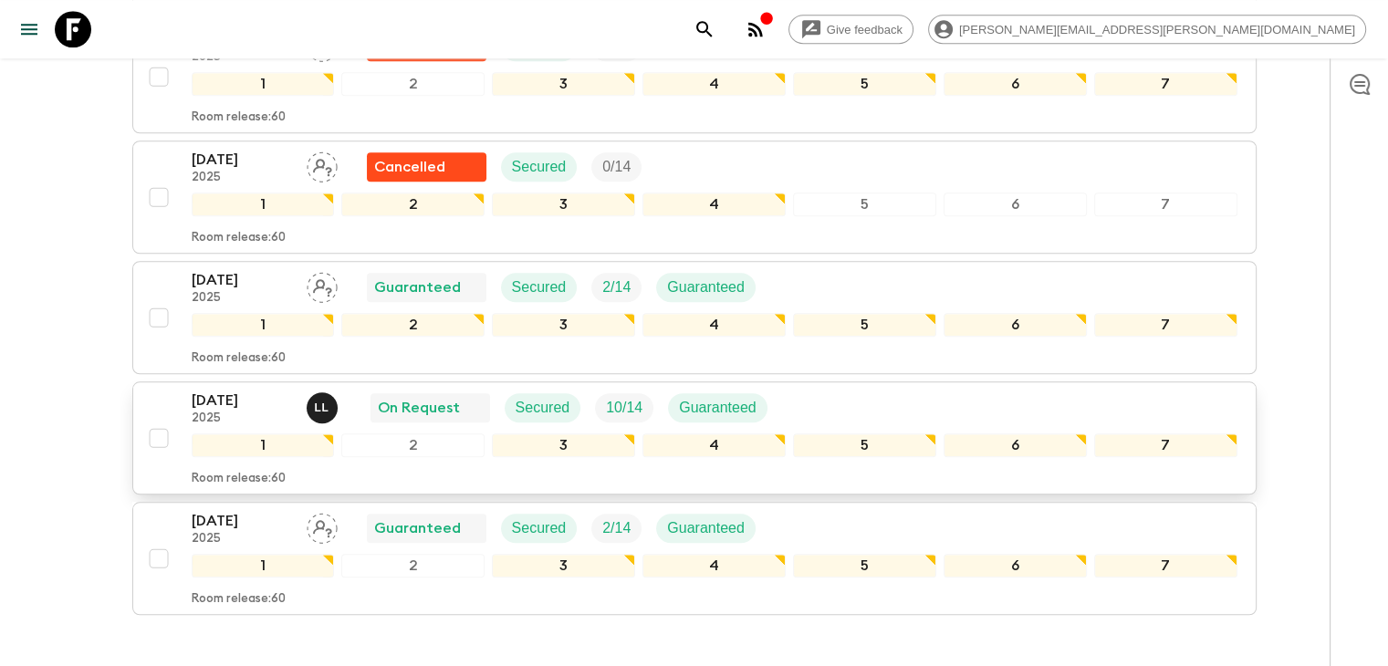
click at [230, 390] on p "[DATE]" at bounding box center [242, 401] width 100 height 22
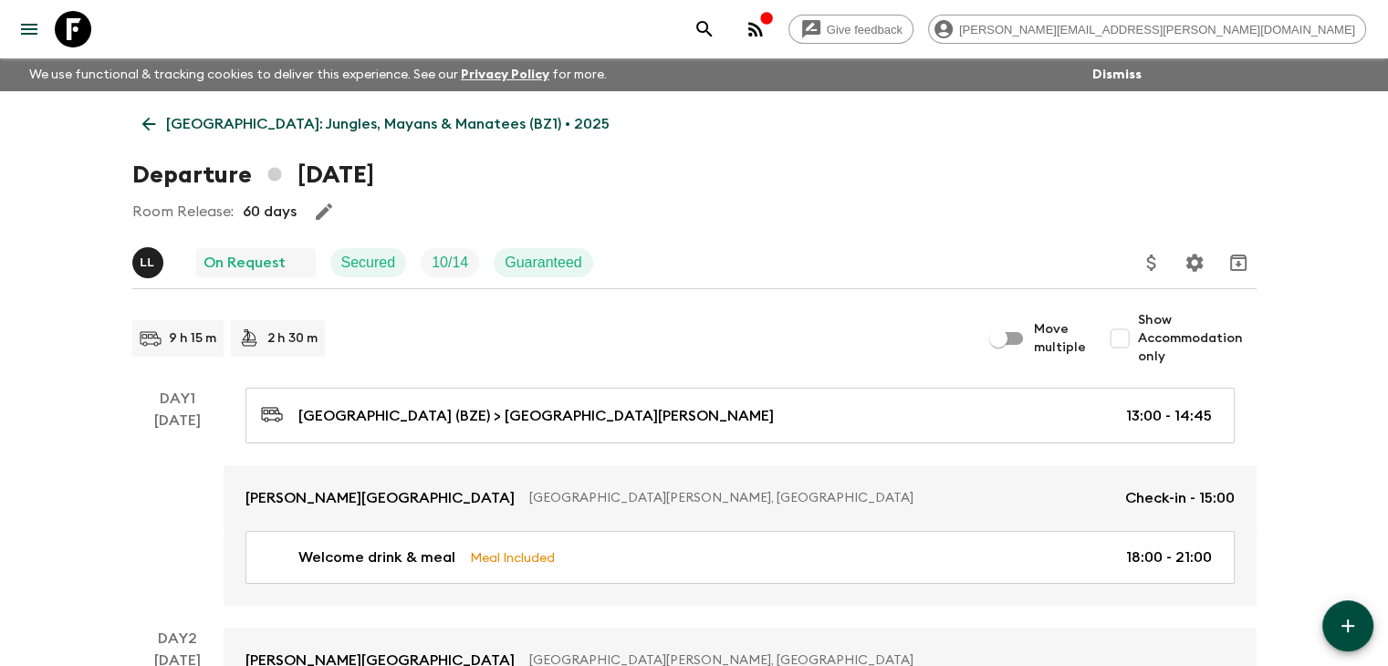
click at [405, 205] on div "Room Release: 60 days" at bounding box center [694, 211] width 1124 height 37
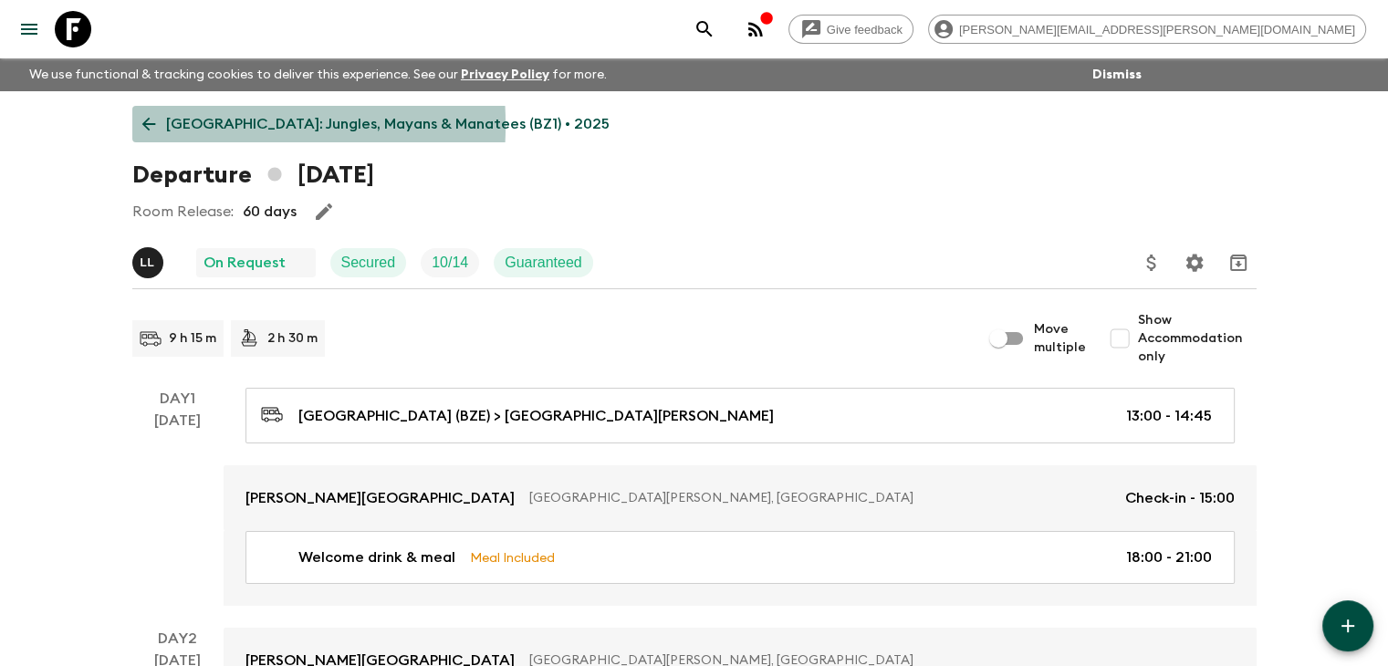
click at [151, 125] on icon at bounding box center [149, 124] width 20 height 20
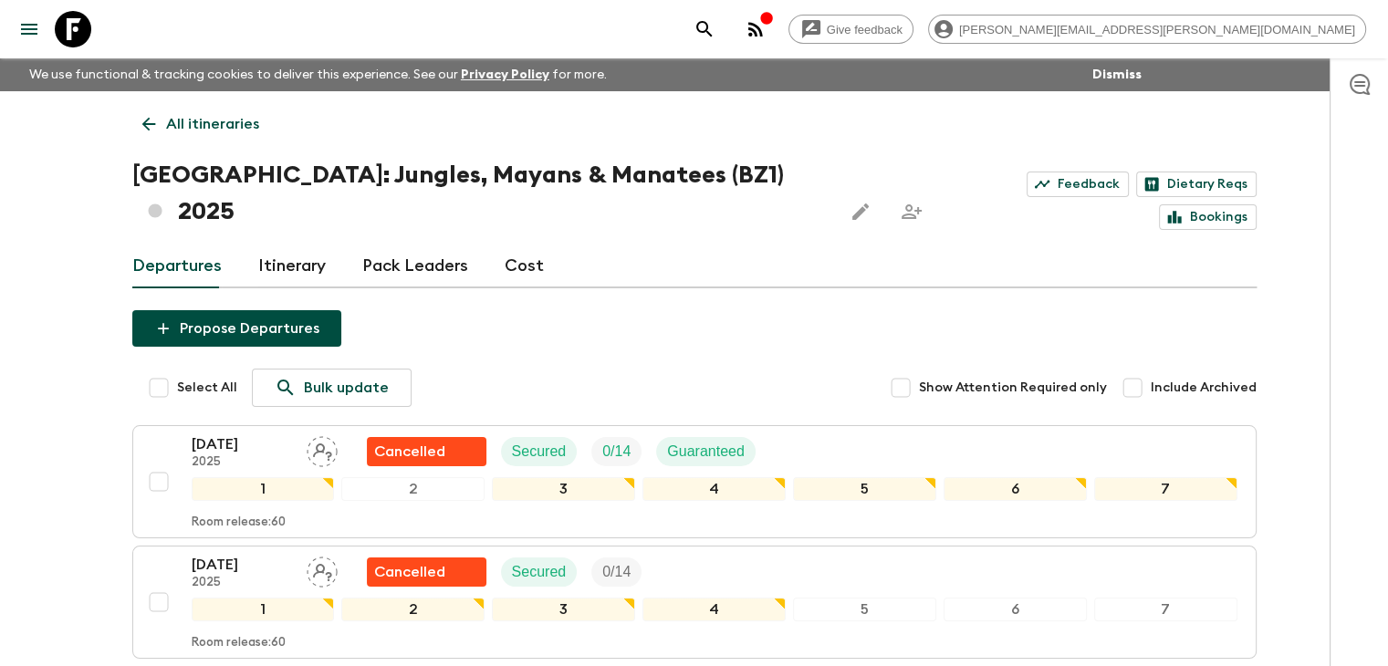
click at [140, 127] on icon at bounding box center [149, 124] width 20 height 20
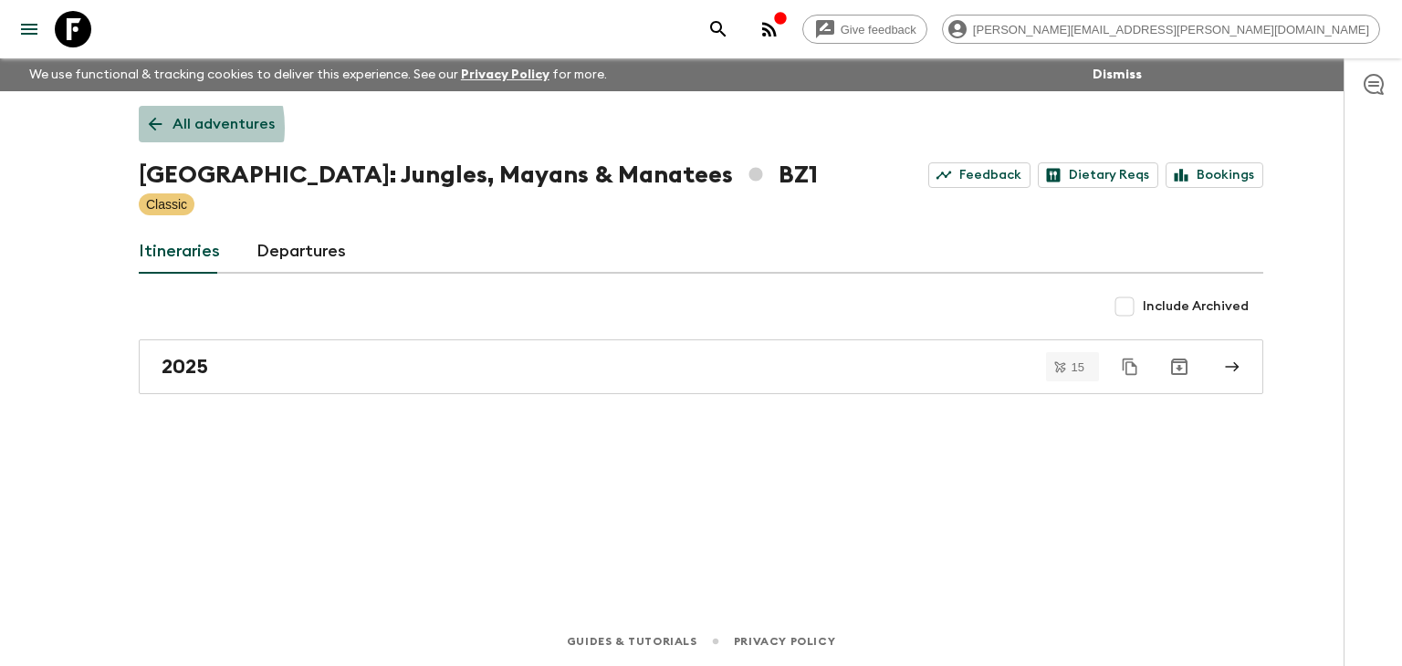
click at [152, 128] on icon at bounding box center [156, 125] width 14 height 14
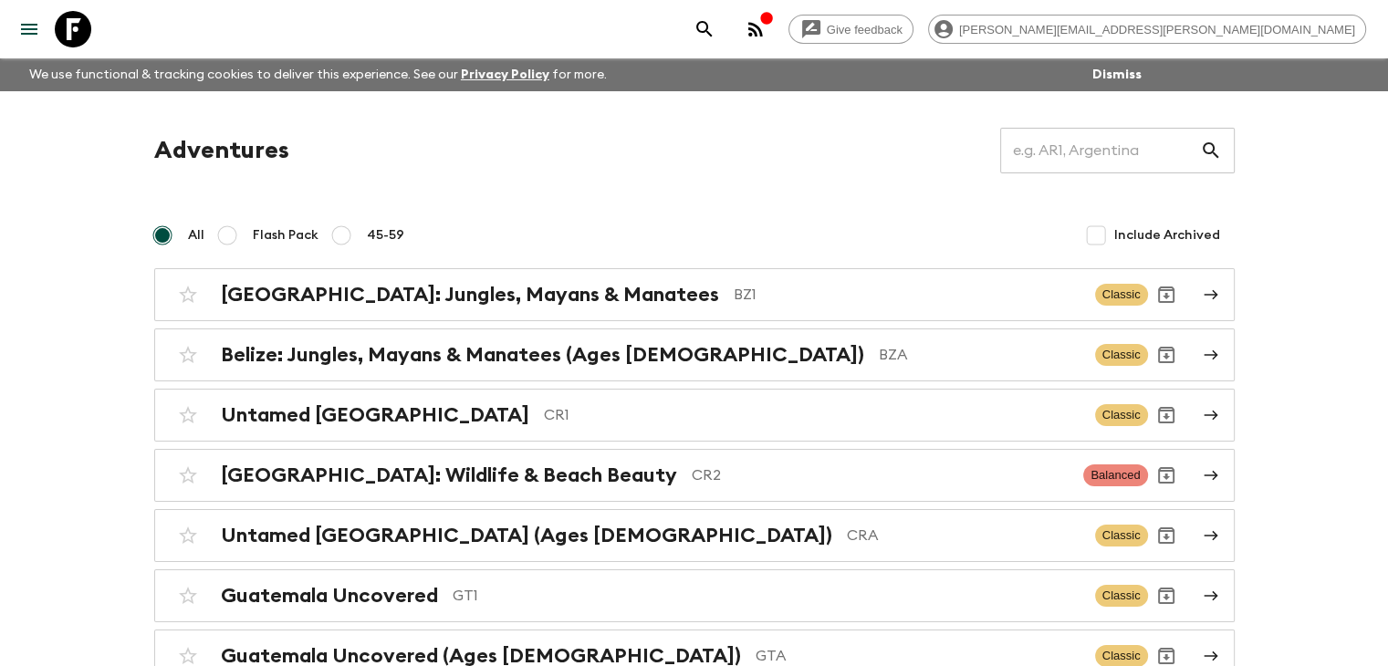
scroll to position [91, 0]
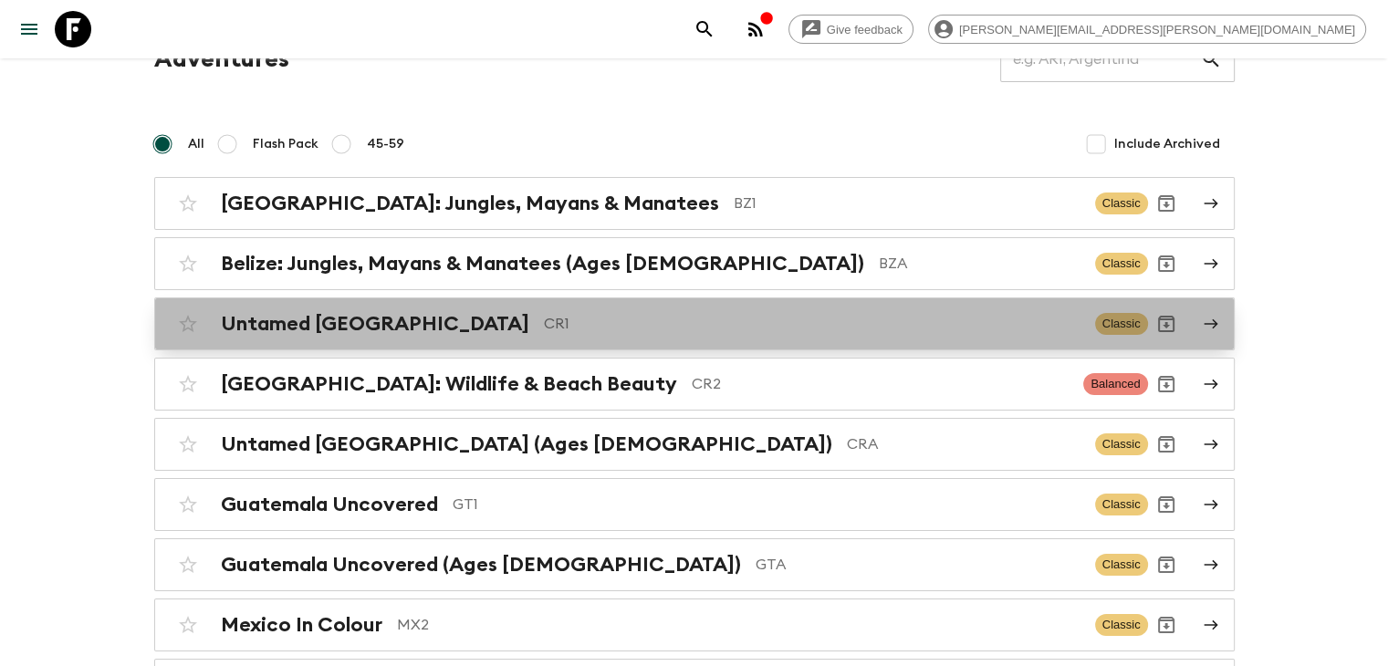
click at [392, 315] on h2 "Untamed [GEOGRAPHIC_DATA]" at bounding box center [375, 324] width 308 height 24
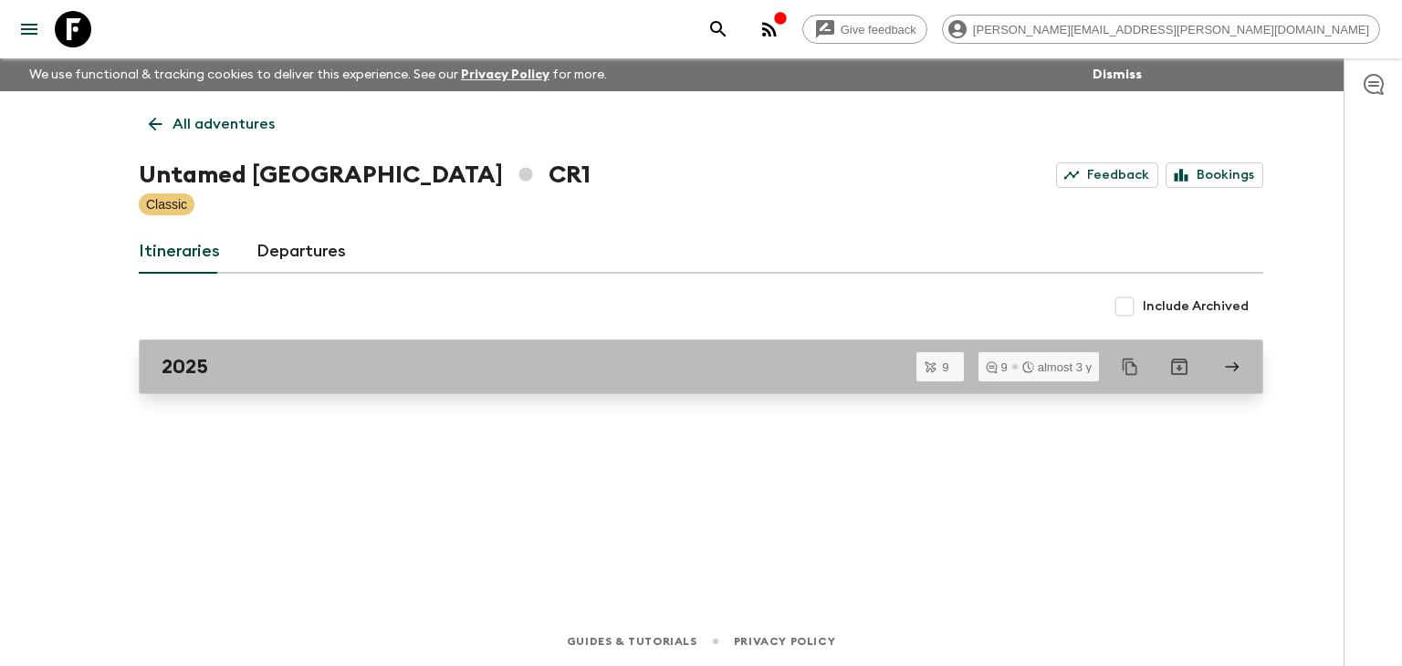
click at [361, 363] on div "2025" at bounding box center [684, 367] width 1044 height 24
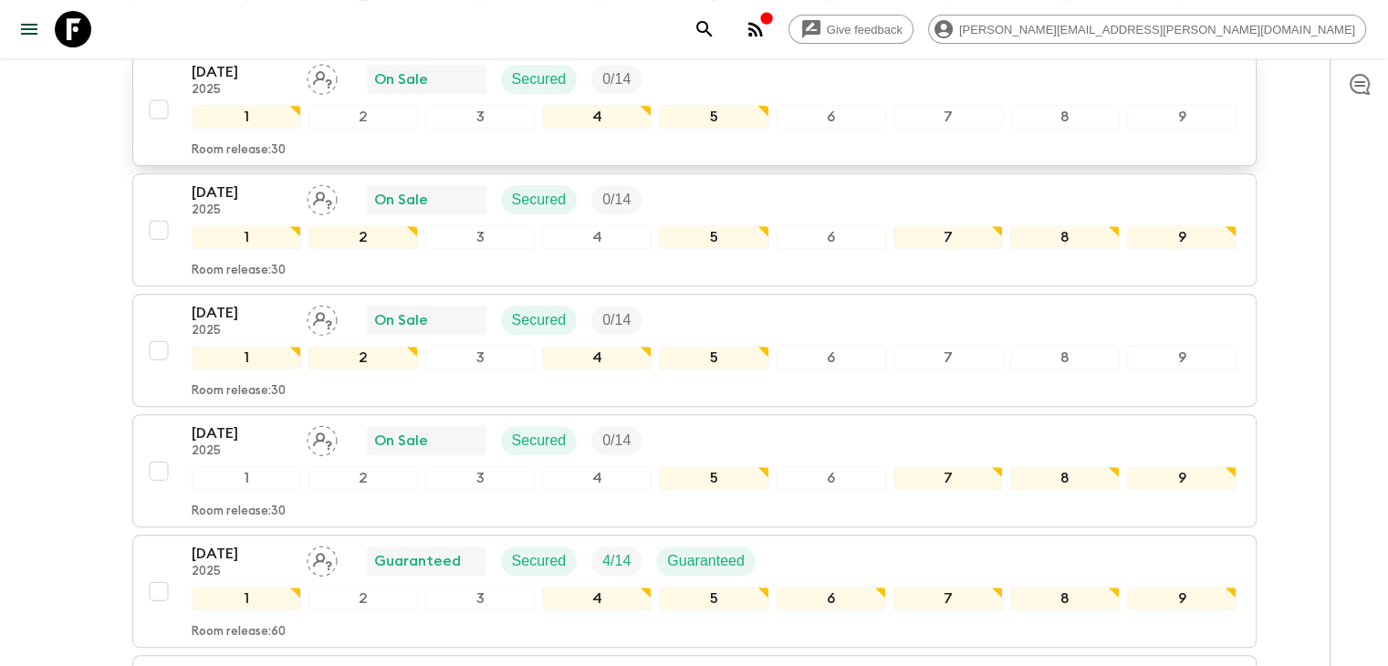
scroll to position [959, 0]
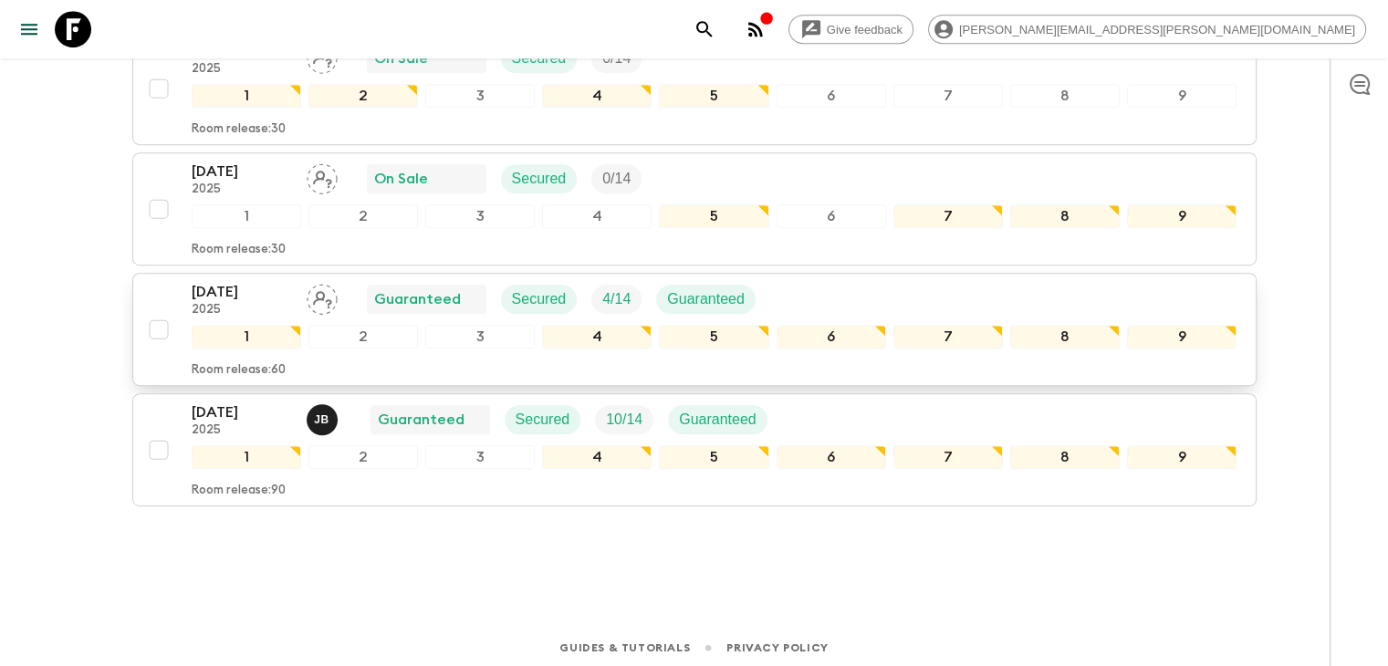
click at [261, 296] on p "[DATE]" at bounding box center [242, 292] width 100 height 22
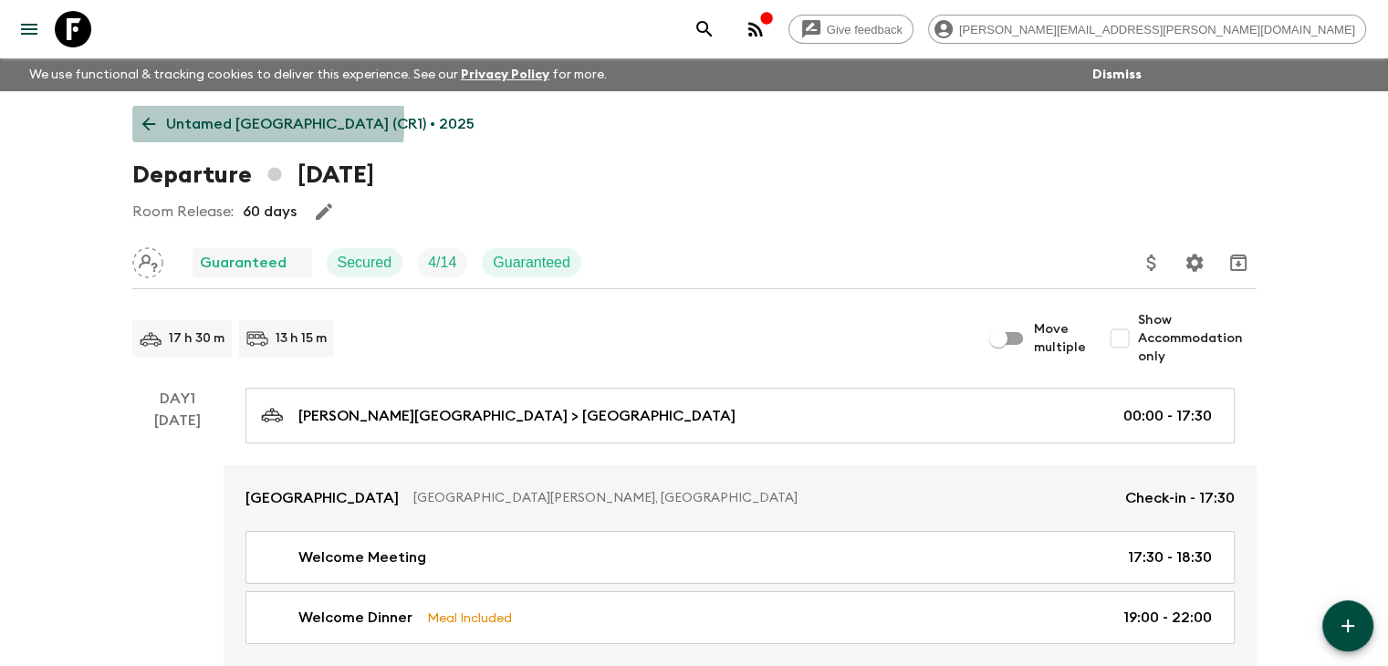
click at [150, 120] on icon at bounding box center [149, 124] width 20 height 20
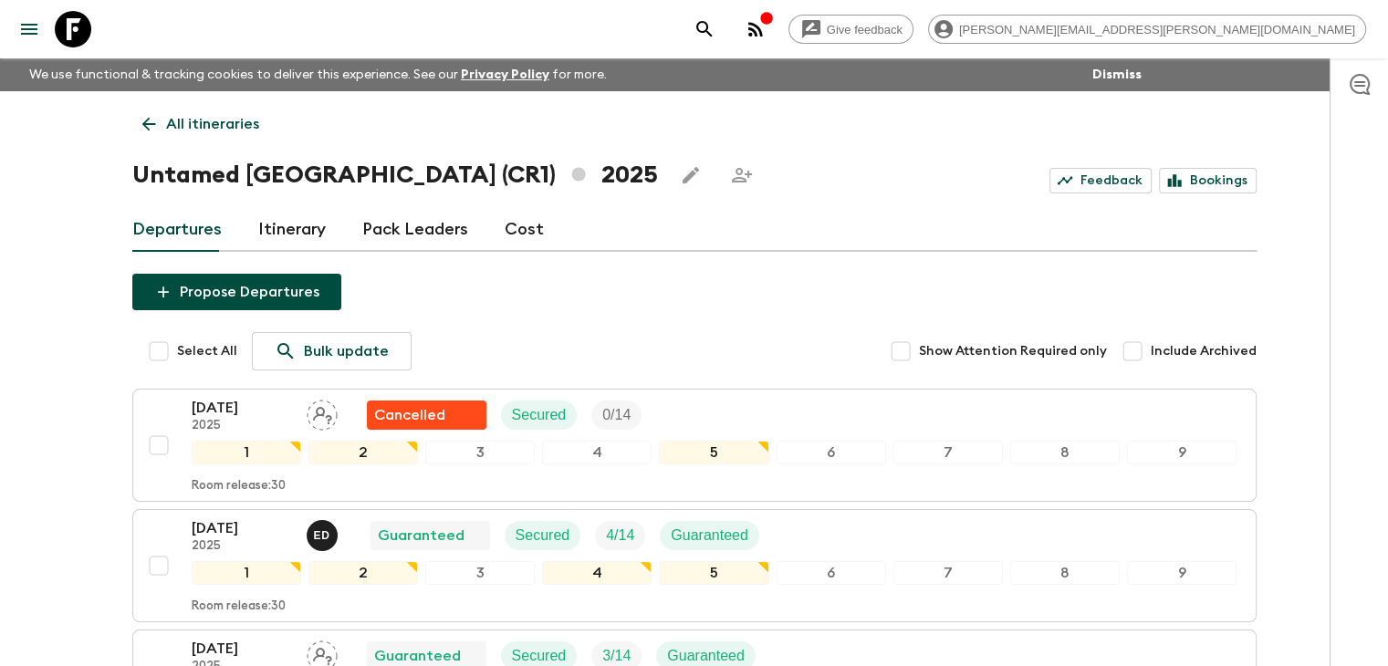
click at [146, 113] on link "All itineraries" at bounding box center [200, 124] width 137 height 37
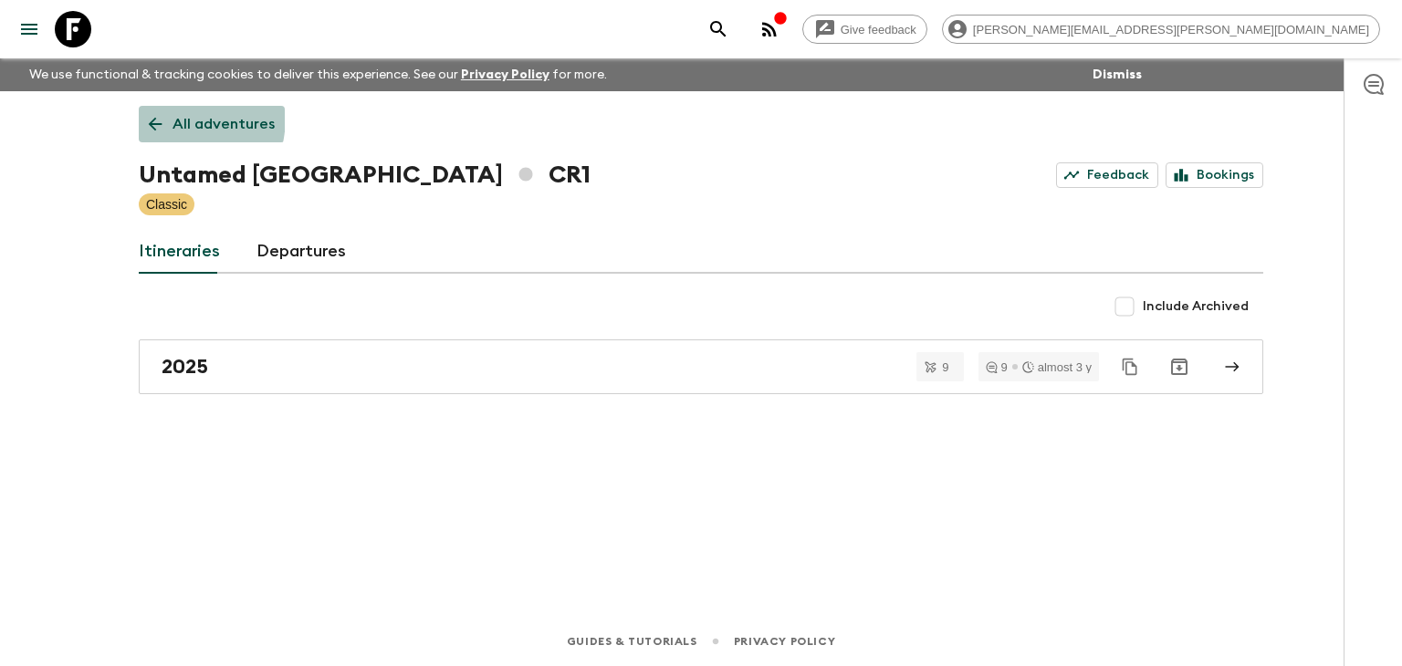
click at [150, 116] on icon at bounding box center [155, 124] width 20 height 20
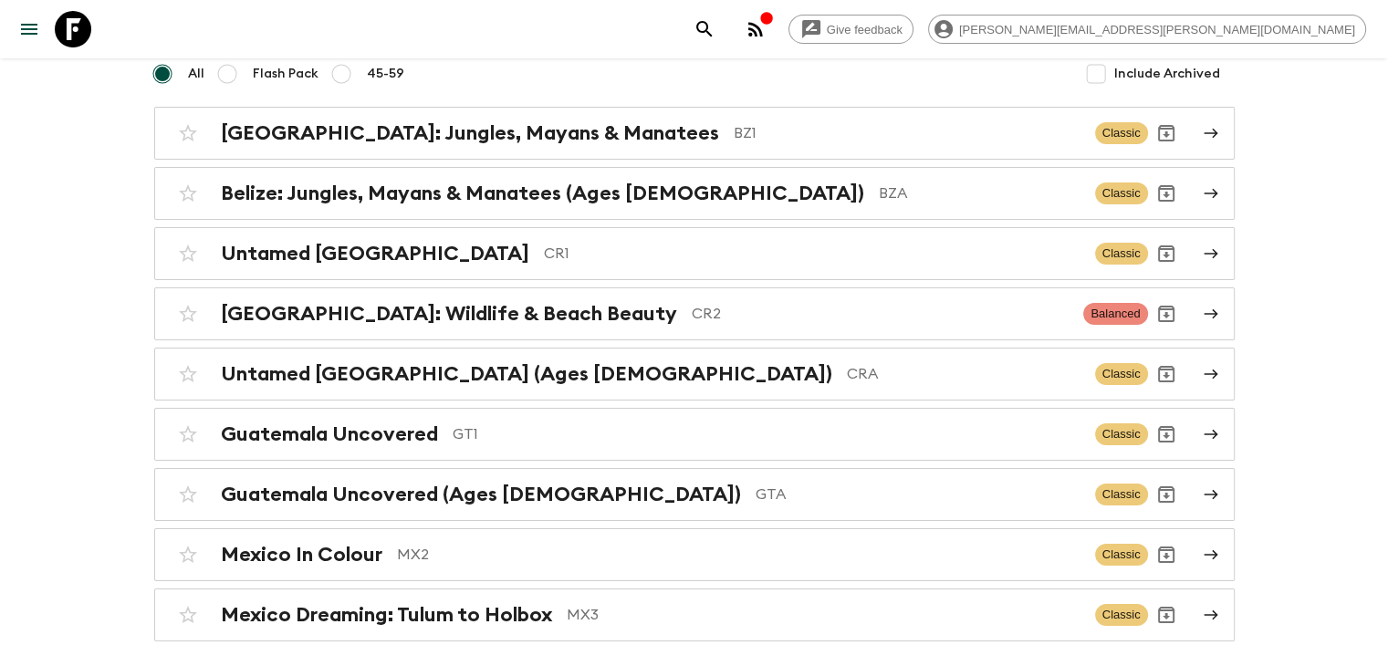
scroll to position [183, 0]
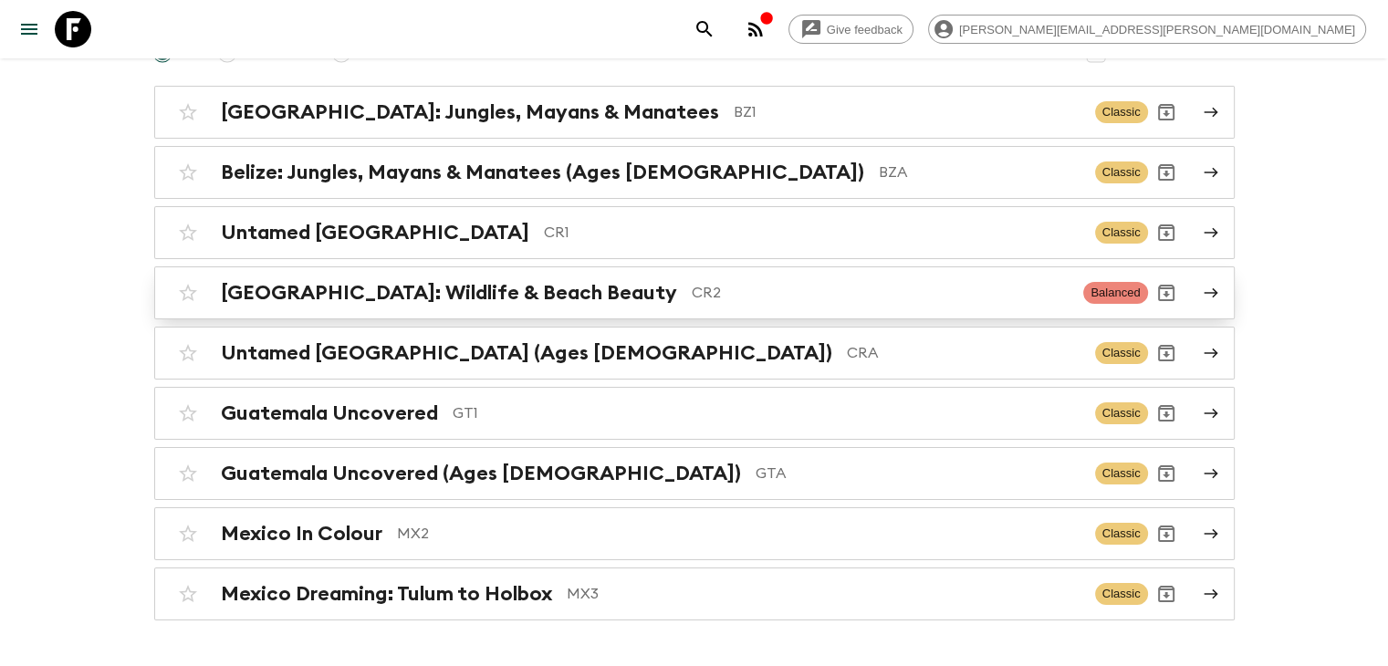
click at [692, 292] on p "CR2" at bounding box center [881, 293] width 378 height 22
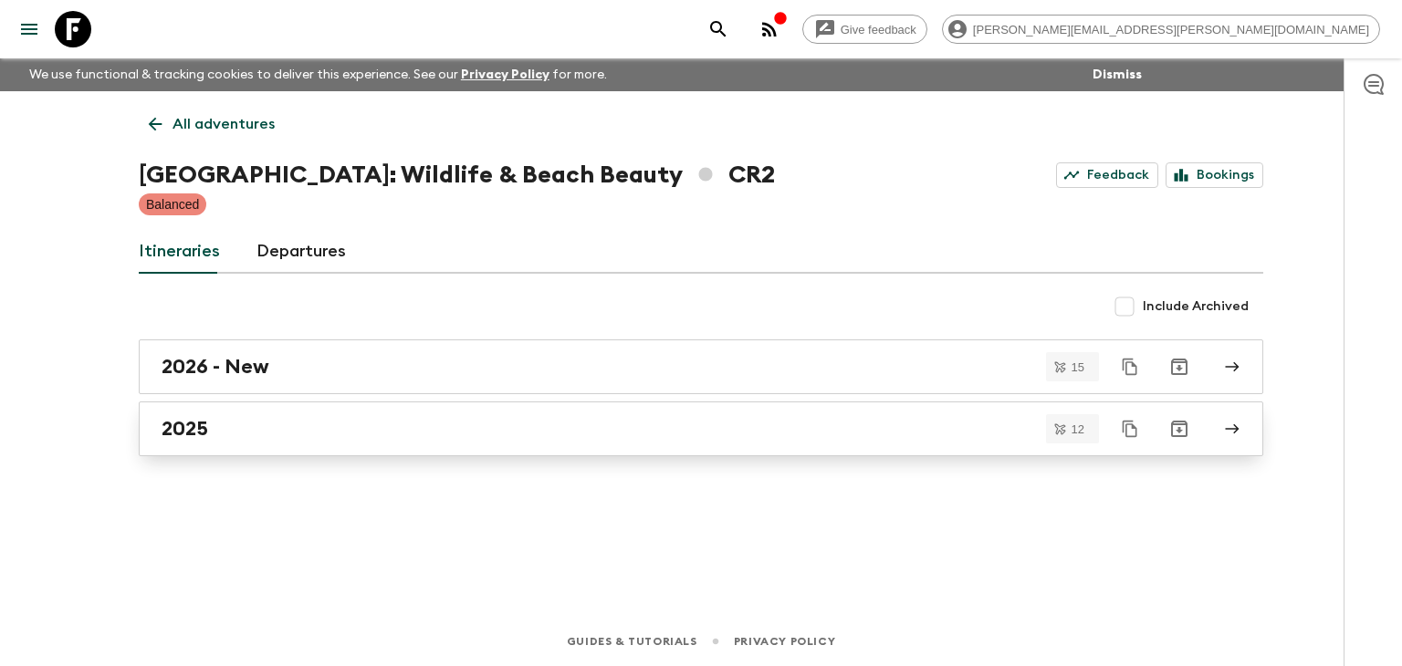
click at [343, 427] on div "2025" at bounding box center [684, 429] width 1044 height 24
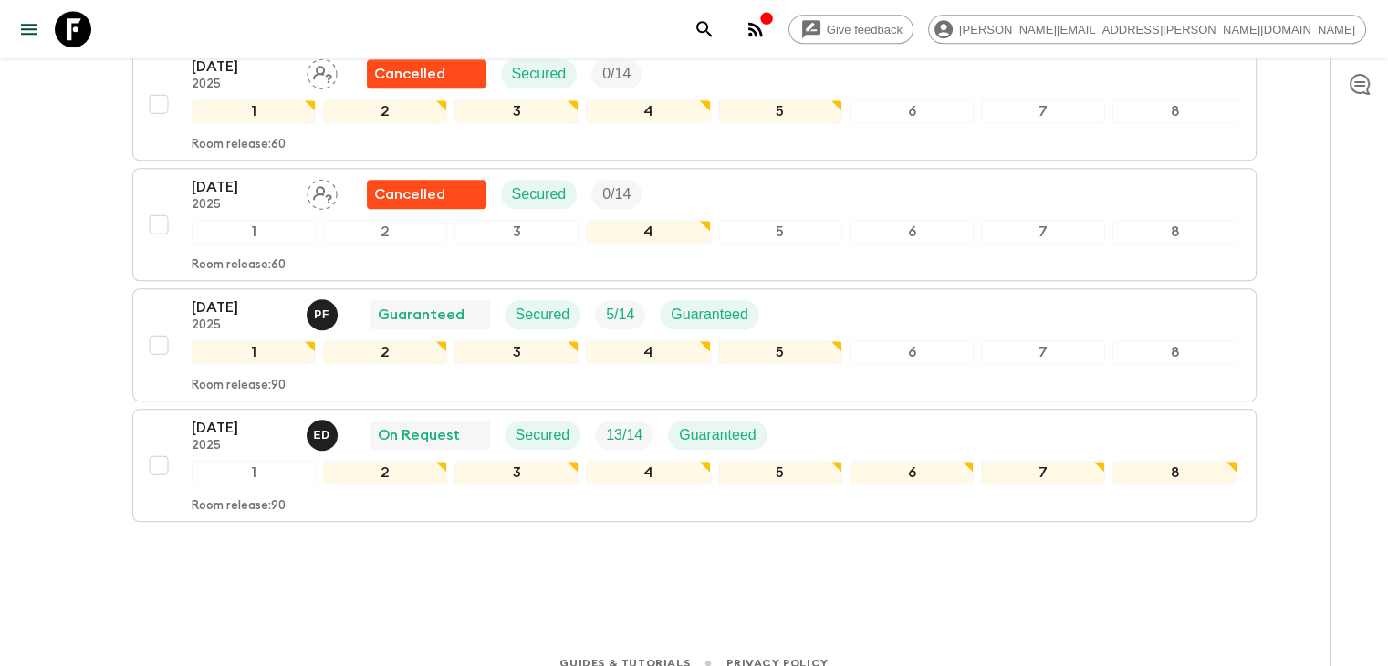
scroll to position [1318, 0]
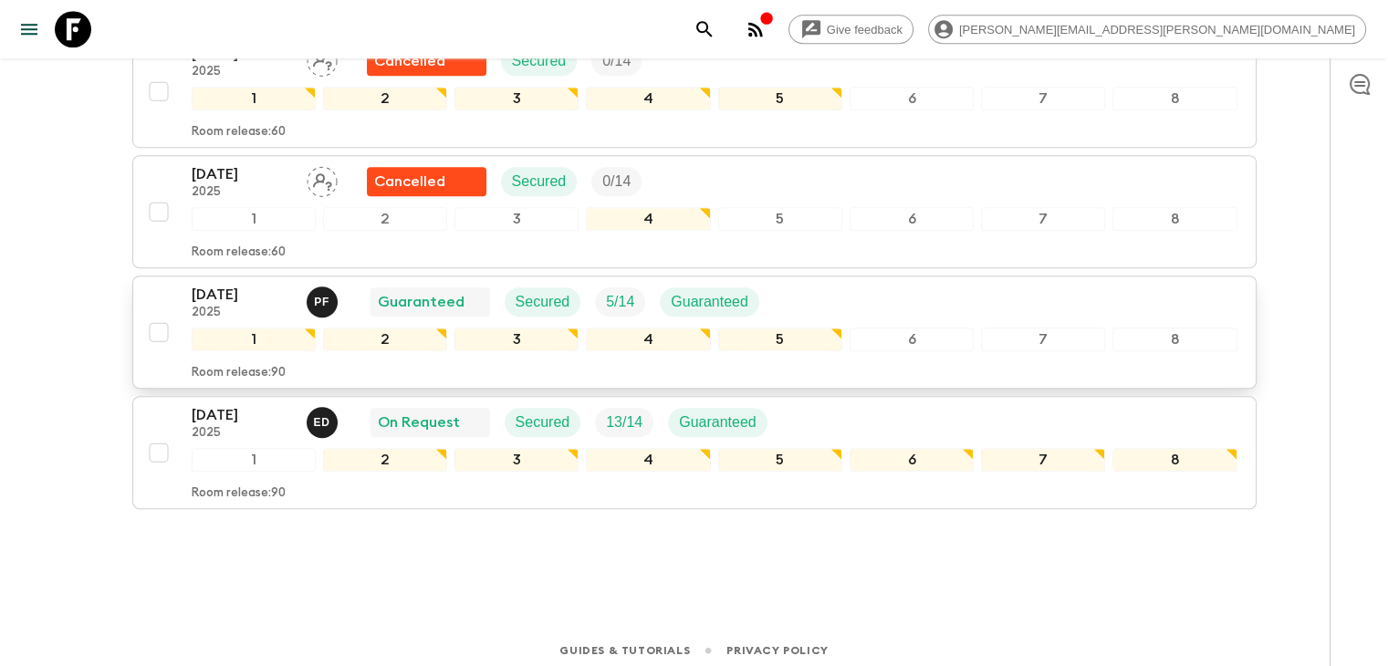
click at [231, 297] on p "[DATE]" at bounding box center [242, 295] width 100 height 22
